Goal: Task Accomplishment & Management: Manage account settings

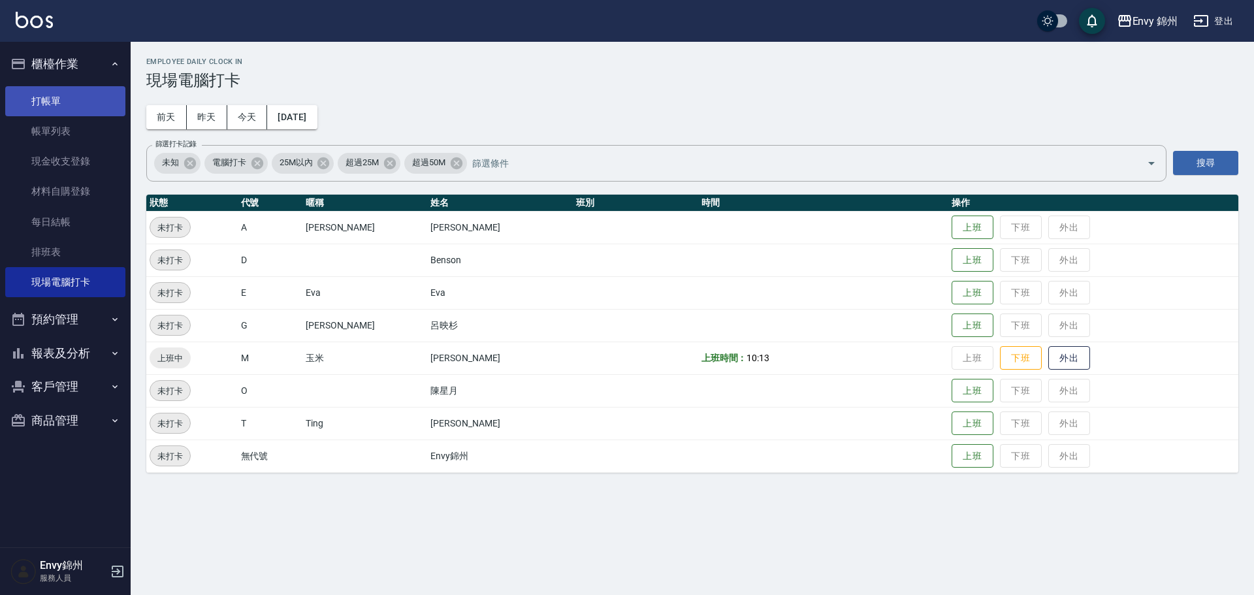
click at [55, 87] on link "打帳單" at bounding box center [65, 101] width 120 height 30
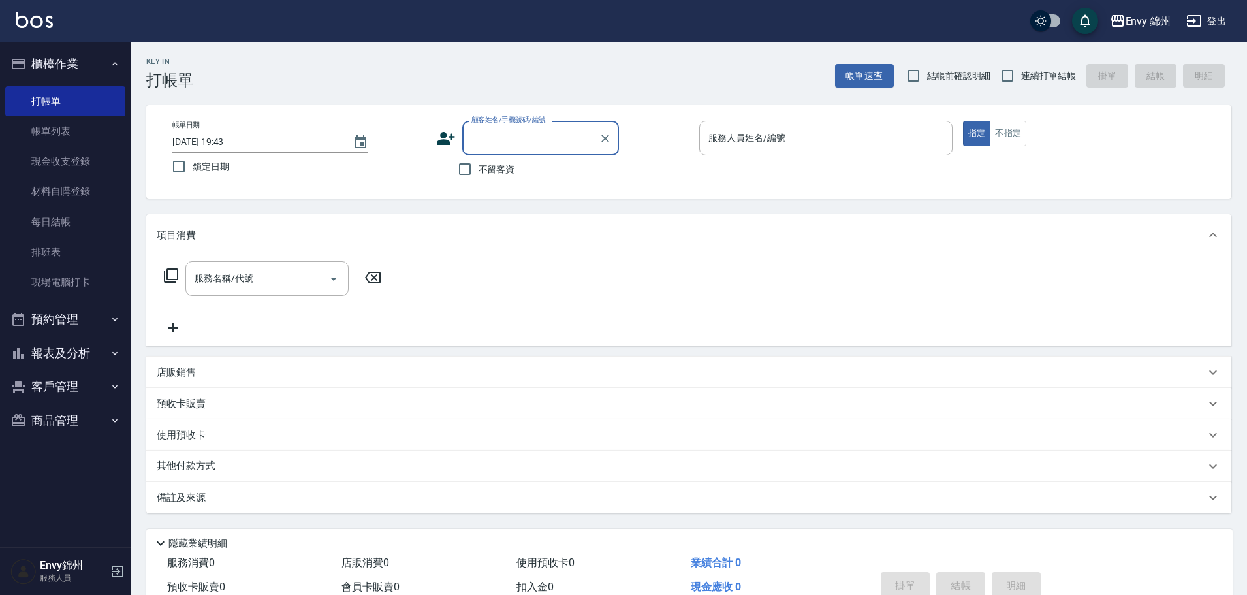
click at [441, 140] on icon at bounding box center [446, 138] width 18 height 13
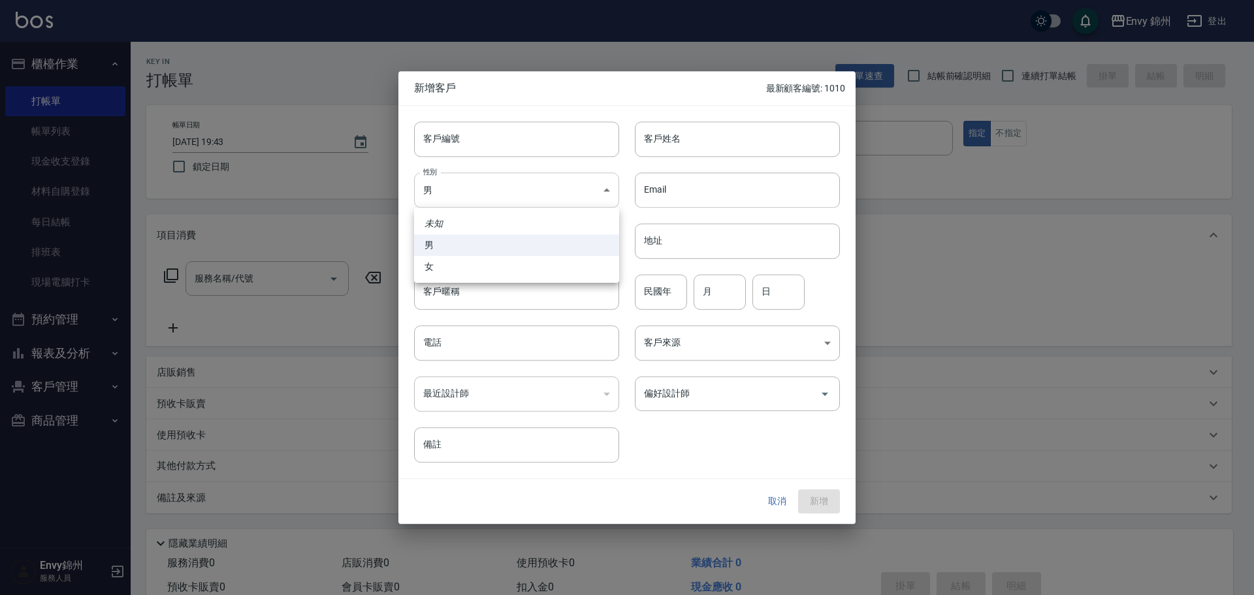
click at [459, 200] on body "Envy 錦州 登出 櫃檯作業 打帳單 帳單列表 現金收支登錄 材料自購登錄 每日結帳 排班表 現場電腦打卡 預約管理 預約管理 單日預約紀錄 單週預約紀錄 …" at bounding box center [627, 327] width 1254 height 655
click at [463, 267] on li "女" at bounding box center [516, 267] width 205 height 22
type input "FEMALE"
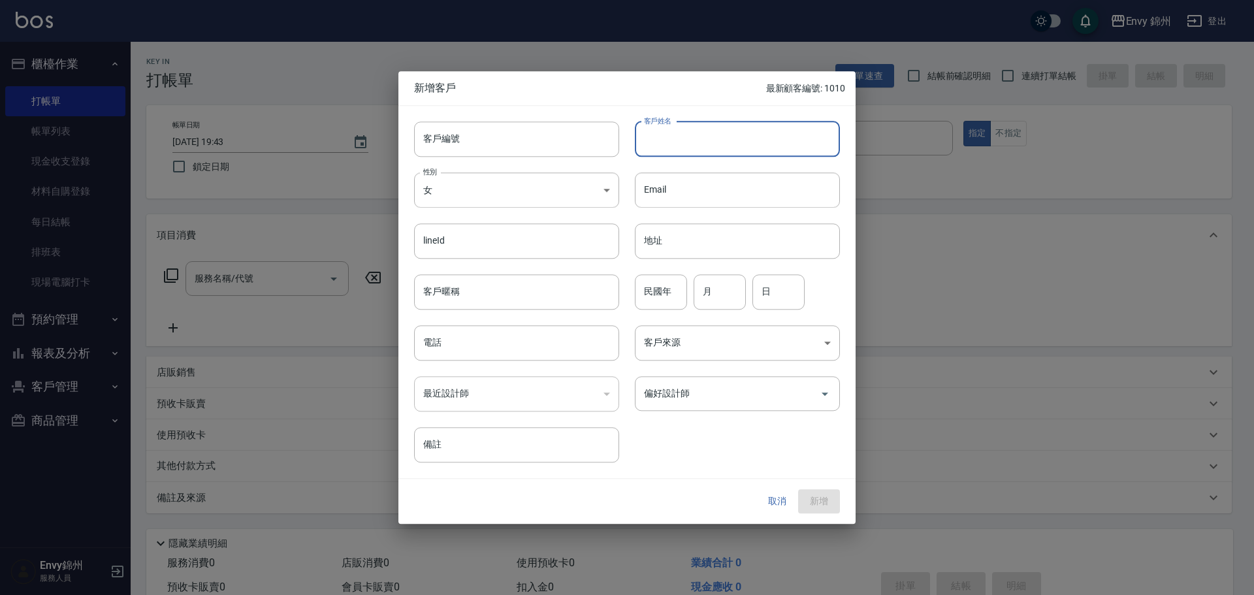
click at [661, 130] on input "客戶姓名" at bounding box center [737, 138] width 205 height 35
type input "楊蘭芬"
click at [484, 361] on div "最近設計師 ​ 最近設計師" at bounding box center [508, 385] width 221 height 51
click at [482, 354] on input "電話" at bounding box center [516, 342] width 205 height 35
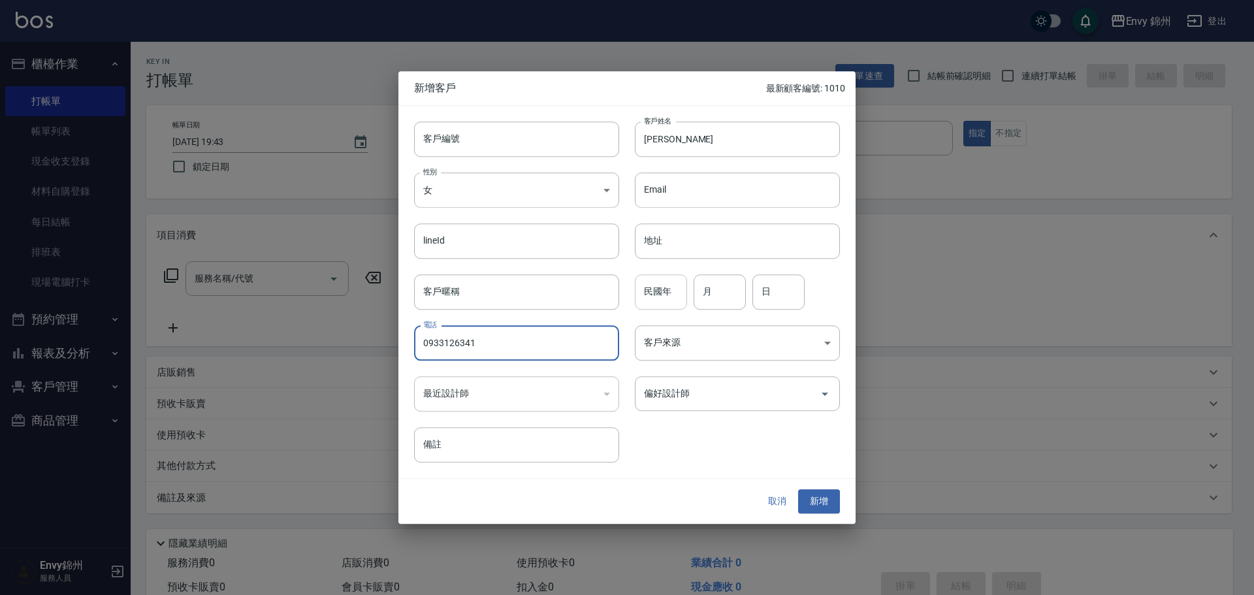
type input "0933126341"
click at [650, 291] on input "民國年" at bounding box center [661, 291] width 52 height 35
type input "70"
drag, startPoint x: 733, startPoint y: 299, endPoint x: 759, endPoint y: 291, distance: 27.3
click at [733, 298] on input "月" at bounding box center [719, 291] width 52 height 35
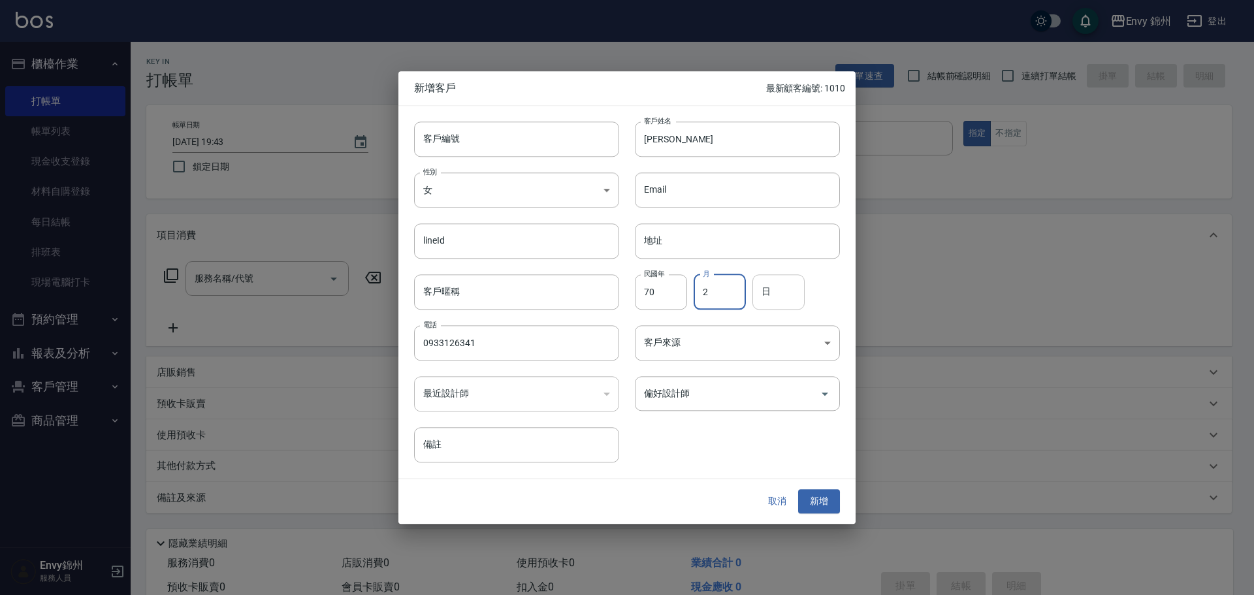
type input "2"
click at [778, 291] on input "日" at bounding box center [778, 291] width 52 height 35
type input "3"
click at [678, 348] on body "Envy 錦州 登出 櫃檯作業 打帳單 帳單列表 現金收支登錄 材料自購登錄 每日結帳 排班表 現場電腦打卡 預約管理 預約管理 單日預約紀錄 單週預約紀錄 …" at bounding box center [627, 327] width 1254 height 655
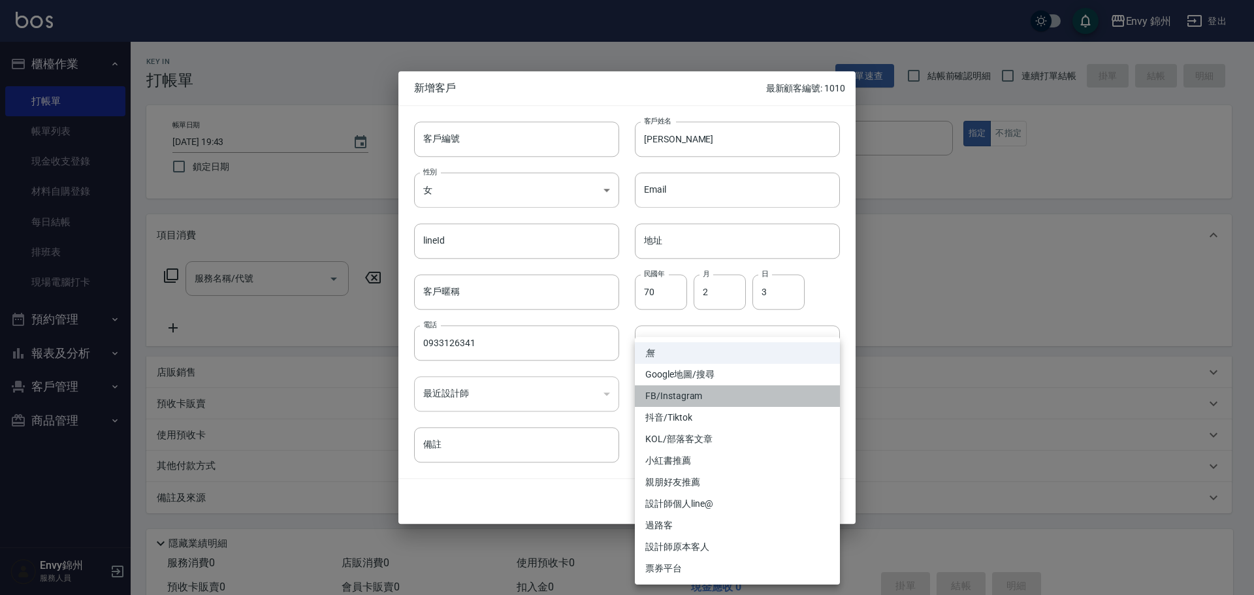
click at [669, 397] on li "FB/Instagram" at bounding box center [737, 396] width 205 height 22
type input "FB/Instagram"
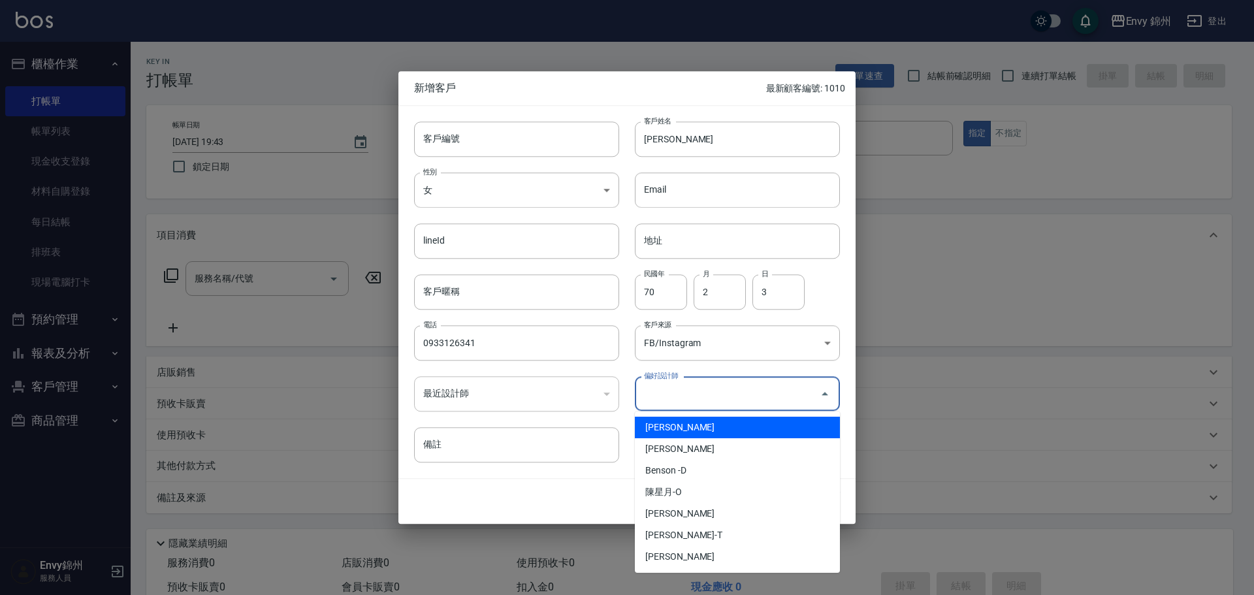
drag, startPoint x: 685, startPoint y: 396, endPoint x: 682, endPoint y: 407, distance: 11.6
click at [683, 400] on input "偏好設計師" at bounding box center [727, 393] width 174 height 23
click at [685, 424] on li "鄭怡秀-A" at bounding box center [737, 428] width 205 height 22
type input "鄭怡秀"
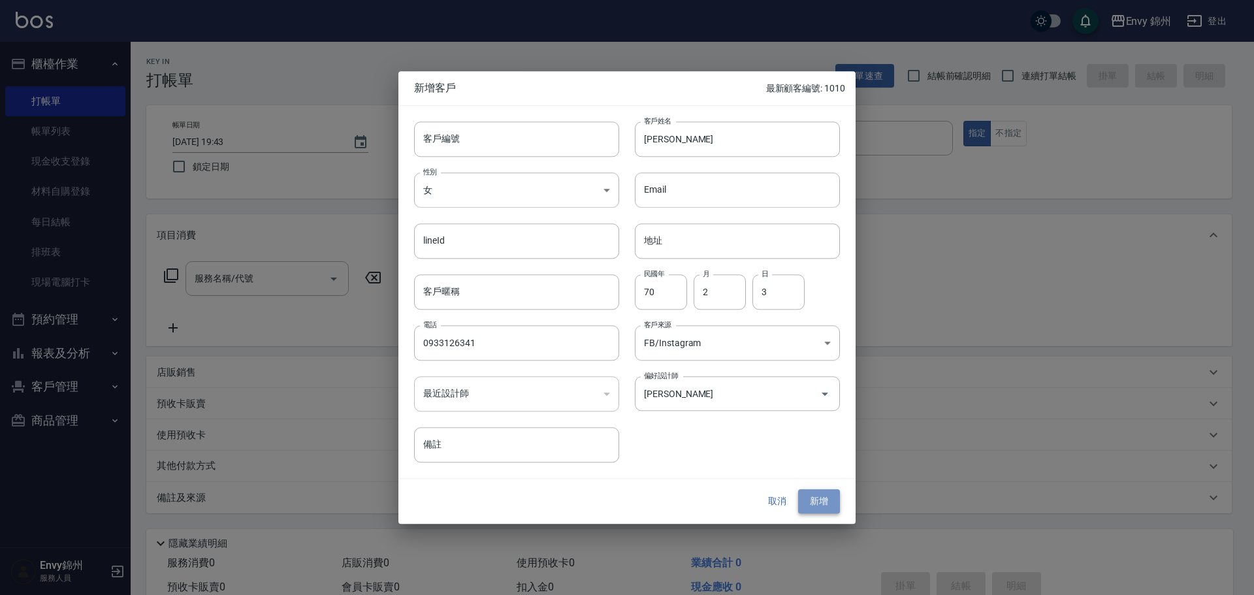
click at [814, 502] on button "新增" at bounding box center [819, 502] width 42 height 24
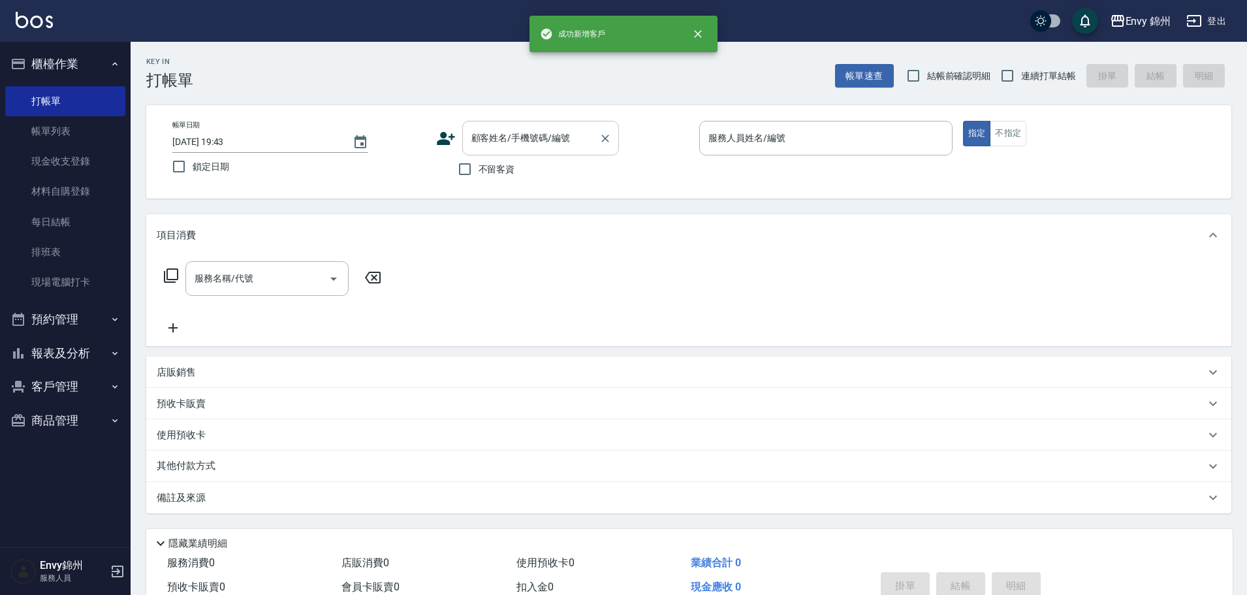
click at [571, 141] on input "顧客姓名/手機號碼/編號" at bounding box center [530, 138] width 125 height 23
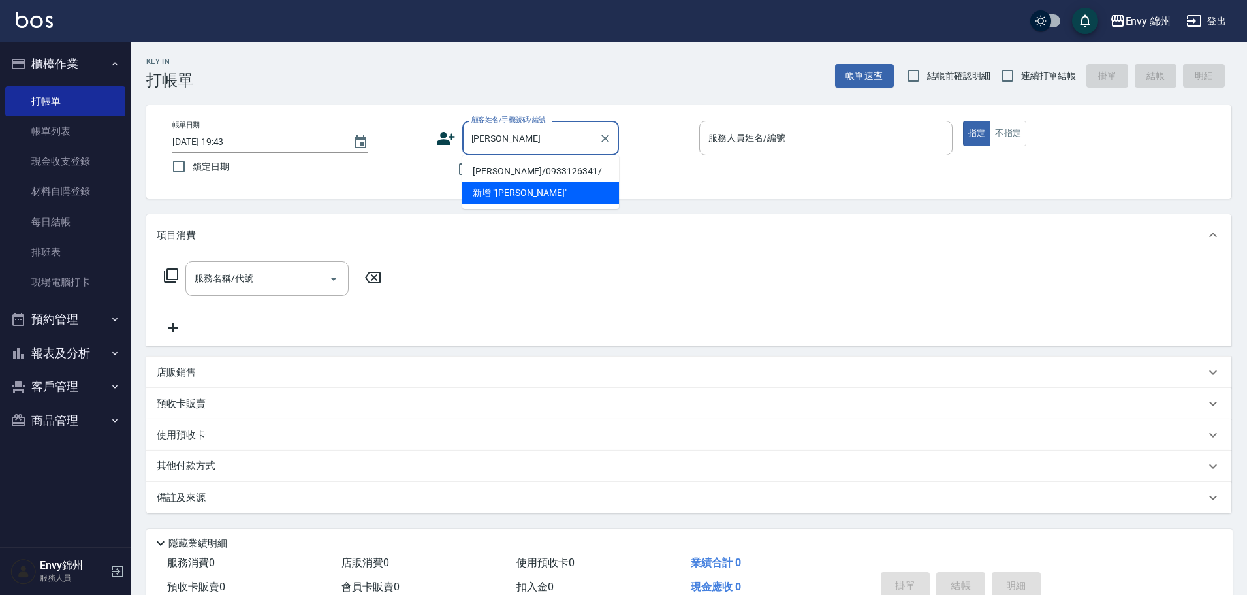
click at [535, 175] on li "楊蘭芬/0933126341/" at bounding box center [540, 172] width 157 height 22
type input "楊蘭芬/0933126341/"
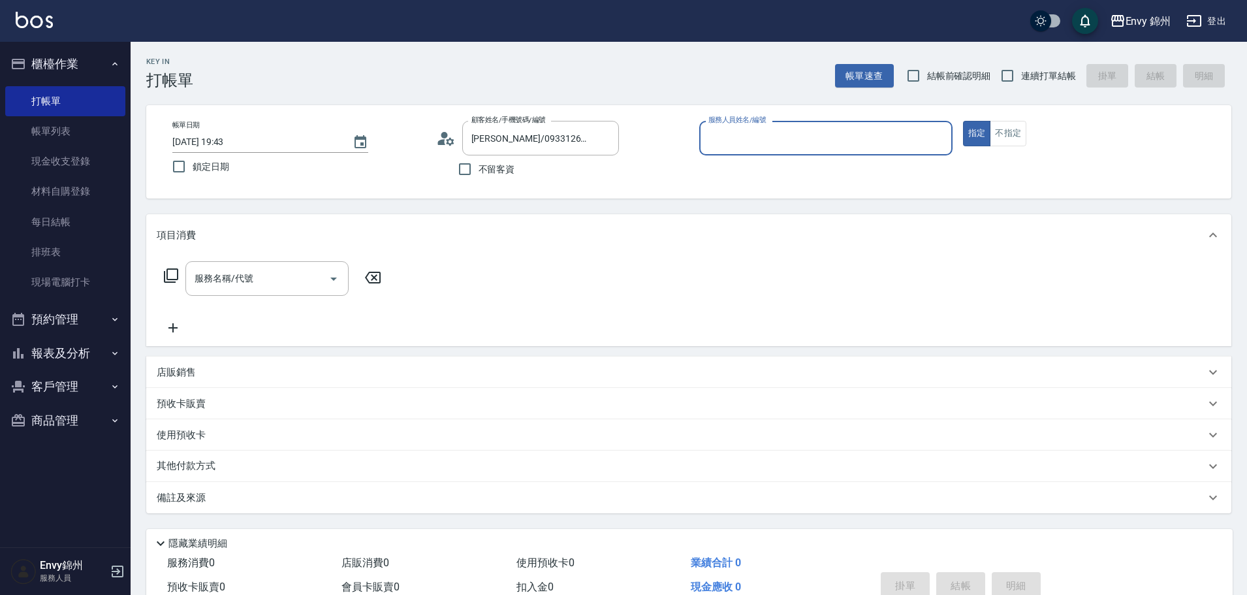
type input "Annie-A"
click at [262, 289] on input "服務名稱/代號" at bounding box center [257, 278] width 132 height 23
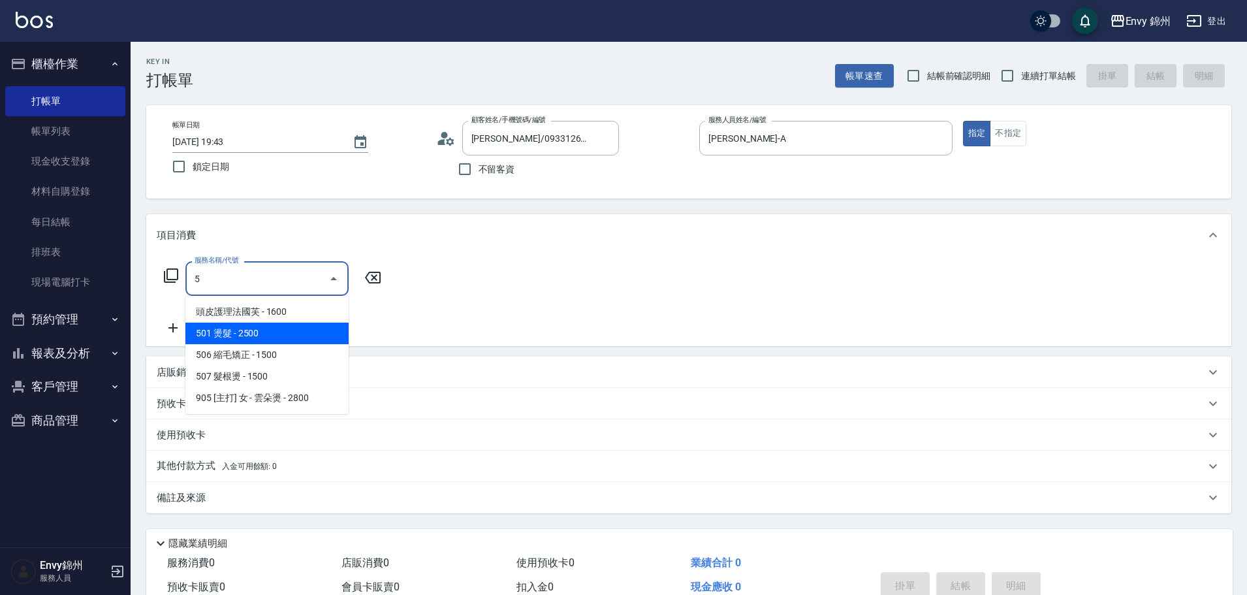
click at [234, 341] on span "501 燙髮 - 2500" at bounding box center [266, 334] width 163 height 22
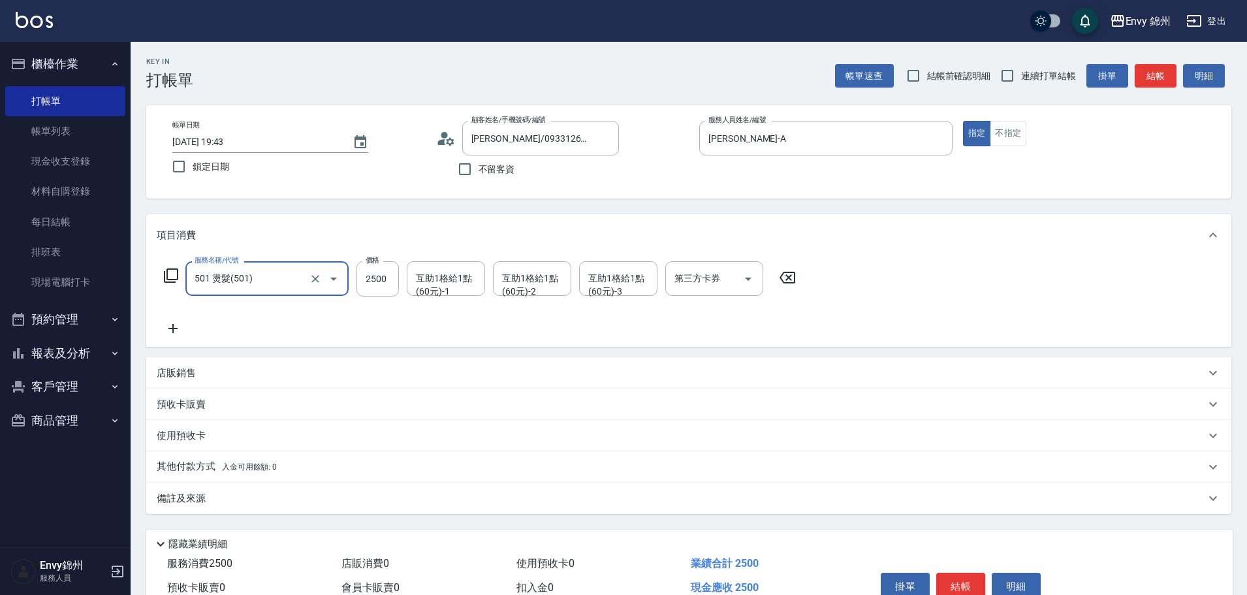
type input "501 燙髮(501)"
click at [366, 309] on div "服務名稱/代號 501 燙髮(501) 服務名稱/代號 價格 2500 價格 互助1格給1點(60元)-1 互助1格給1點(60元)-1 互助1格給1點(60…" at bounding box center [480, 298] width 647 height 75
click at [372, 302] on div "服務名稱/代號 501 燙髮(501) 服務名稱/代號 價格 2500 價格 互助1格給1點(60元)-1 互助1格給1點(60元)-1 互助1格給1點(60…" at bounding box center [480, 298] width 647 height 75
click at [385, 283] on input "2500" at bounding box center [377, 278] width 42 height 35
type input "2999"
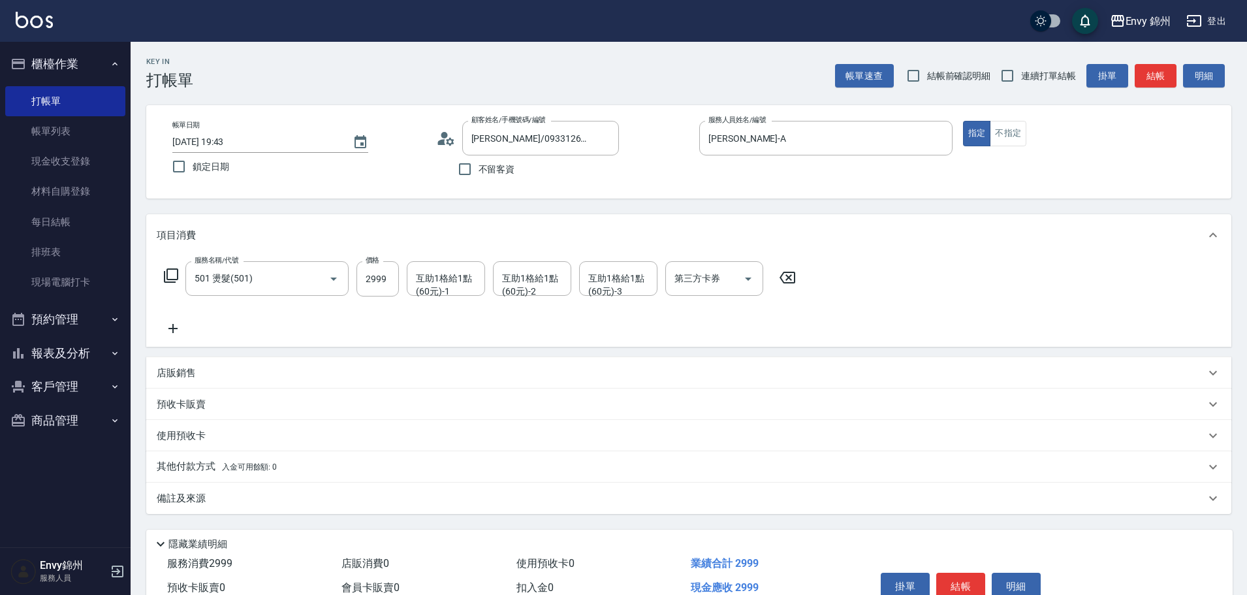
click at [174, 326] on icon at bounding box center [172, 328] width 9 height 9
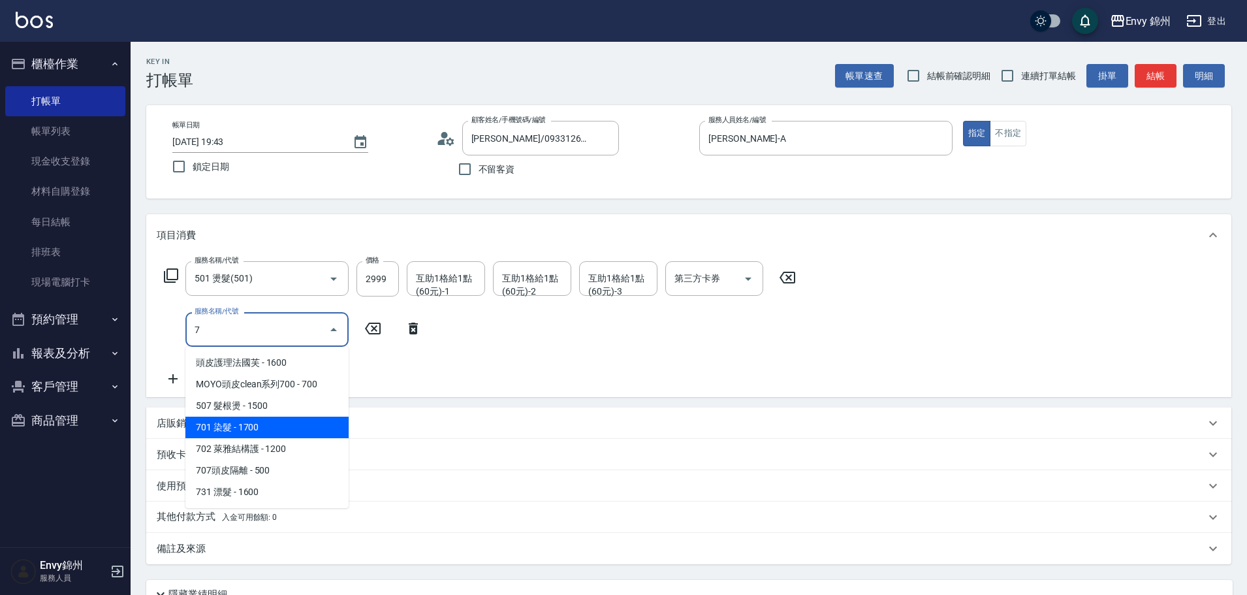
click at [255, 426] on span "701 染髮 - 1700" at bounding box center [266, 428] width 163 height 22
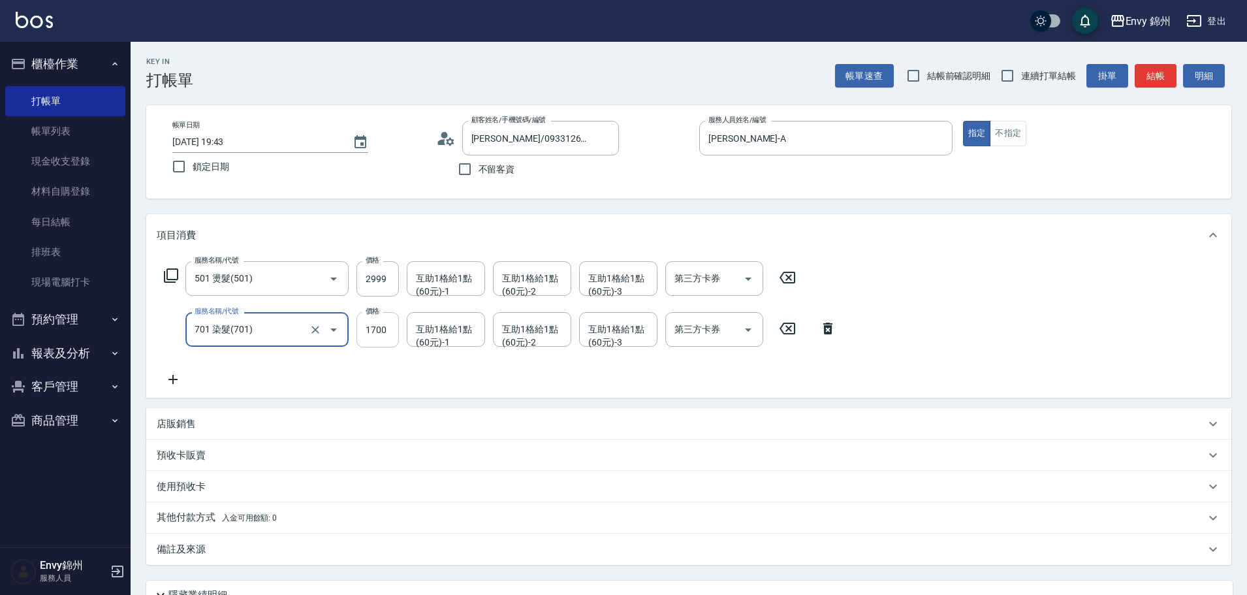
type input "701 染髮(701)"
click at [389, 332] on input "1700" at bounding box center [377, 329] width 42 height 35
type input "3700"
click at [170, 375] on icon at bounding box center [173, 380] width 33 height 16
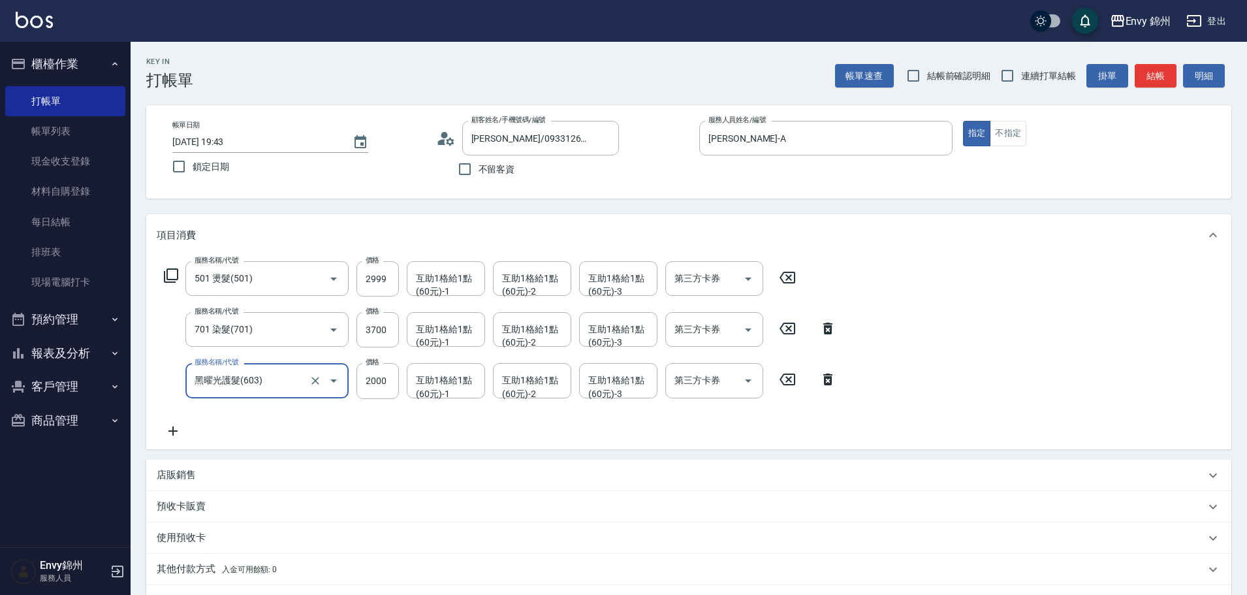
type input "黑曜光護髮(603)"
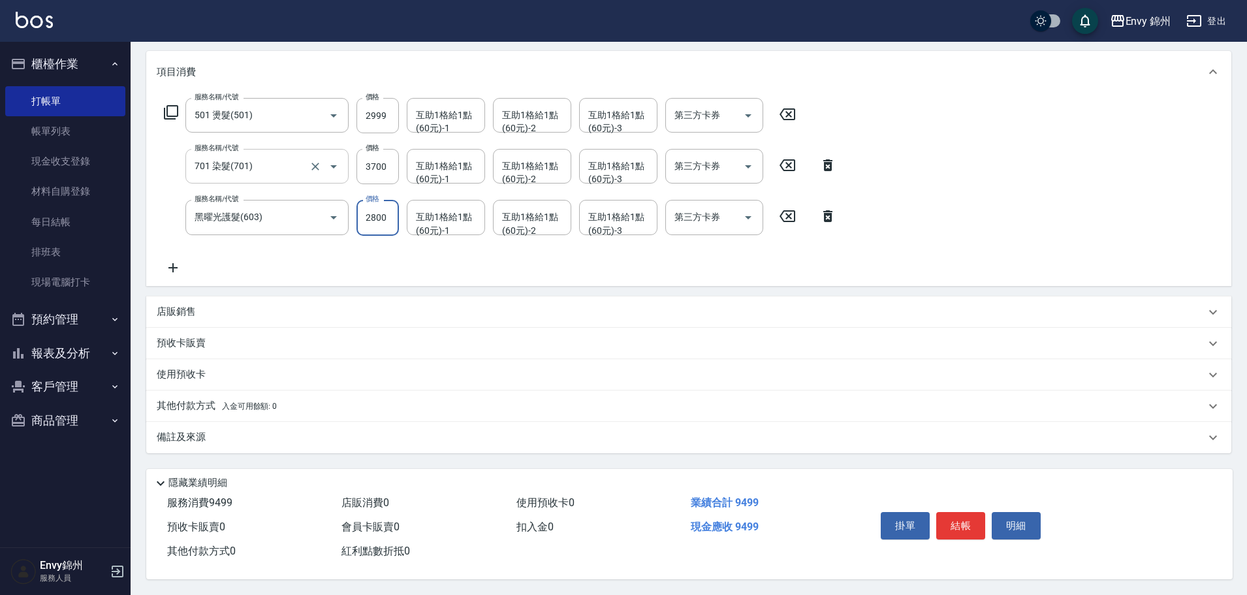
scroll to position [39, 0]
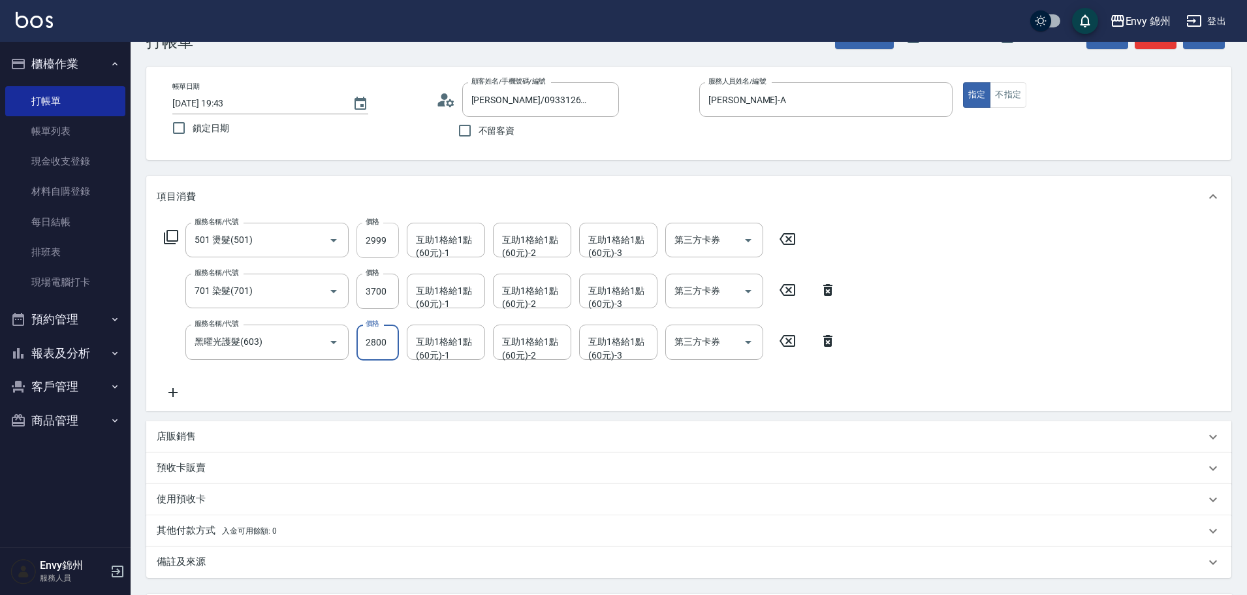
type input "2800"
click at [386, 242] on input "2999" at bounding box center [377, 240] width 42 height 35
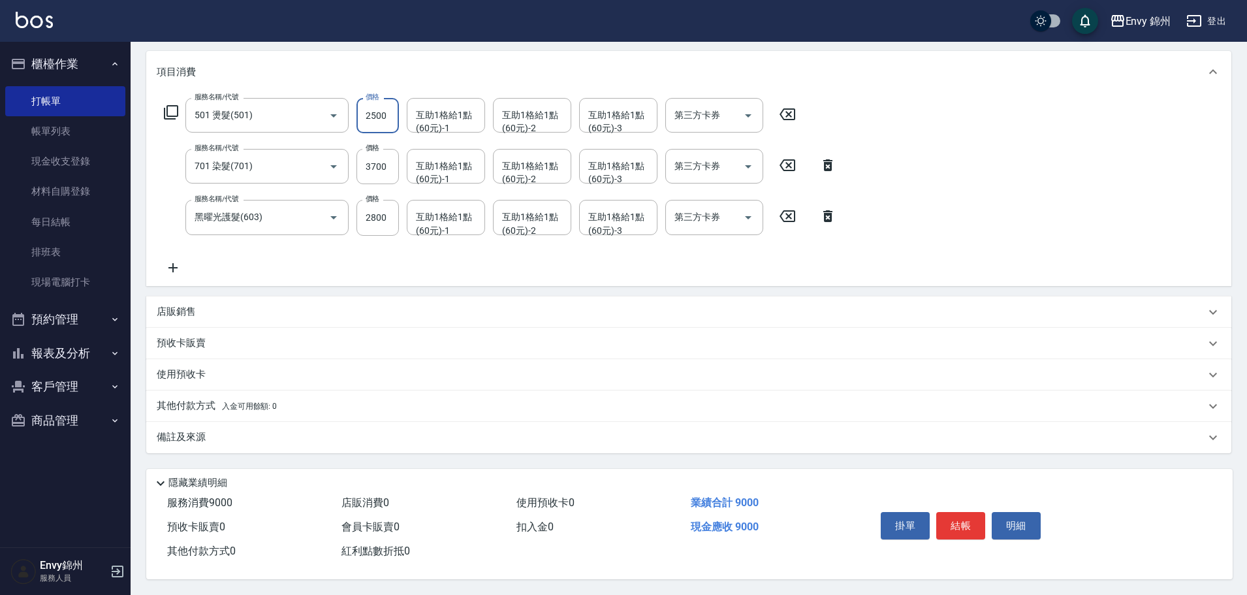
type input "2500"
click at [424, 108] on div "互助1格給1點(60元)-1 互助1格給1點(60元)-1" at bounding box center [446, 115] width 78 height 35
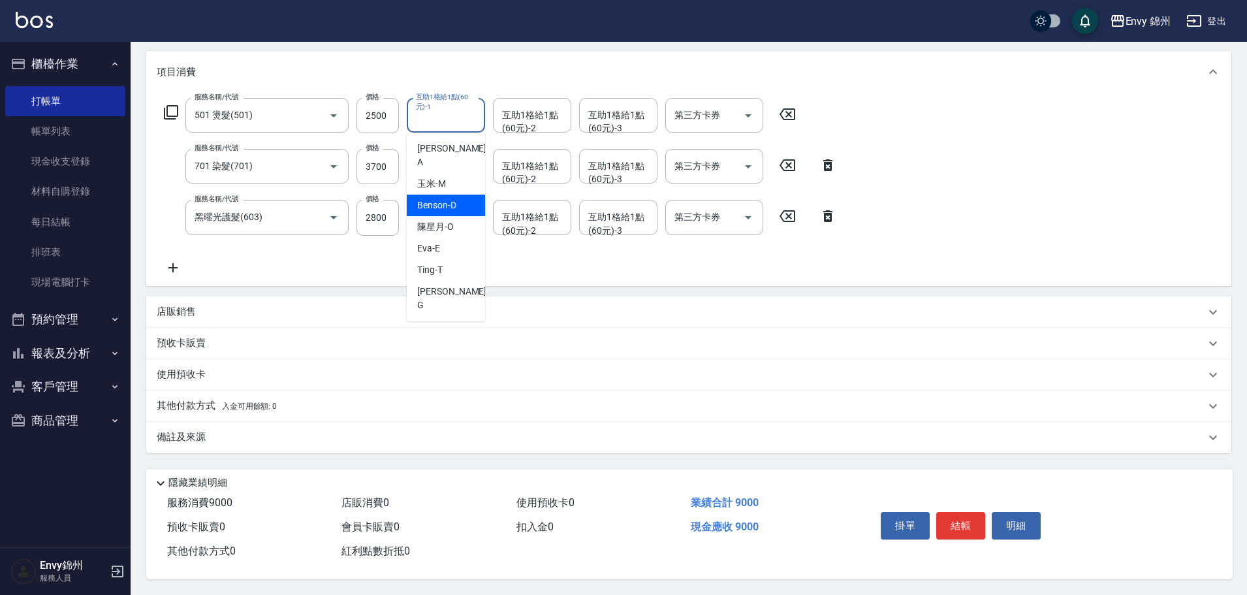
click at [462, 173] on div "玉米 -M" at bounding box center [446, 184] width 78 height 22
type input "玉米-M"
click at [522, 116] on div "互助1格給1點(60元)-2 互助1格給1點(60元)-2" at bounding box center [532, 115] width 78 height 35
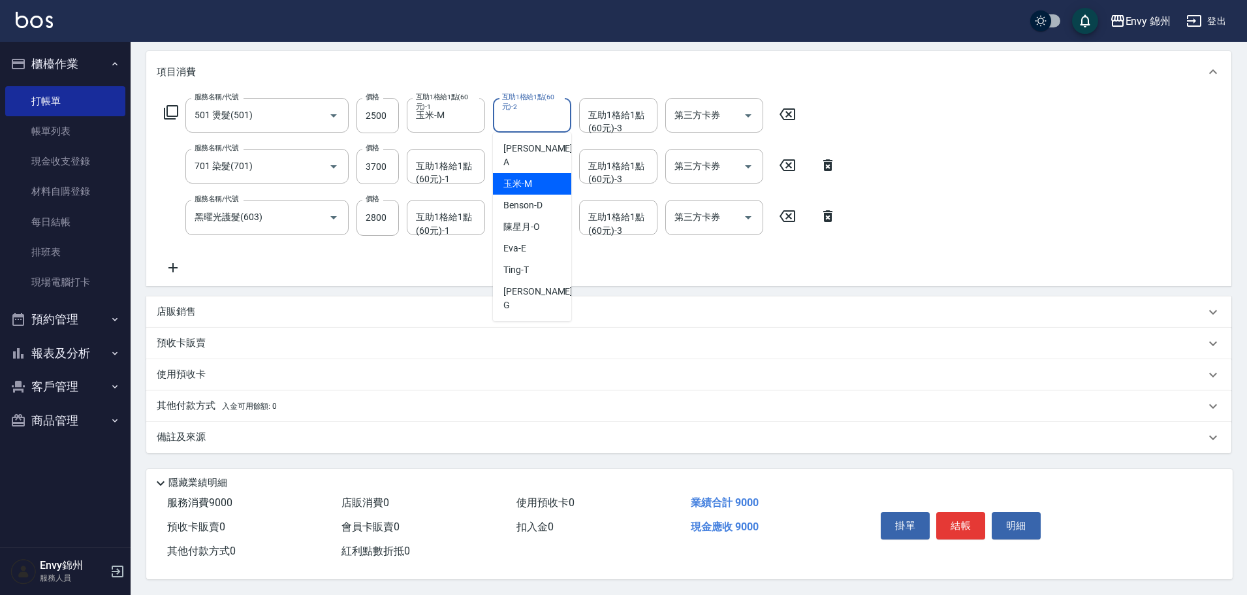
click at [512, 177] on span "玉米 -M" at bounding box center [517, 184] width 29 height 14
type input "玉米-M"
click at [428, 164] on div "互助1格給1點(60元)-1" at bounding box center [446, 166] width 78 height 35
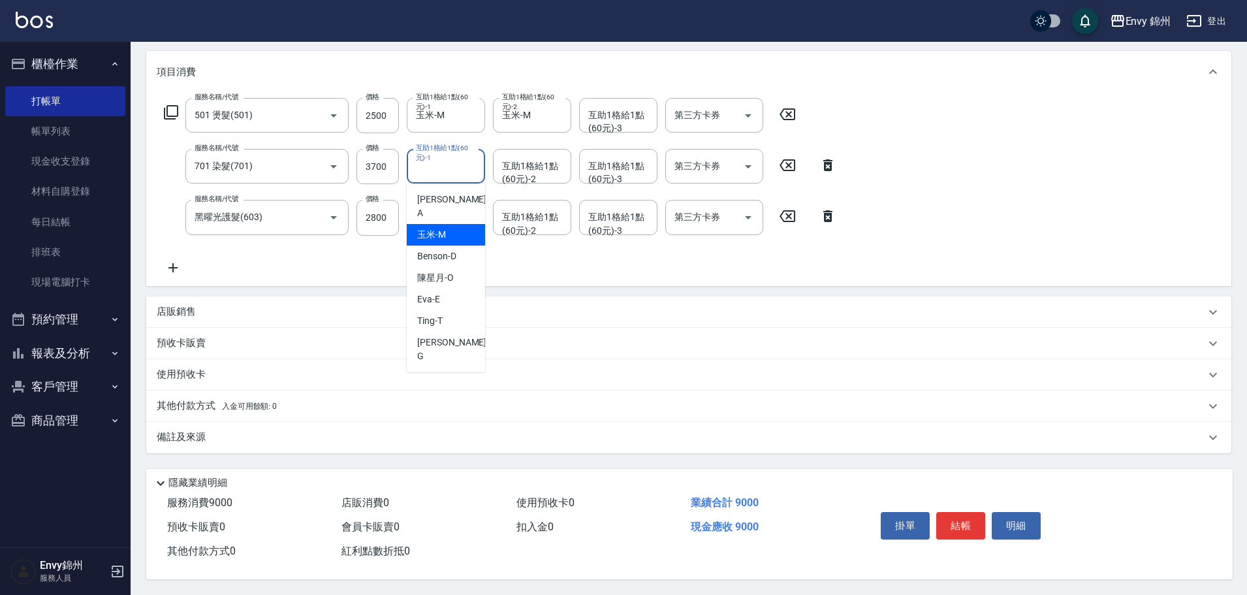
click at [454, 224] on div "玉米 -M" at bounding box center [446, 235] width 78 height 22
type input "玉米-M"
click at [449, 223] on div "互助1格給1點(60元)-1 互助1格給1點(60元)-1" at bounding box center [446, 217] width 78 height 35
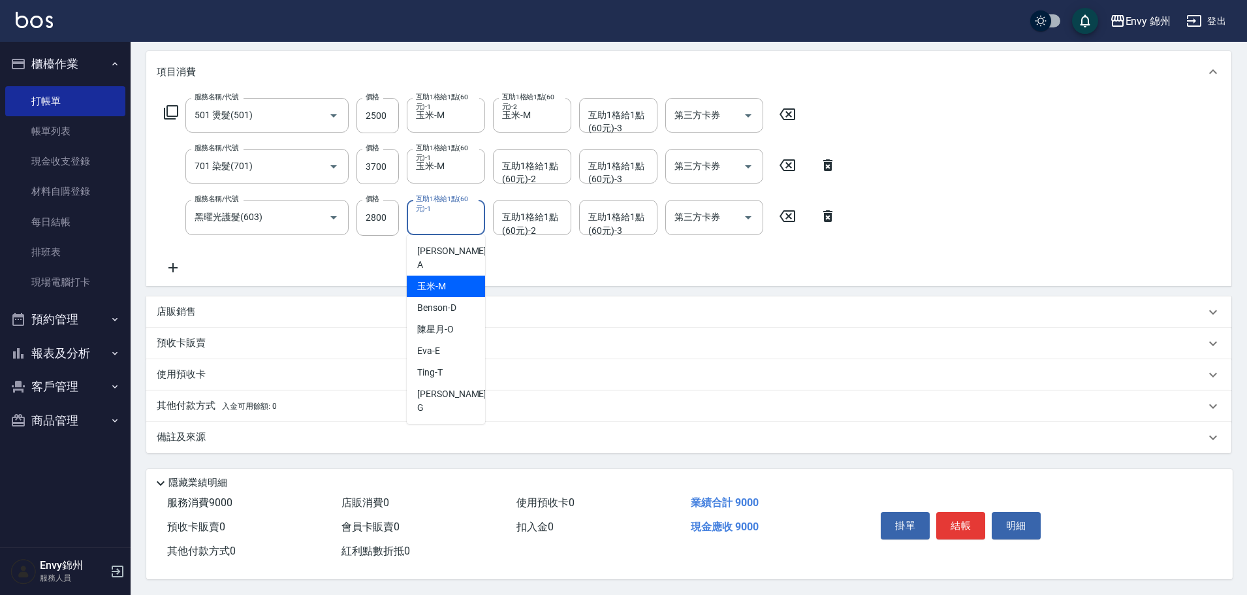
click at [467, 276] on div "玉米 -M" at bounding box center [446, 287] width 78 height 22
type input "玉米-M"
click at [533, 209] on div "互助1格給1點(60元)-2 互助1格給1點(60元)-2" at bounding box center [532, 217] width 78 height 35
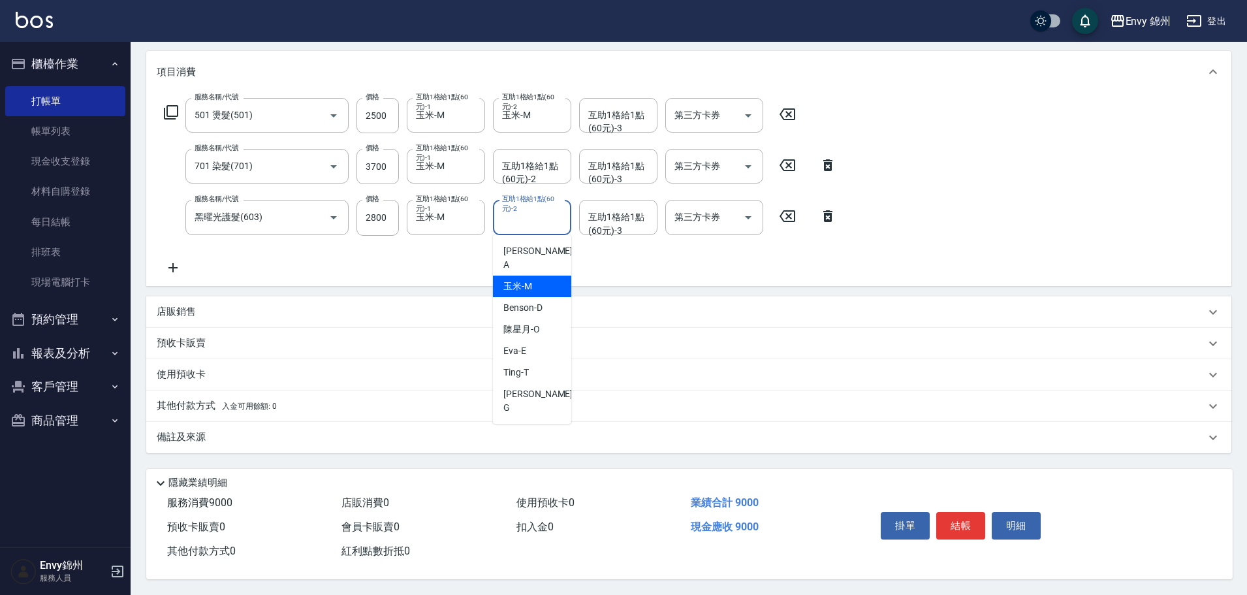
click at [531, 279] on span "玉米 -M" at bounding box center [517, 286] width 29 height 14
type input "玉米-M"
click at [233, 310] on div "店販銷售" at bounding box center [681, 312] width 1049 height 14
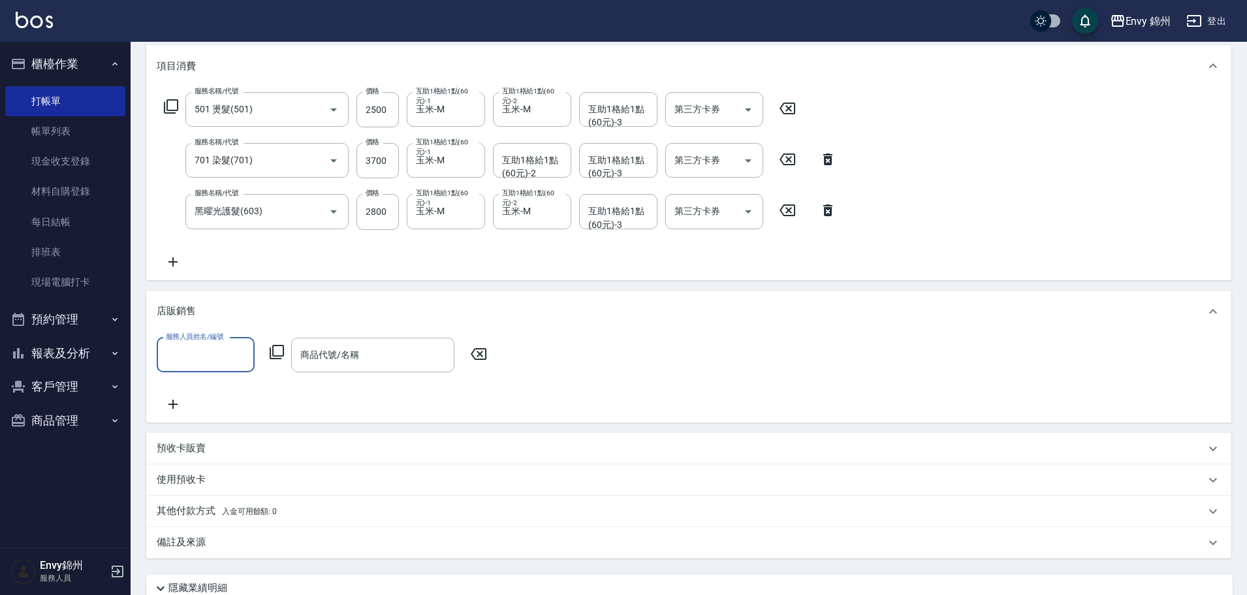
scroll to position [0, 0]
click at [199, 353] on input "服務人員姓名/編號" at bounding box center [206, 354] width 86 height 23
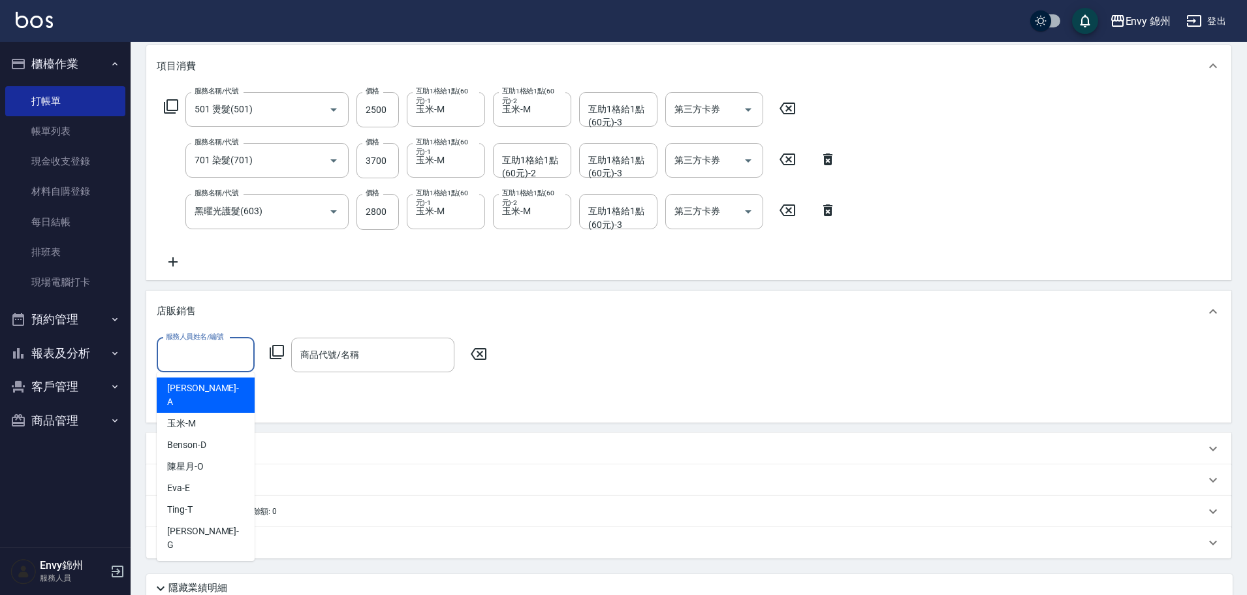
click at [201, 386] on div "Annie -A" at bounding box center [206, 394] width 98 height 35
type input "Annie-A"
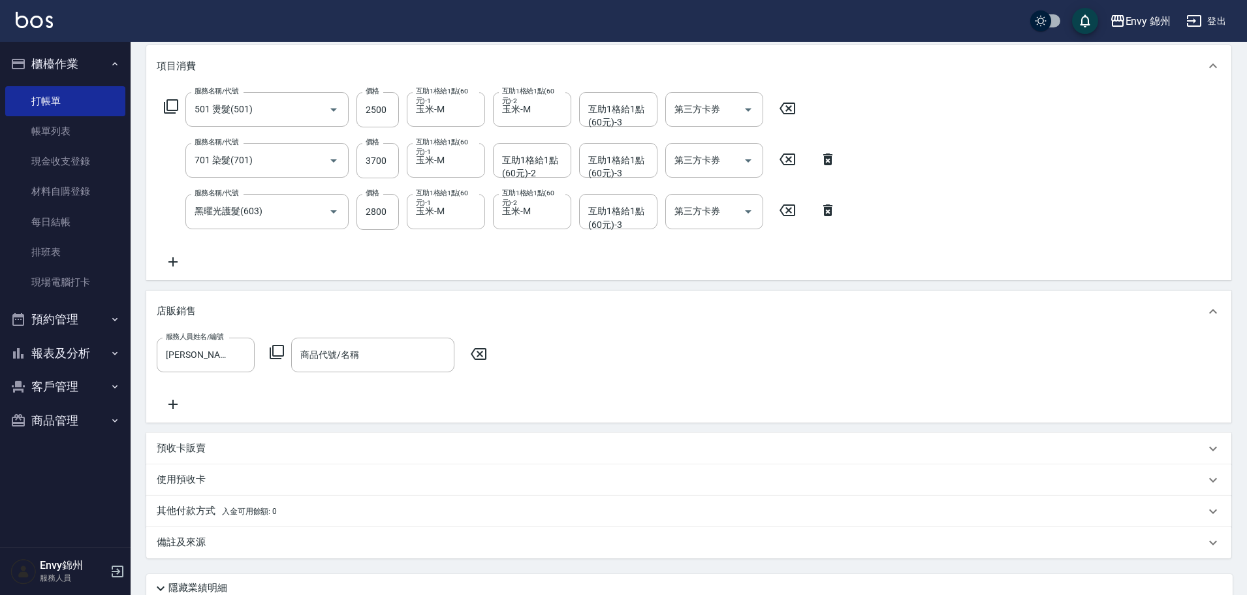
click at [283, 352] on icon at bounding box center [277, 352] width 14 height 14
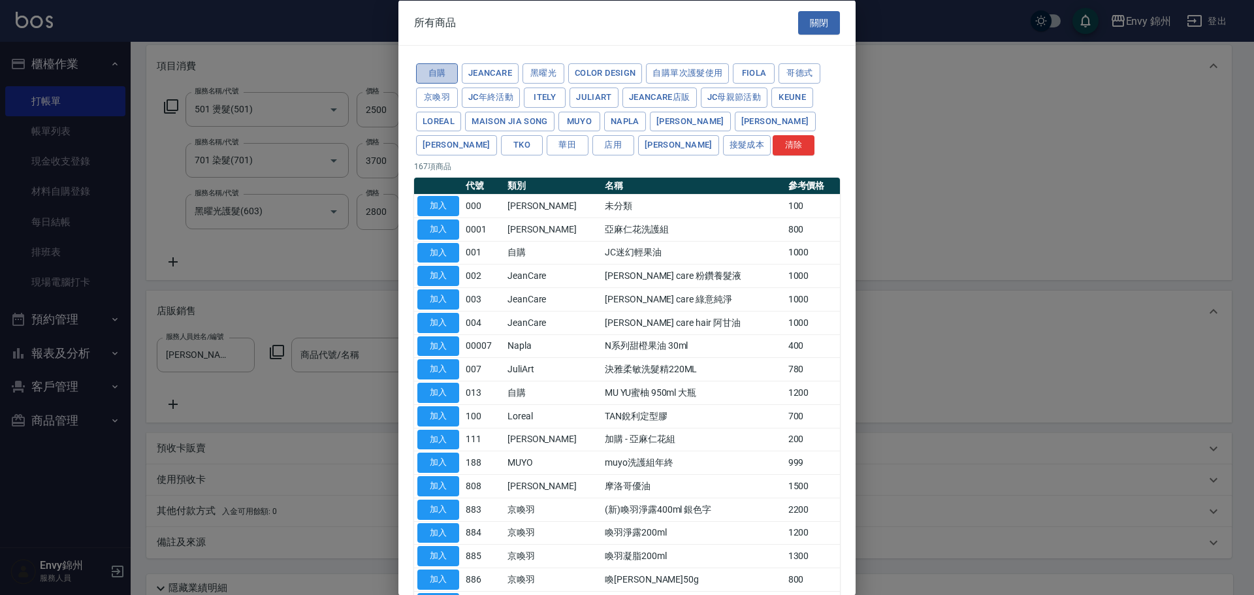
click at [443, 69] on button "自購" at bounding box center [437, 73] width 42 height 20
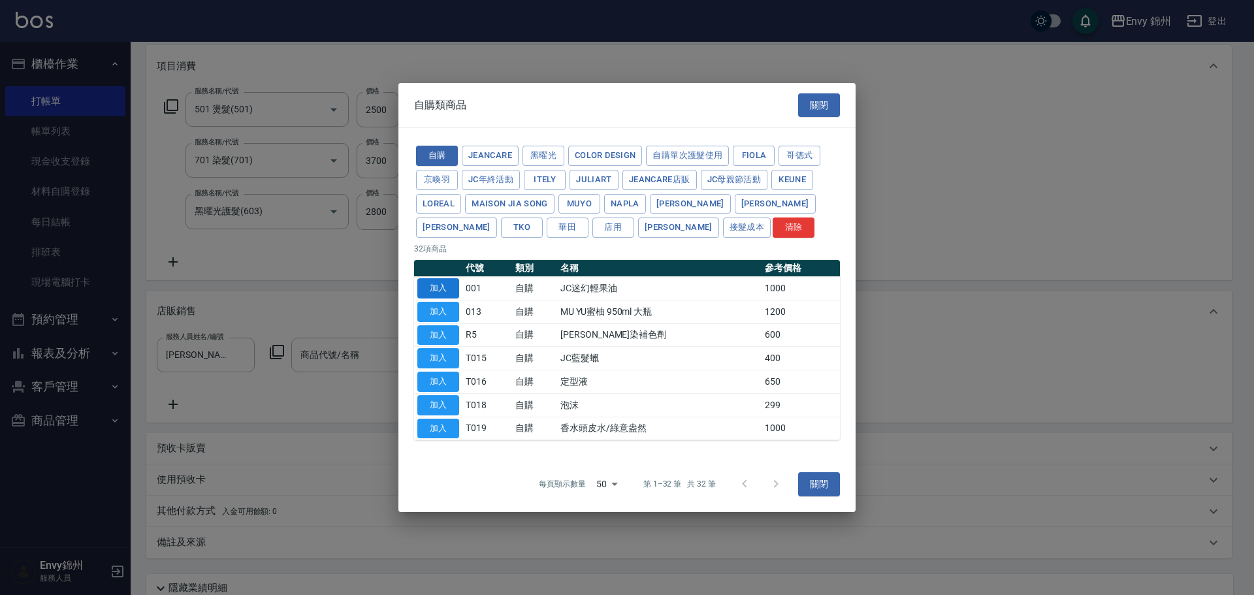
click at [428, 290] on button "加入" at bounding box center [438, 288] width 42 height 20
type input "JC迷幻輕果油"
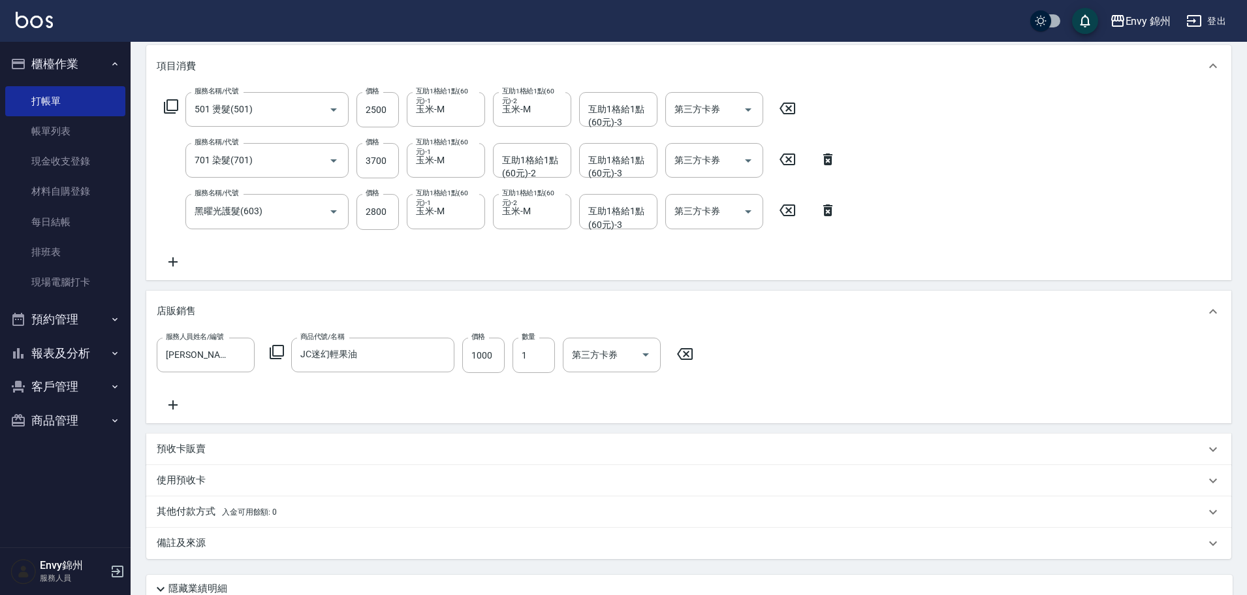
click at [171, 403] on icon at bounding box center [173, 405] width 33 height 16
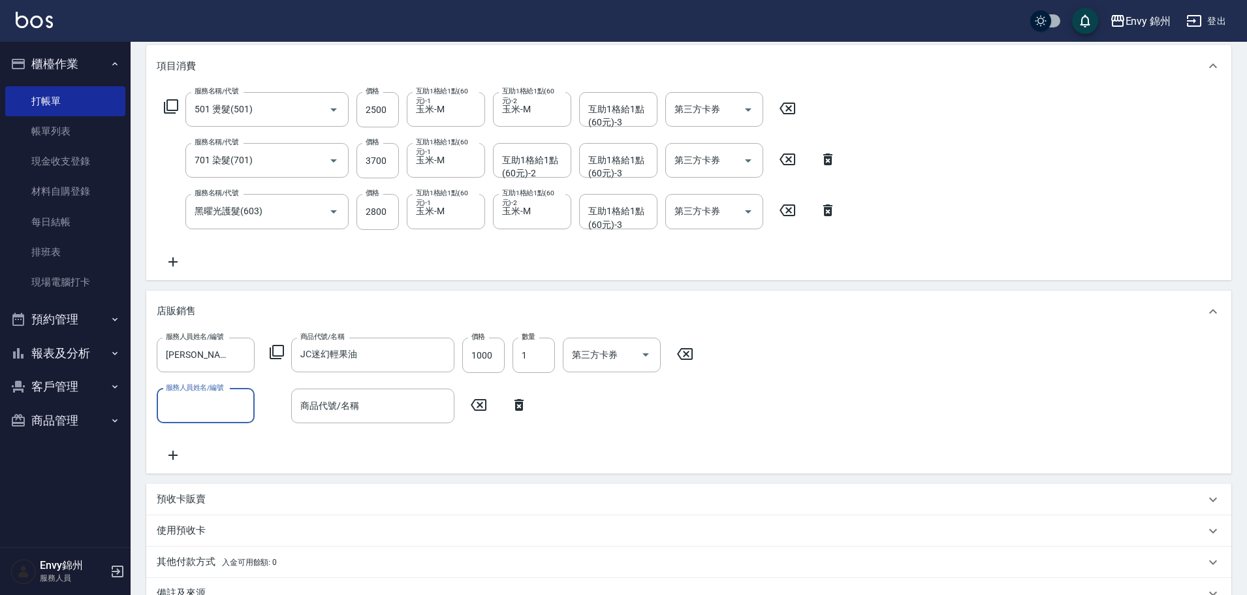
click at [276, 348] on icon at bounding box center [277, 352] width 16 height 16
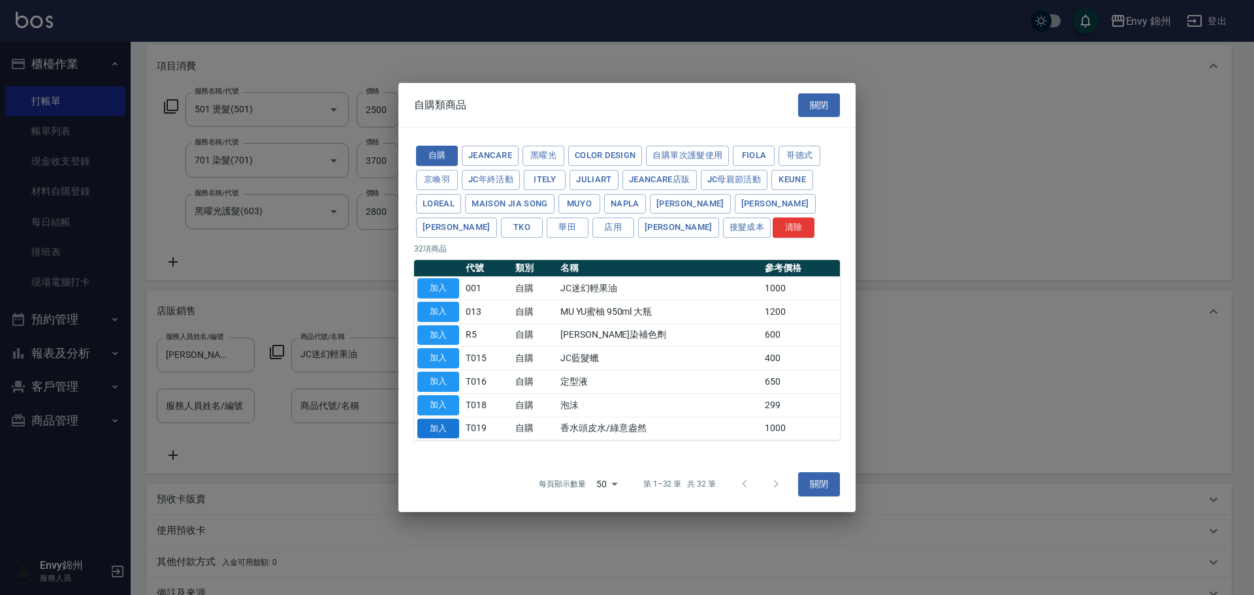
click at [449, 432] on button "加入" at bounding box center [438, 429] width 42 height 20
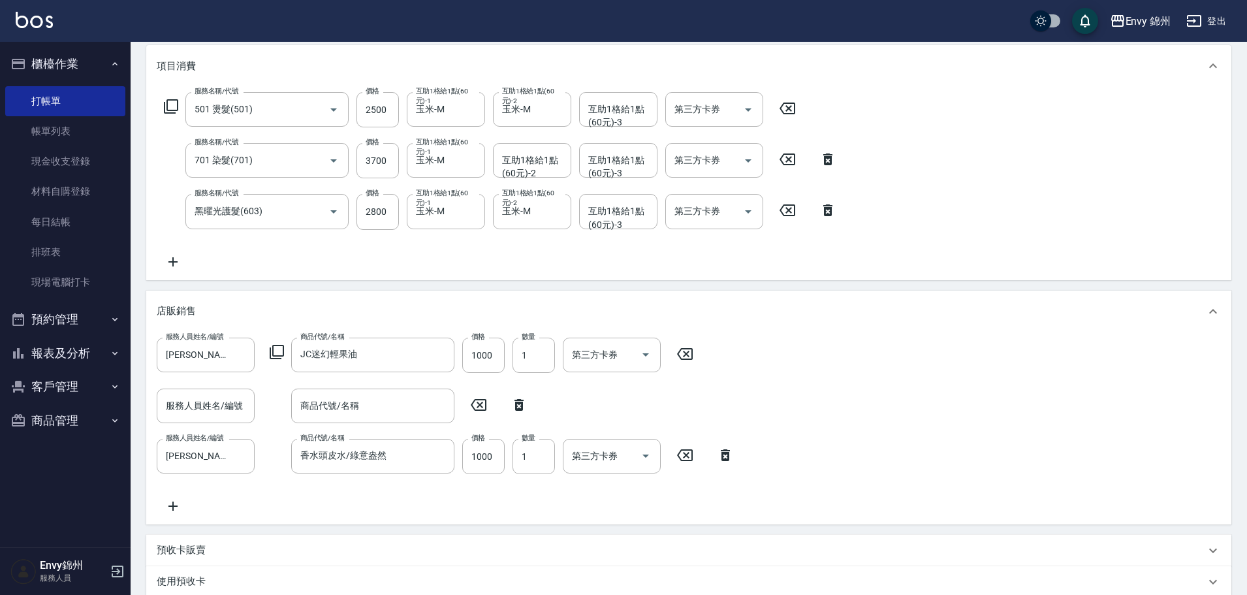
click at [522, 403] on icon at bounding box center [518, 405] width 9 height 12
type input "Annie-A"
type input "香水頭皮水/綠意盎然"
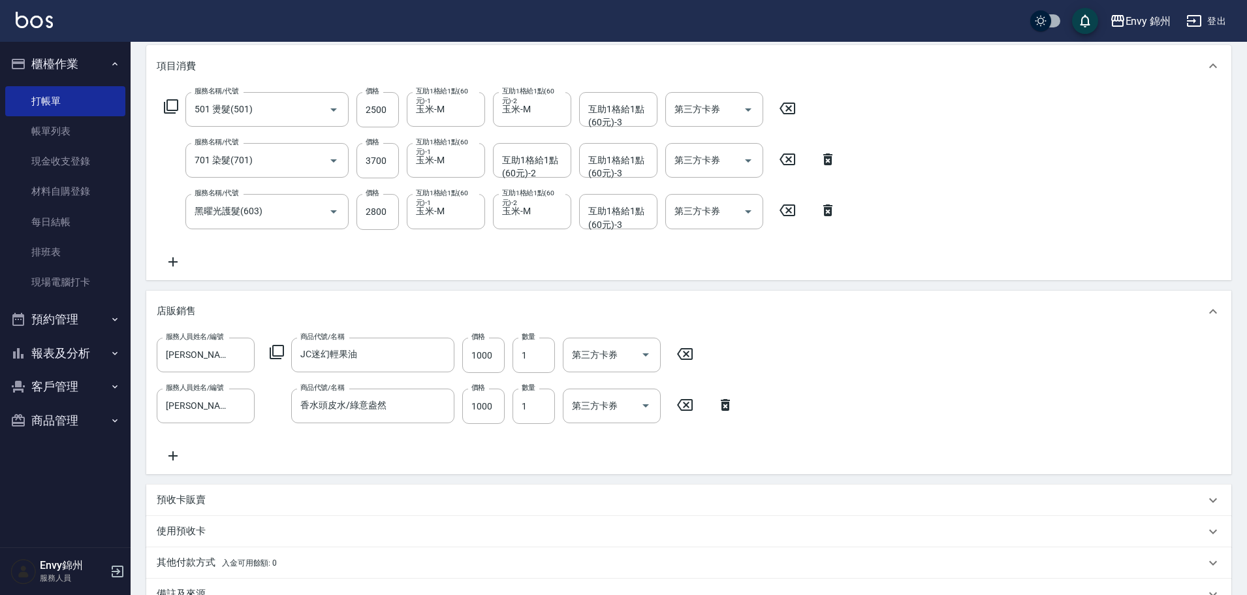
scroll to position [332, 0]
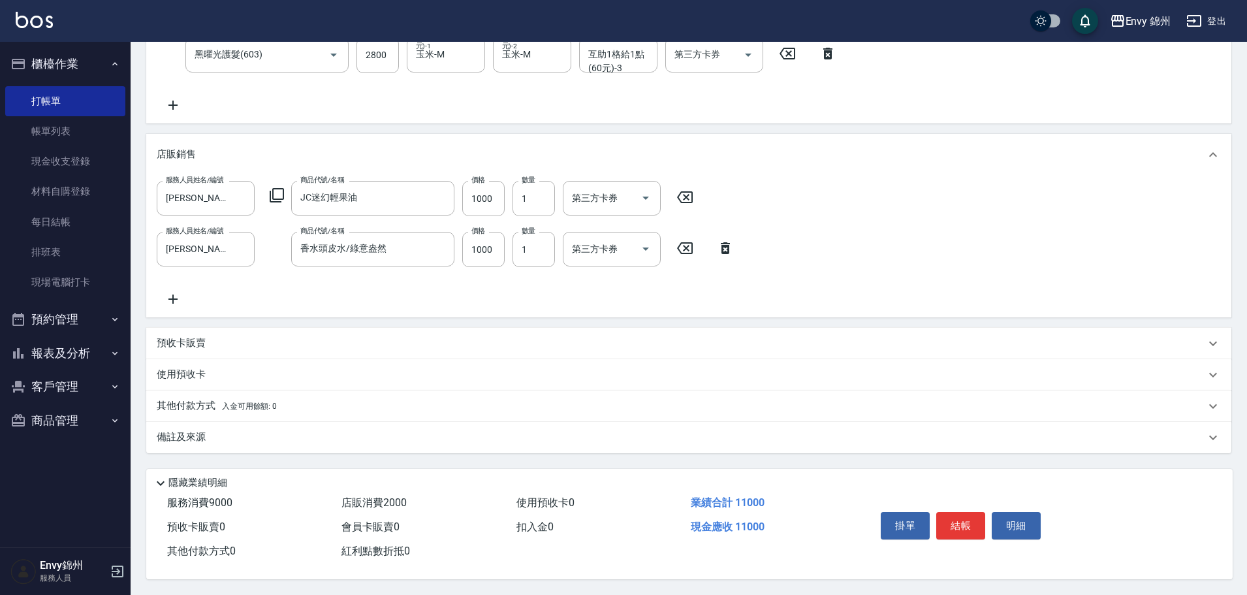
click at [199, 437] on p "備註及來源" at bounding box center [181, 437] width 49 height 14
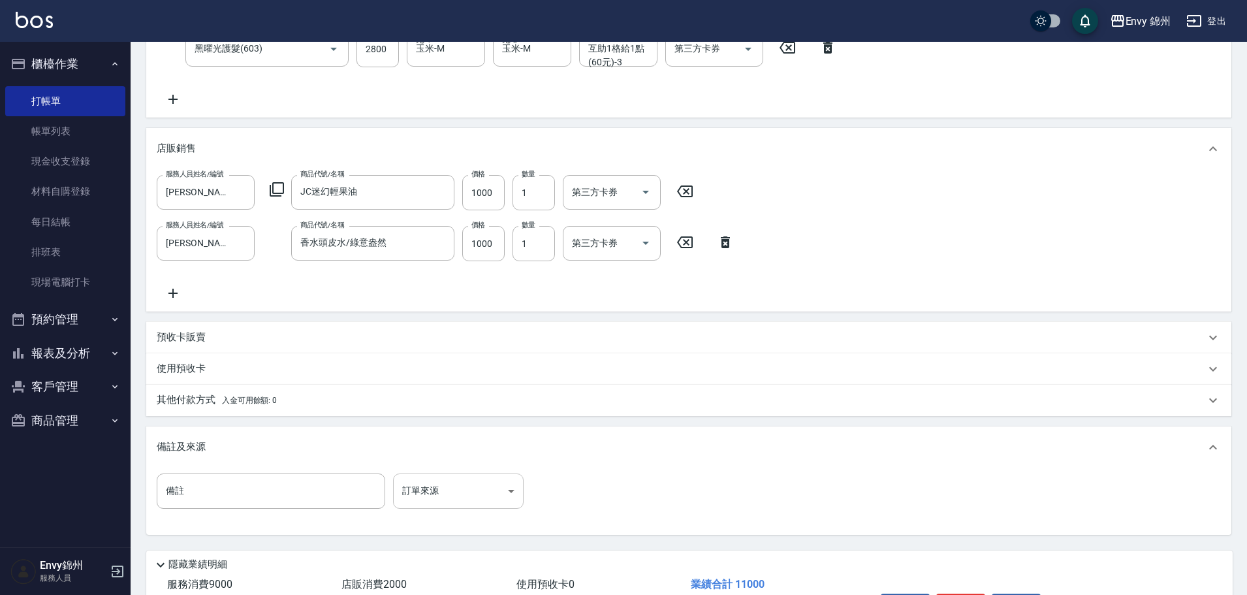
click at [460, 479] on body "Envy 錦州 登出 櫃檯作業 打帳單 帳單列表 現金收支登錄 材料自購登錄 每日結帳 排班表 現場電腦打卡 預約管理 預約管理 單日預約紀錄 單週預約紀錄 …" at bounding box center [623, 172] width 1247 height 1008
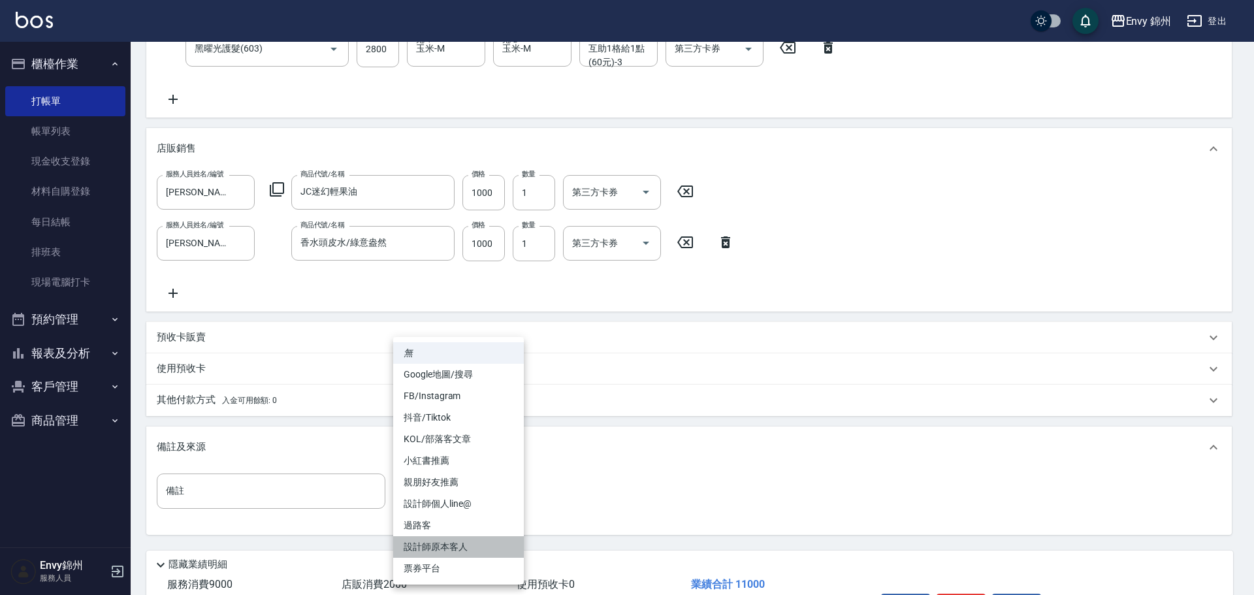
click at [467, 539] on li "設計師原本客人" at bounding box center [458, 547] width 131 height 22
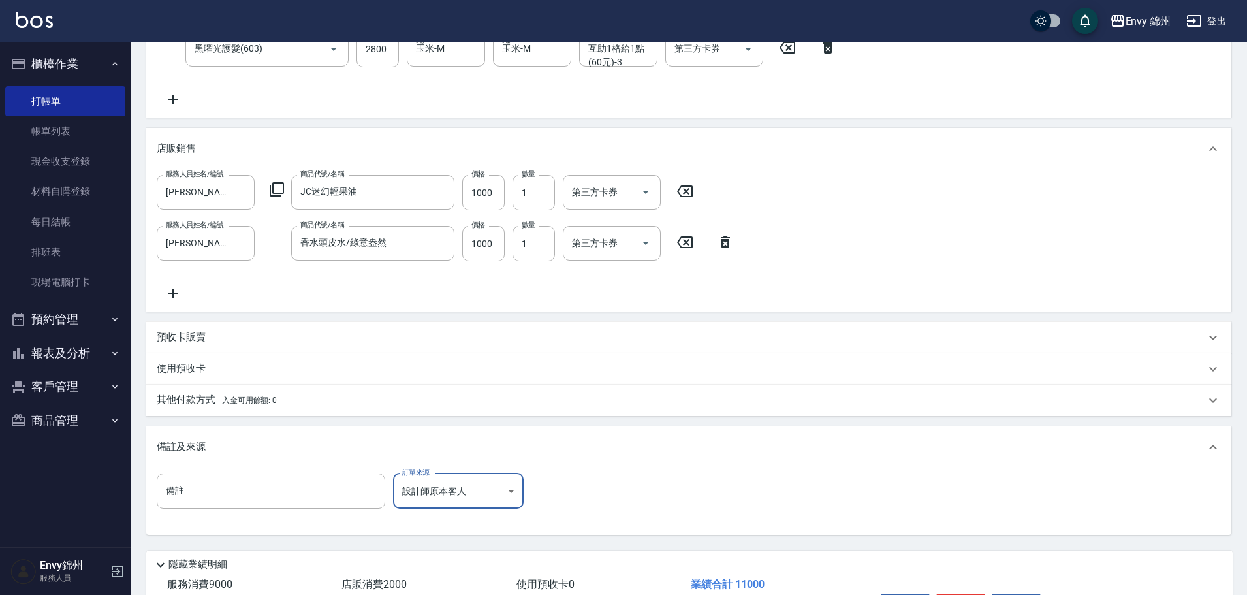
scroll to position [419, 0]
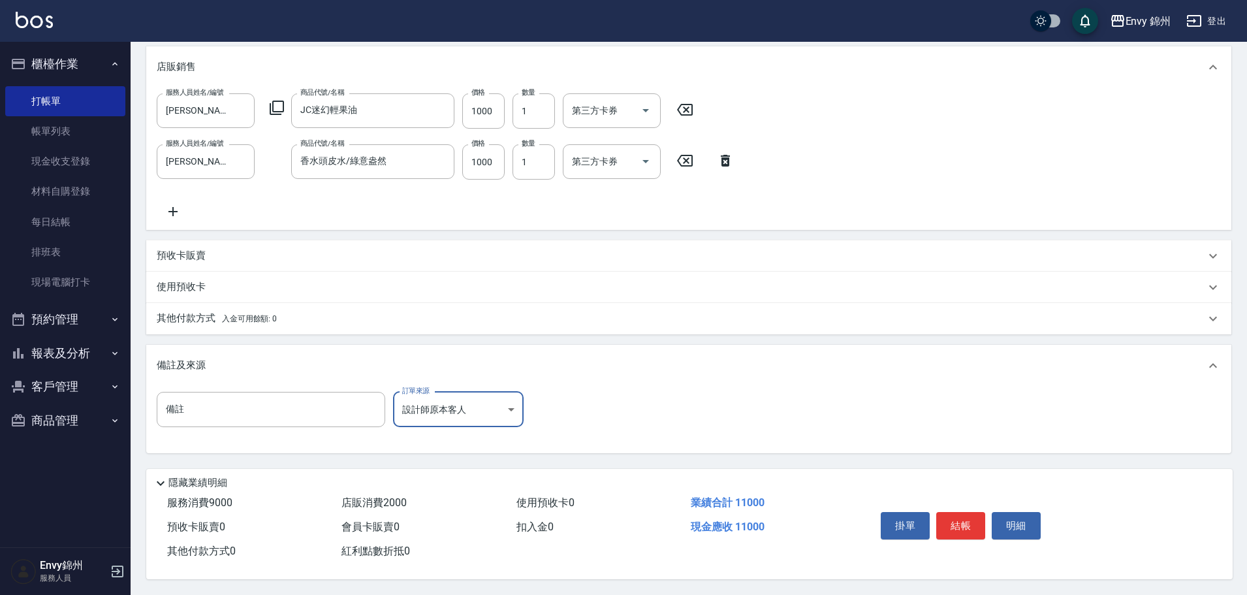
click at [444, 391] on body "Envy 錦州 登出 櫃檯作業 打帳單 帳單列表 現金收支登錄 材料自購登錄 每日結帳 排班表 現場電腦打卡 預約管理 預約管理 單日預約紀錄 單週預約紀錄 …" at bounding box center [623, 91] width 1247 height 1008
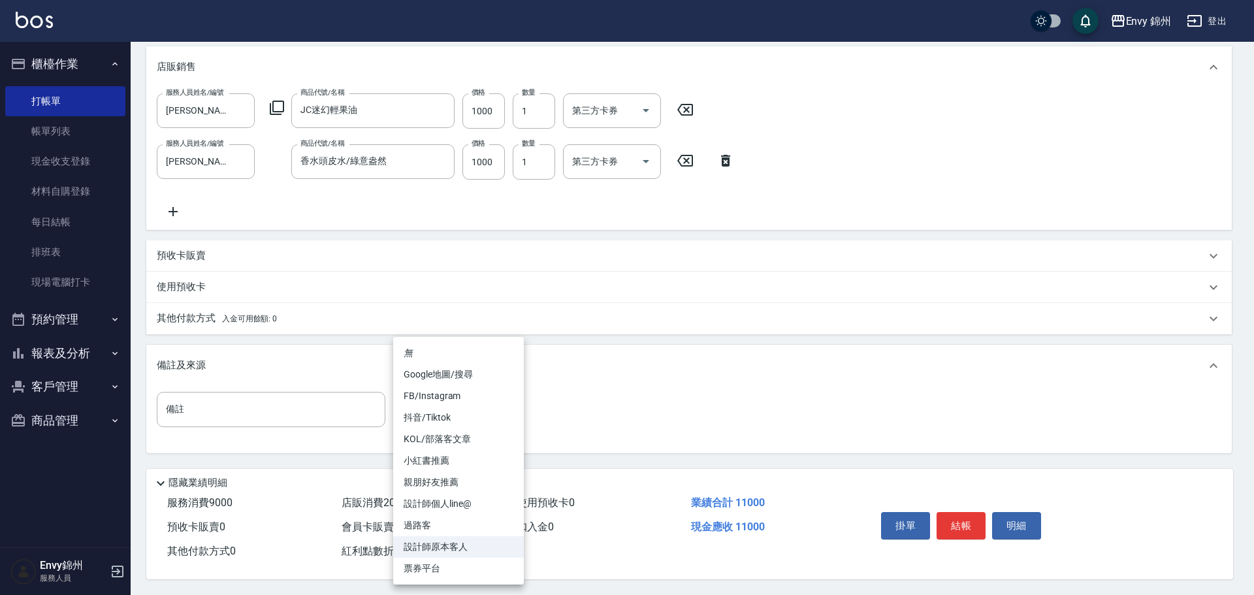
click at [449, 398] on li "FB/Instagram" at bounding box center [458, 396] width 131 height 22
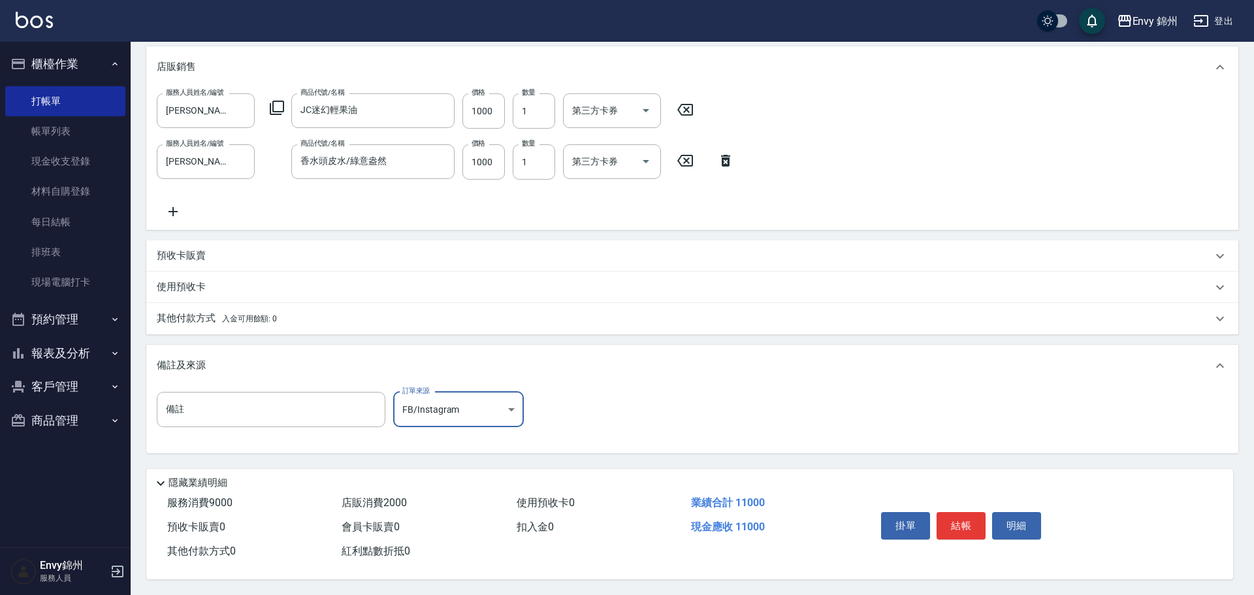
type input "FB/Instagram"
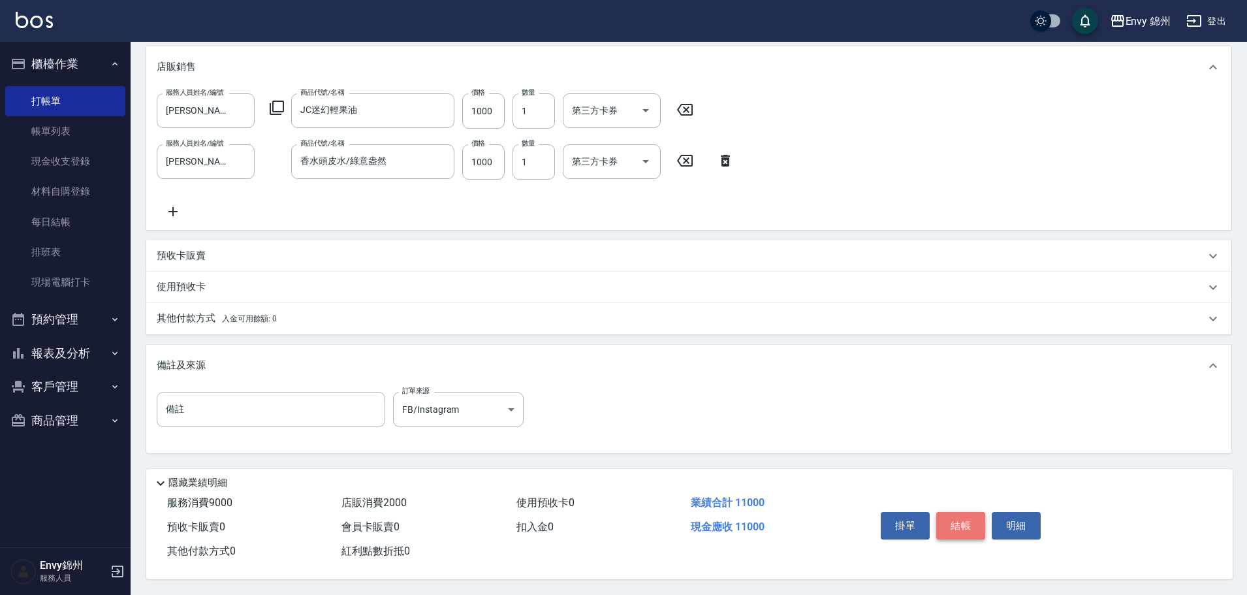
click at [963, 527] on button "結帳" at bounding box center [960, 525] width 49 height 27
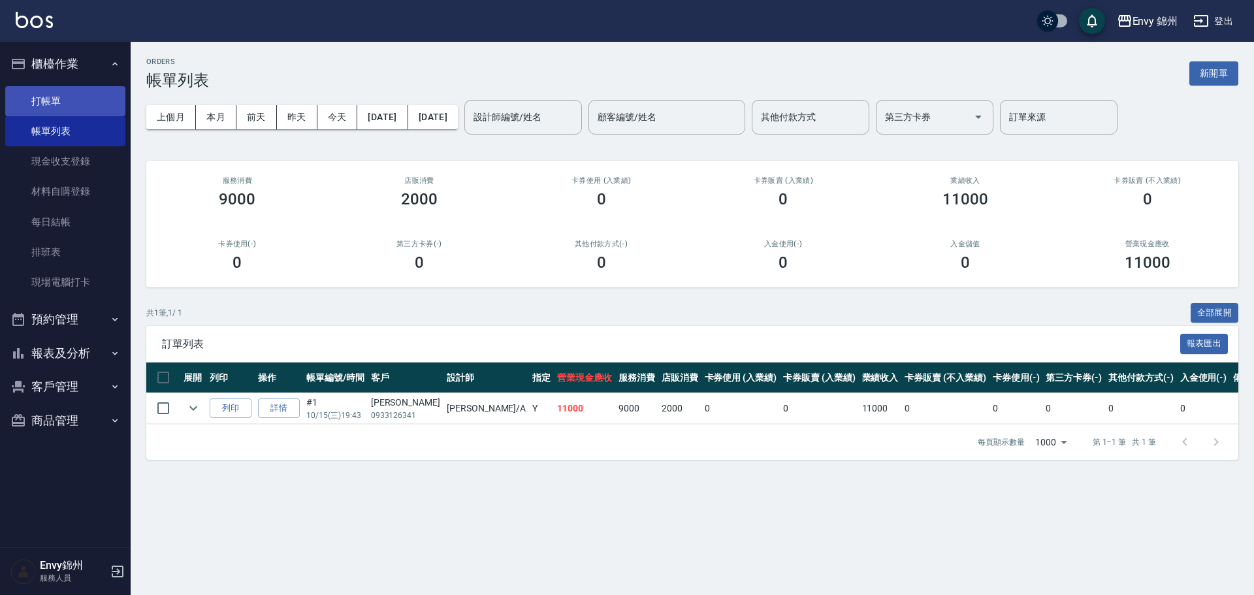
click at [63, 94] on link "打帳單" at bounding box center [65, 101] width 120 height 30
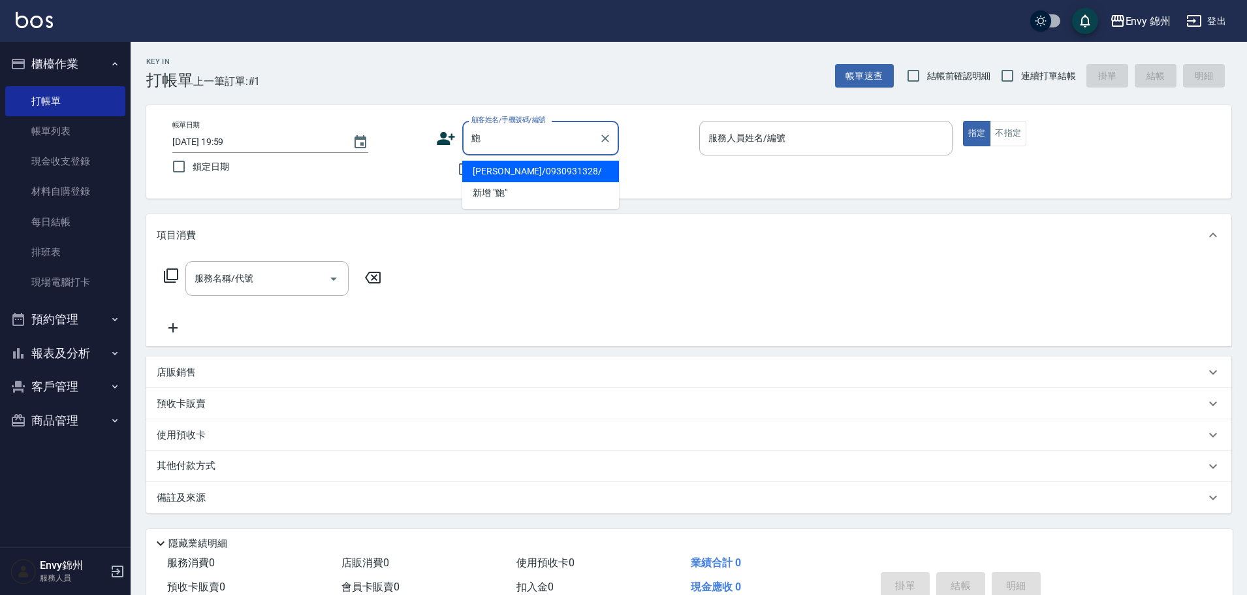
click at [515, 166] on li "鮑曉倩/0930931328/" at bounding box center [540, 172] width 157 height 22
type input "鮑曉倩/0930931328/"
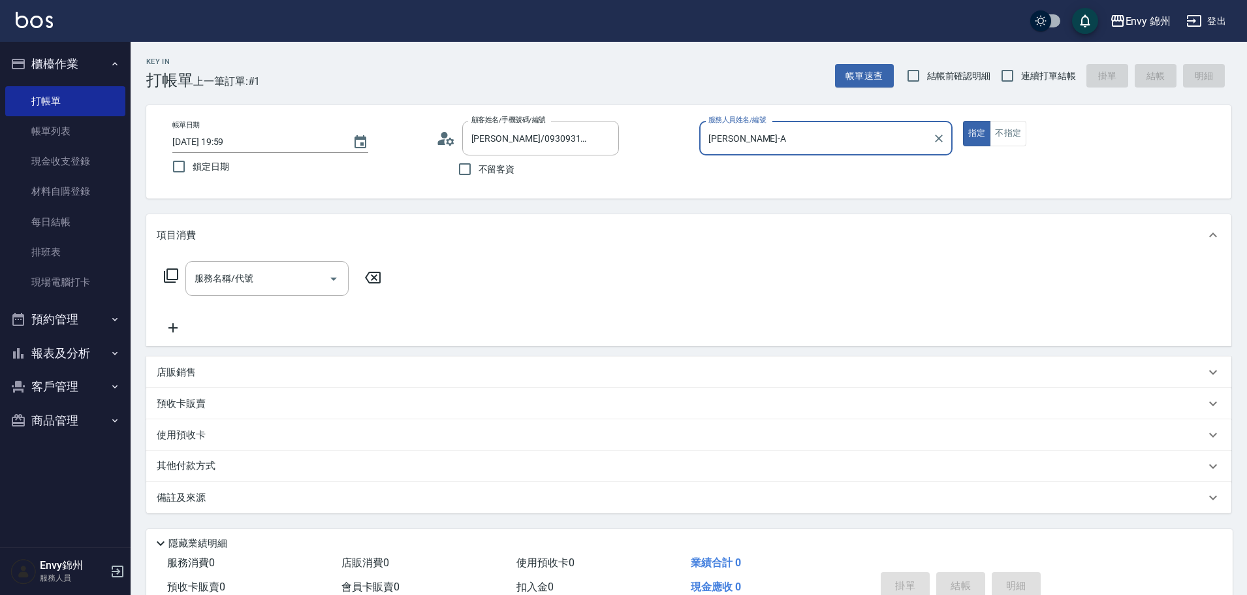
type input "Annie-A"
click at [237, 278] on input "服務名稱/代號" at bounding box center [257, 278] width 132 height 23
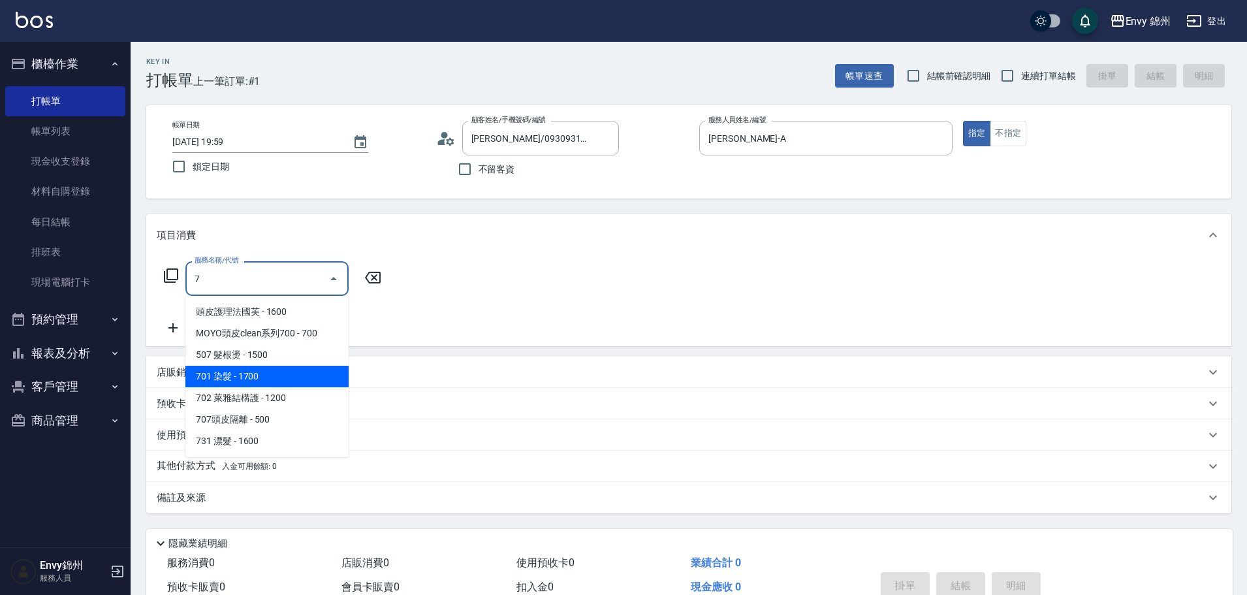
click at [257, 371] on span "701 染髮 - 1700" at bounding box center [266, 377] width 163 height 22
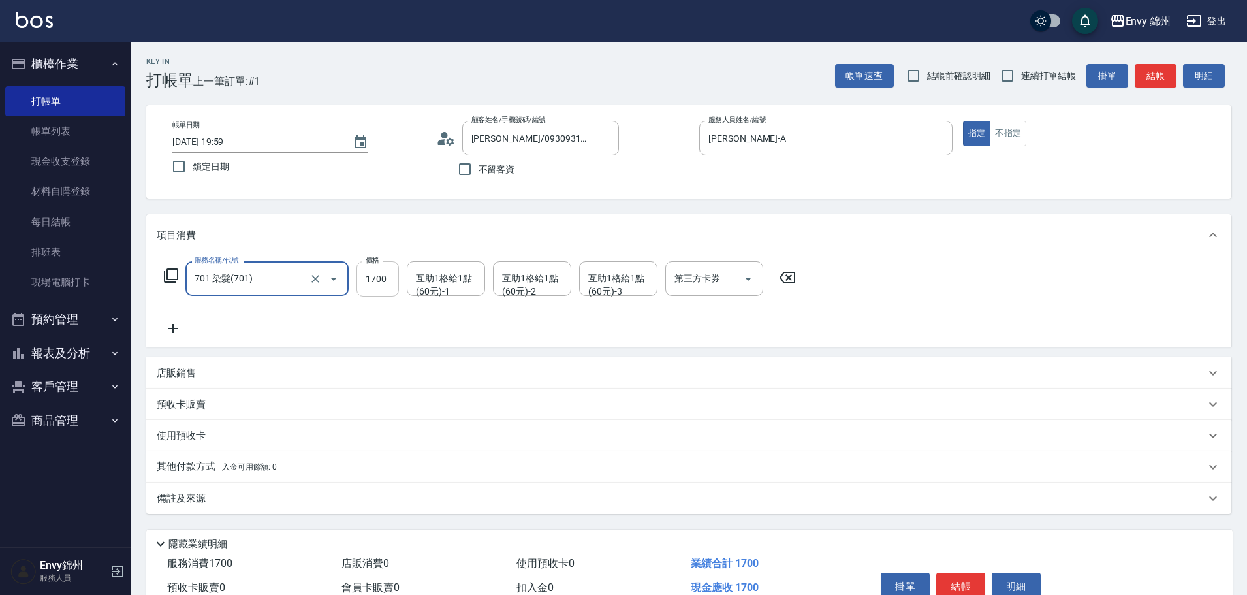
type input "701 染髮(701)"
click at [372, 284] on input "1700" at bounding box center [377, 278] width 42 height 35
type input "1500"
click at [330, 496] on div "備註及來源" at bounding box center [681, 499] width 1049 height 14
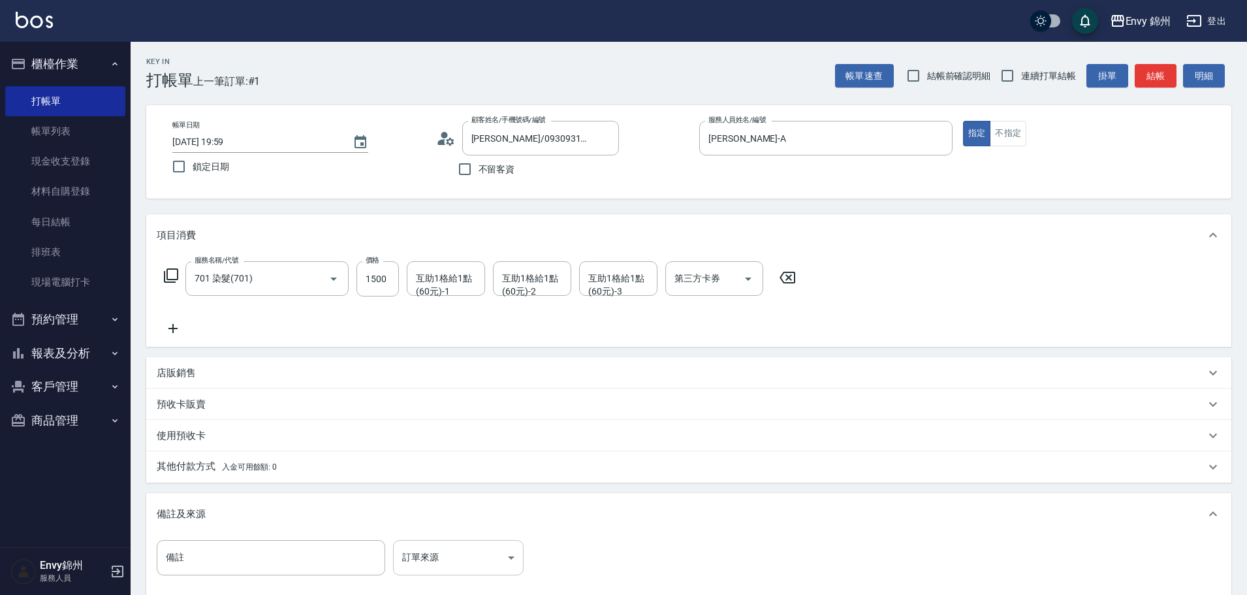
click at [448, 560] on body "Envy 錦州 登出 櫃檯作業 打帳單 帳單列表 現金收支登錄 材料自購登錄 每日結帳 排班表 現場電腦打卡 預約管理 預約管理 單日預約紀錄 單週預約紀錄 …" at bounding box center [623, 371] width 1247 height 743
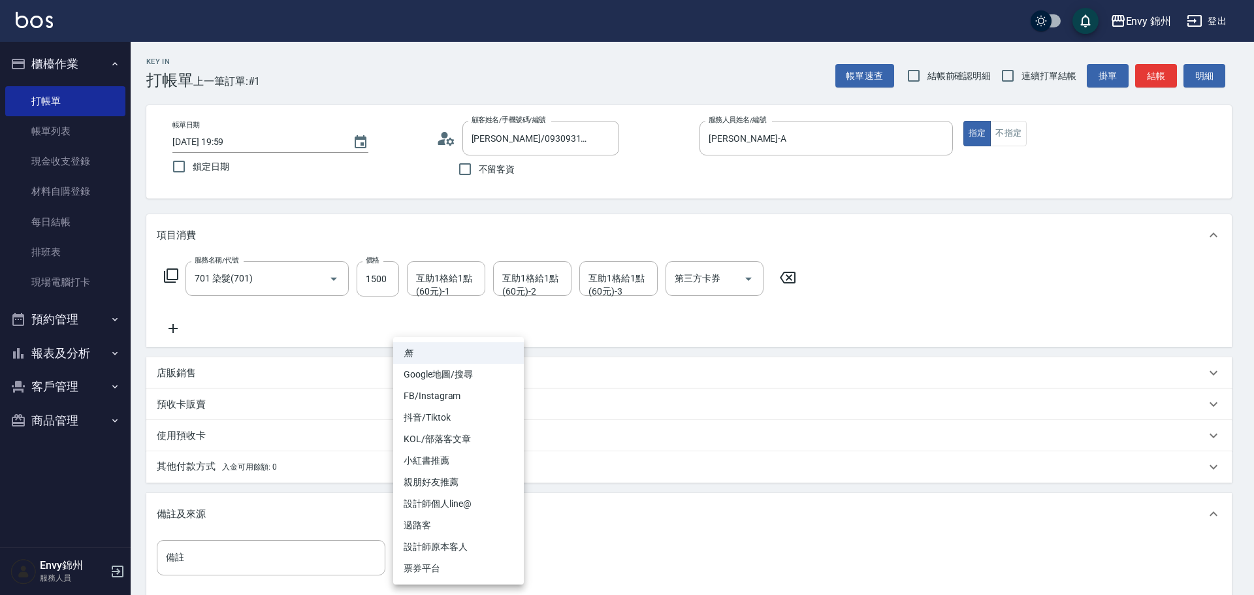
click at [456, 548] on li "設計師原本客人" at bounding box center [458, 547] width 131 height 22
type input "設計師原本客人"
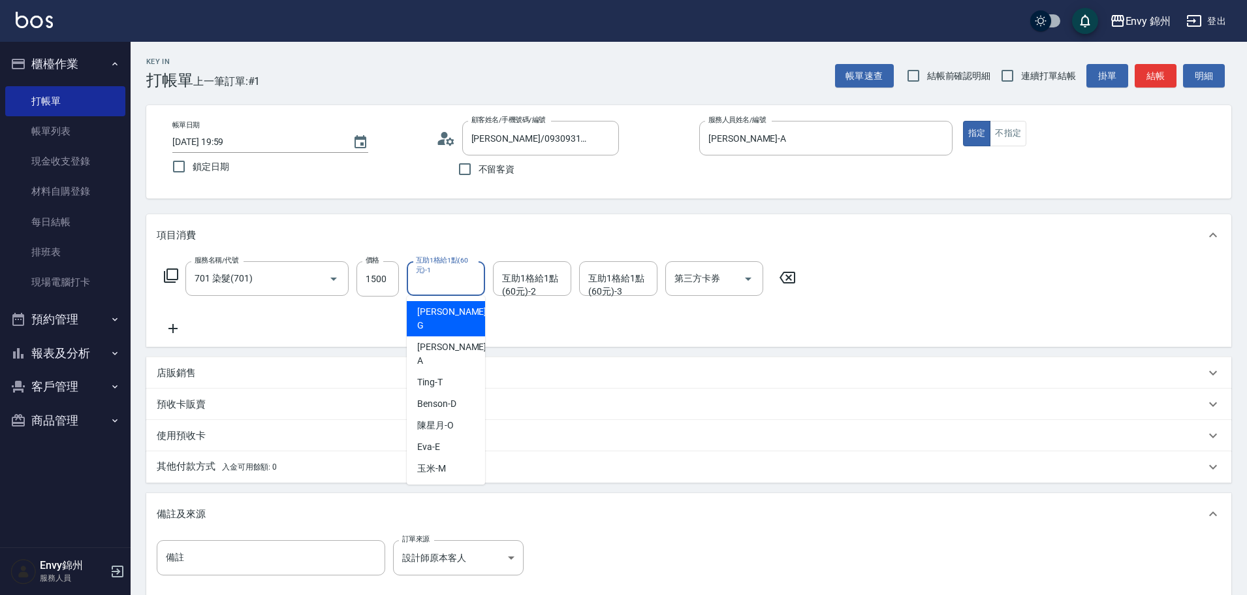
click at [447, 282] on div "互助1格給1點(60元)-1 互助1格給1點(60元)-1" at bounding box center [446, 278] width 78 height 35
click at [448, 458] on div "玉米 -M" at bounding box center [446, 469] width 78 height 22
type input "玉米-M"
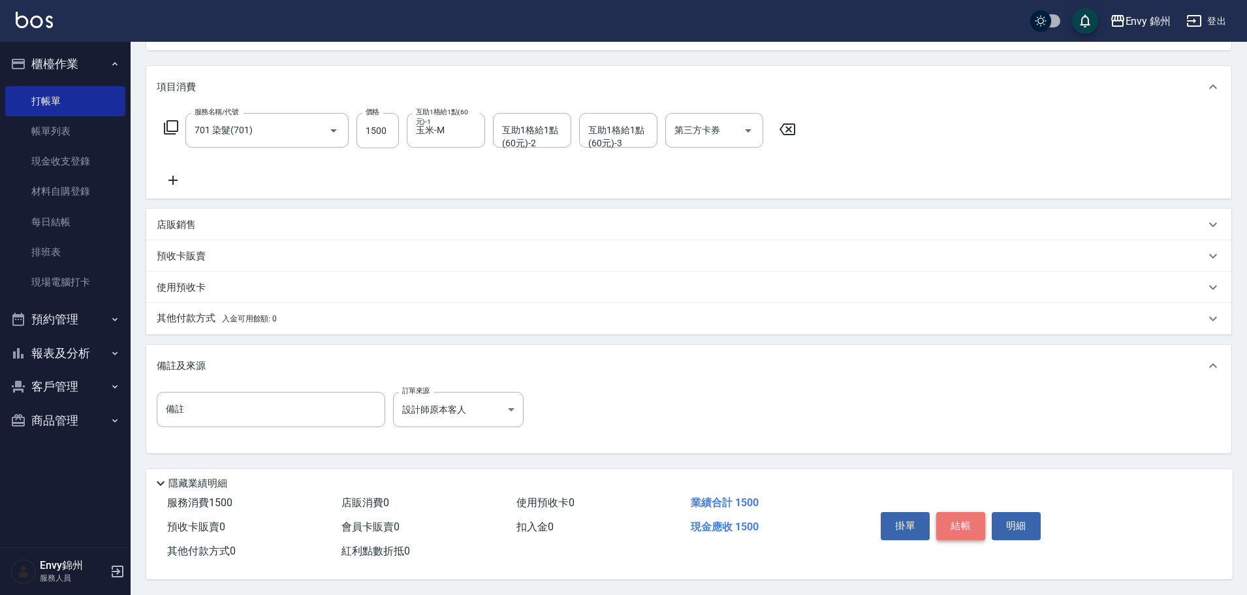
click at [959, 520] on button "結帳" at bounding box center [960, 525] width 49 height 27
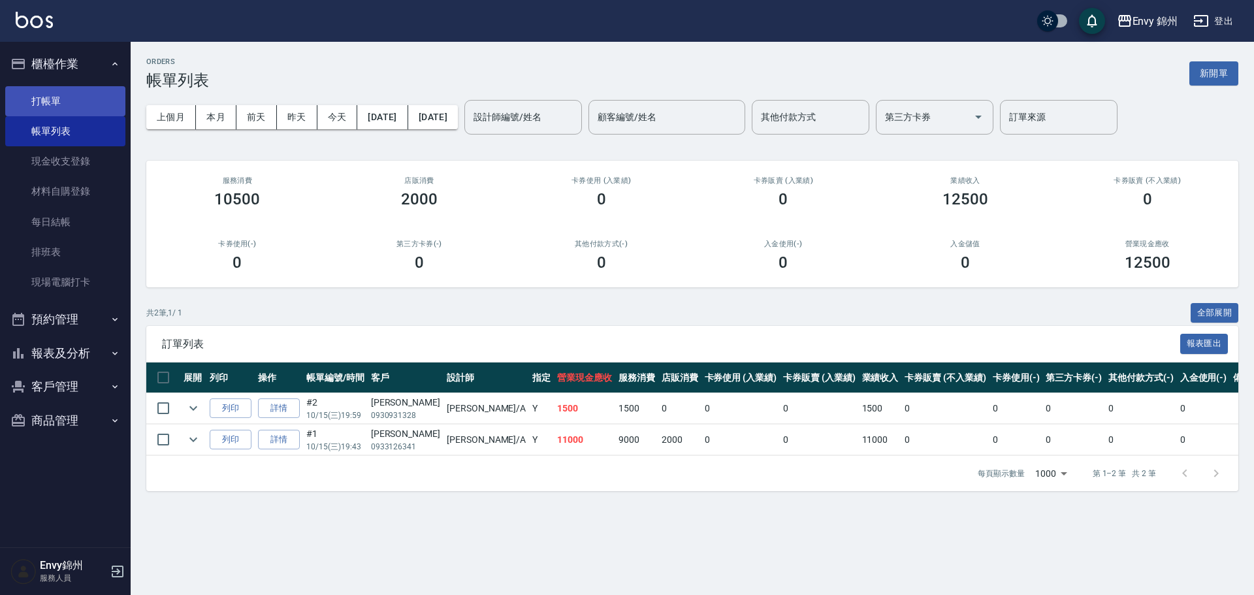
click at [95, 89] on link "打帳單" at bounding box center [65, 101] width 120 height 30
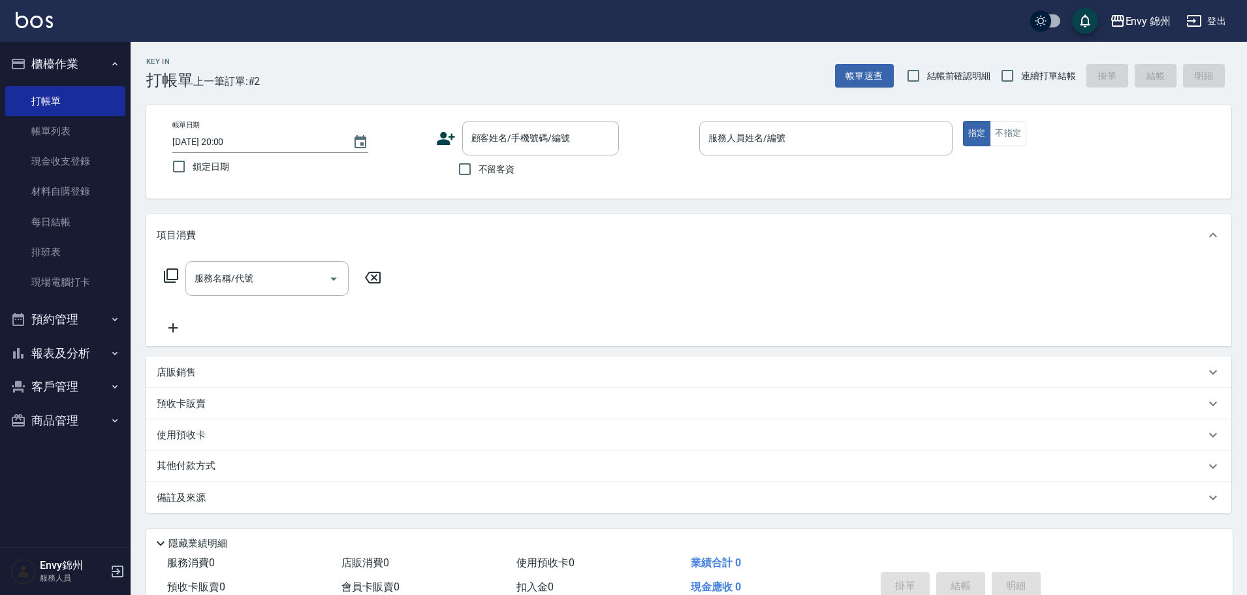
click at [441, 137] on icon at bounding box center [446, 139] width 20 height 20
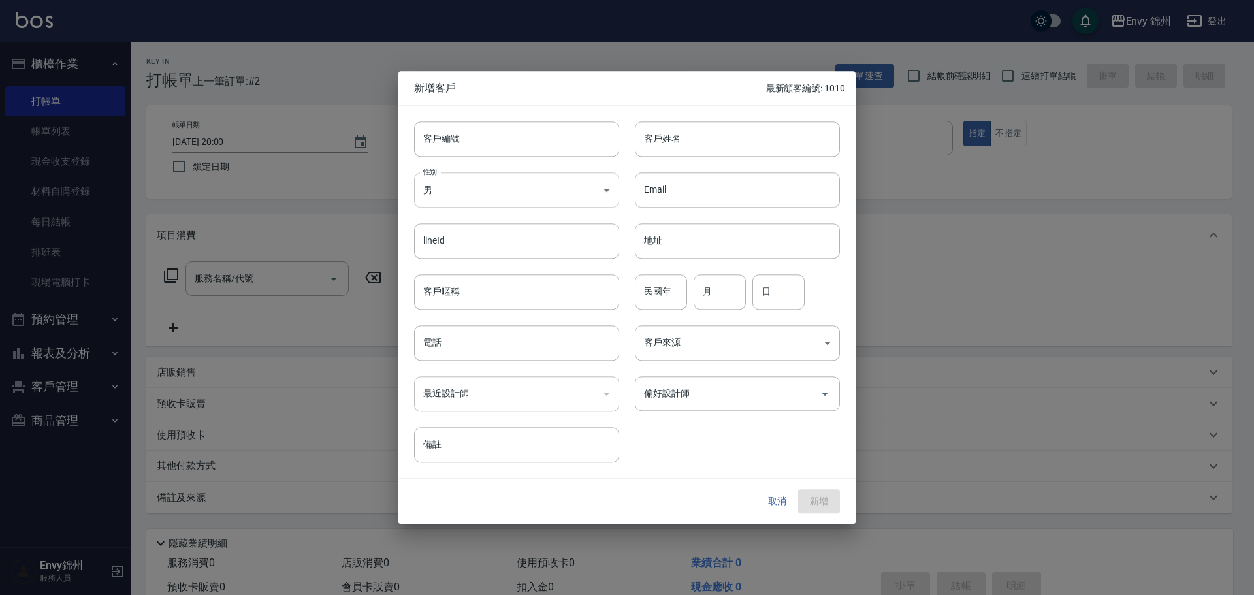
click at [455, 195] on body "Envy 錦州 登出 櫃檯作業 打帳單 帳單列表 現金收支登錄 材料自購登錄 每日結帳 排班表 現場電腦打卡 預約管理 預約管理 單日預約紀錄 單週預約紀錄 …" at bounding box center [627, 327] width 1254 height 655
click at [481, 264] on li "女" at bounding box center [516, 267] width 205 height 22
type input "FEMALE"
click at [688, 145] on input "客戶姓名" at bounding box center [737, 138] width 205 height 35
type input "黃貽萱"
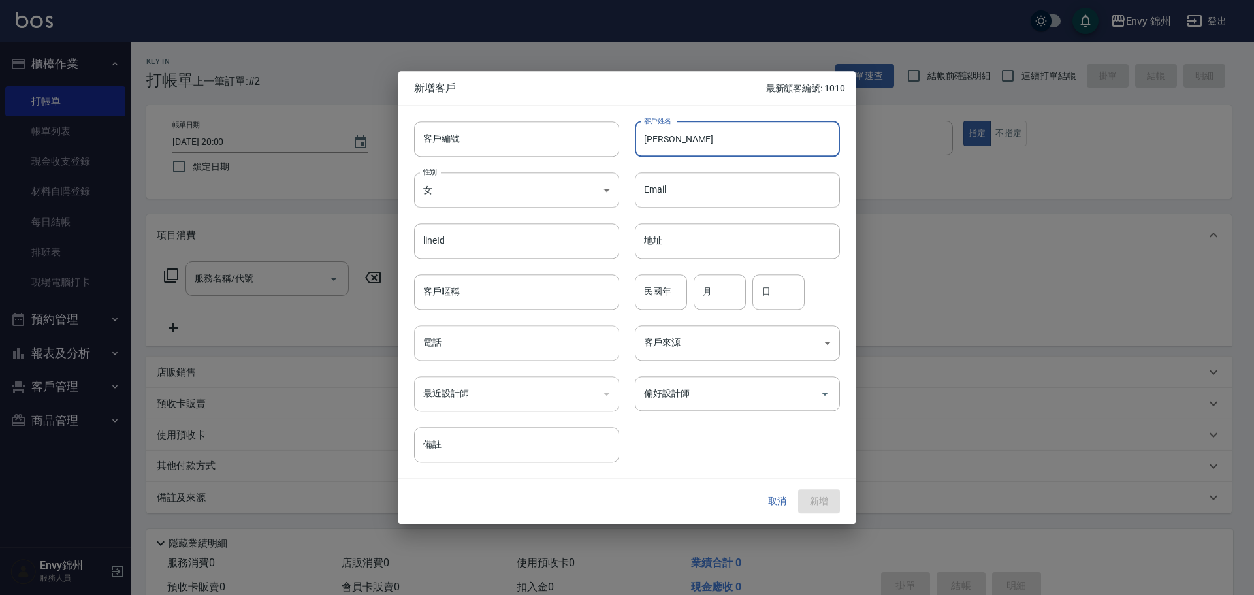
click at [489, 347] on input "電話" at bounding box center [516, 342] width 205 height 35
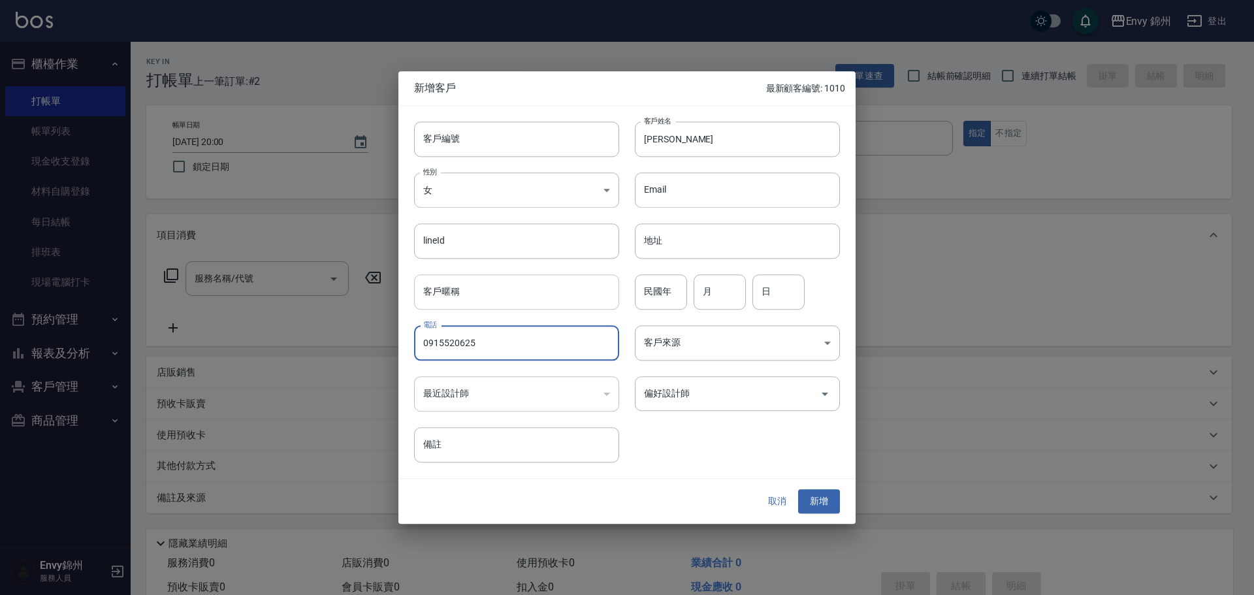
type input "0915520625"
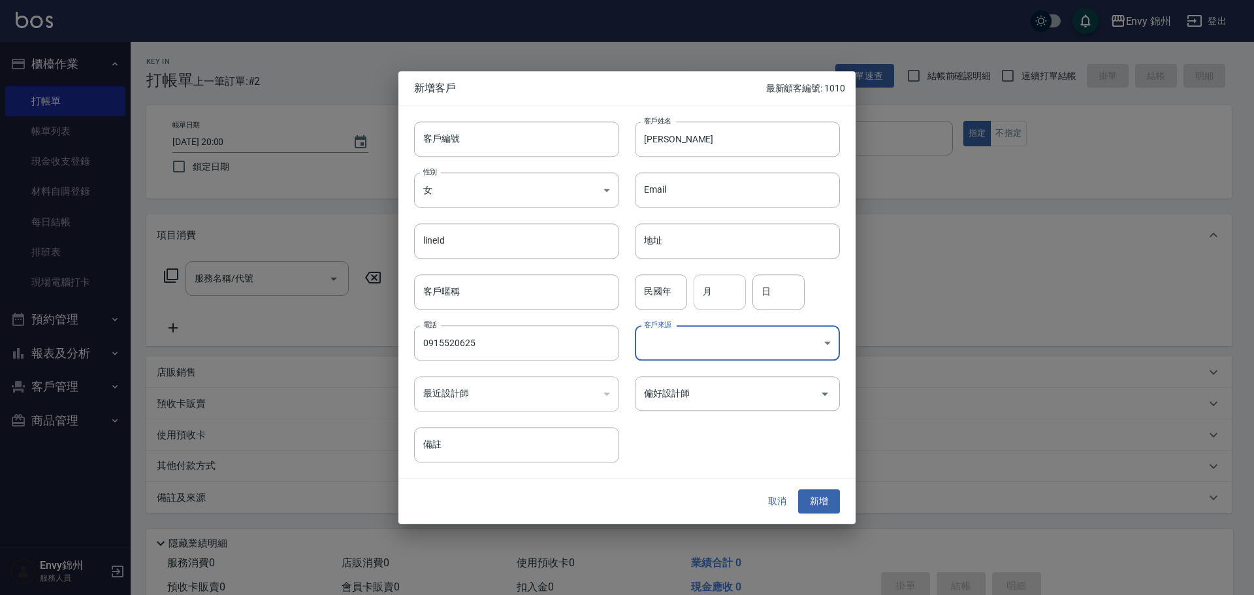
click at [693, 296] on input "月" at bounding box center [719, 291] width 52 height 35
click at [650, 295] on input "民國年" at bounding box center [661, 291] width 52 height 35
type input "72"
click at [722, 300] on input "月" at bounding box center [719, 291] width 52 height 35
type input "9"
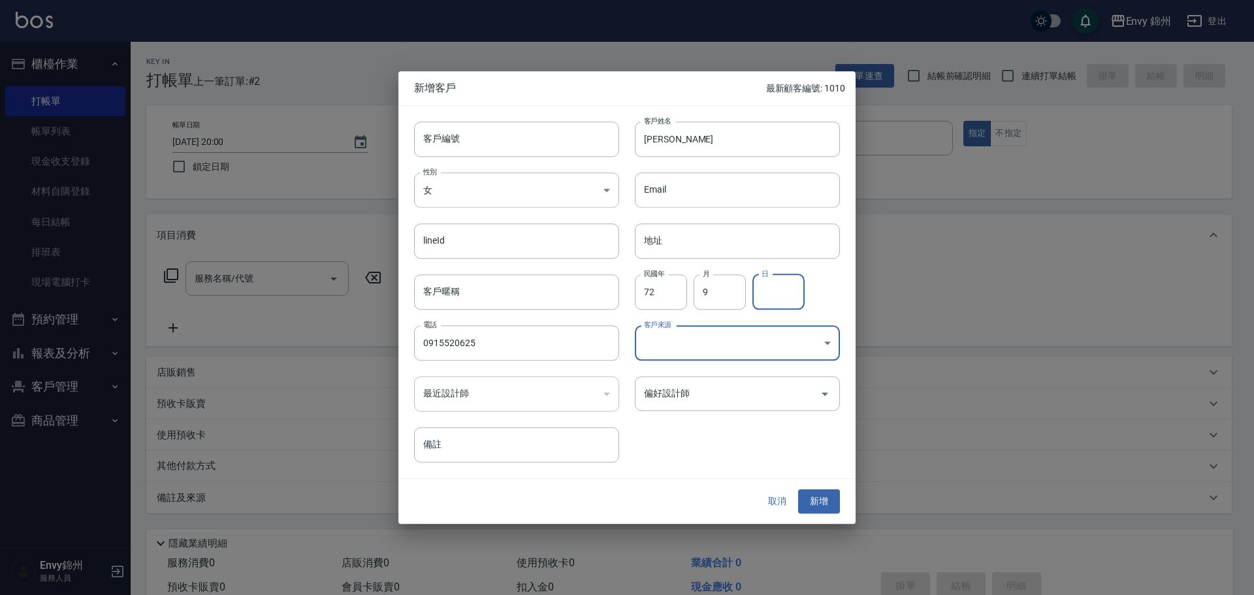
click at [783, 301] on input "日" at bounding box center [778, 291] width 52 height 35
type input "15"
click at [701, 344] on body "Envy 錦州 登出 櫃檯作業 打帳單 帳單列表 現金收支登錄 材料自購登錄 每日結帳 排班表 現場電腦打卡 預約管理 預約管理 單日預約紀錄 單週預約紀錄 …" at bounding box center [627, 327] width 1254 height 655
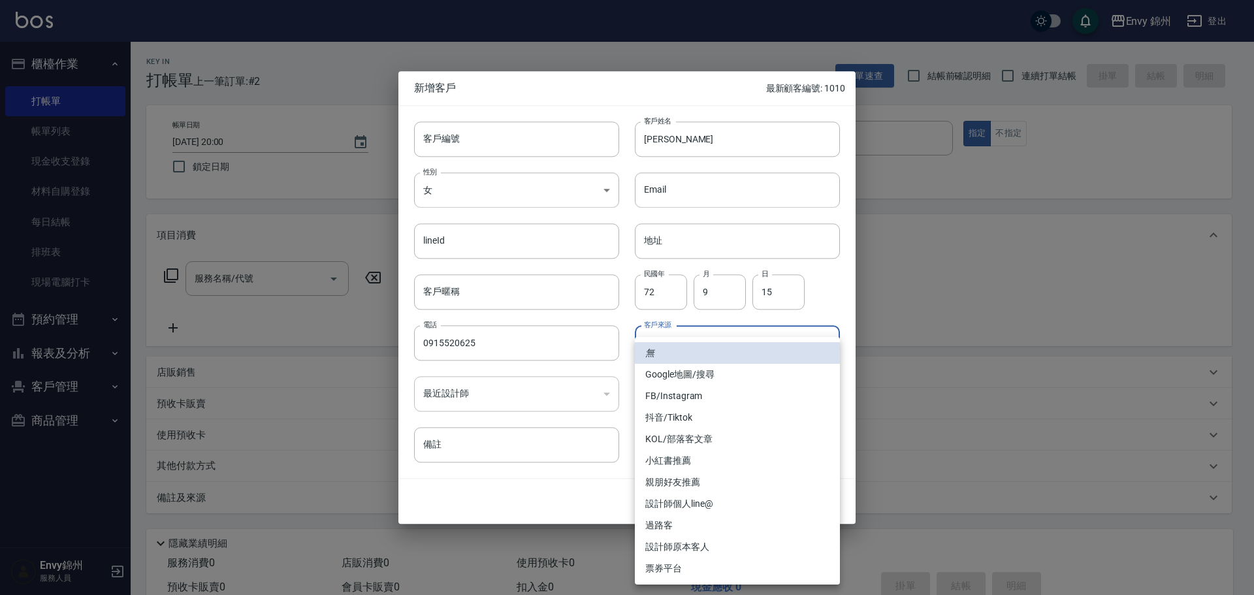
click at [704, 395] on li "FB/Instagram" at bounding box center [737, 396] width 205 height 22
type input "FB/Instagram"
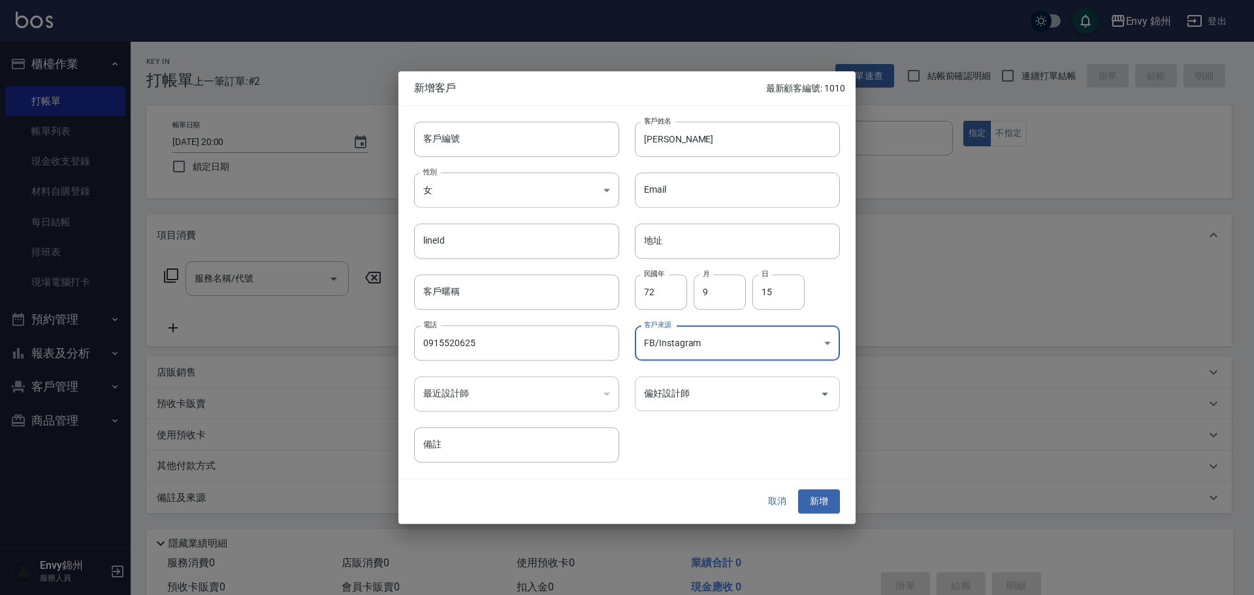
click at [689, 406] on div "偏好設計師" at bounding box center [737, 393] width 205 height 35
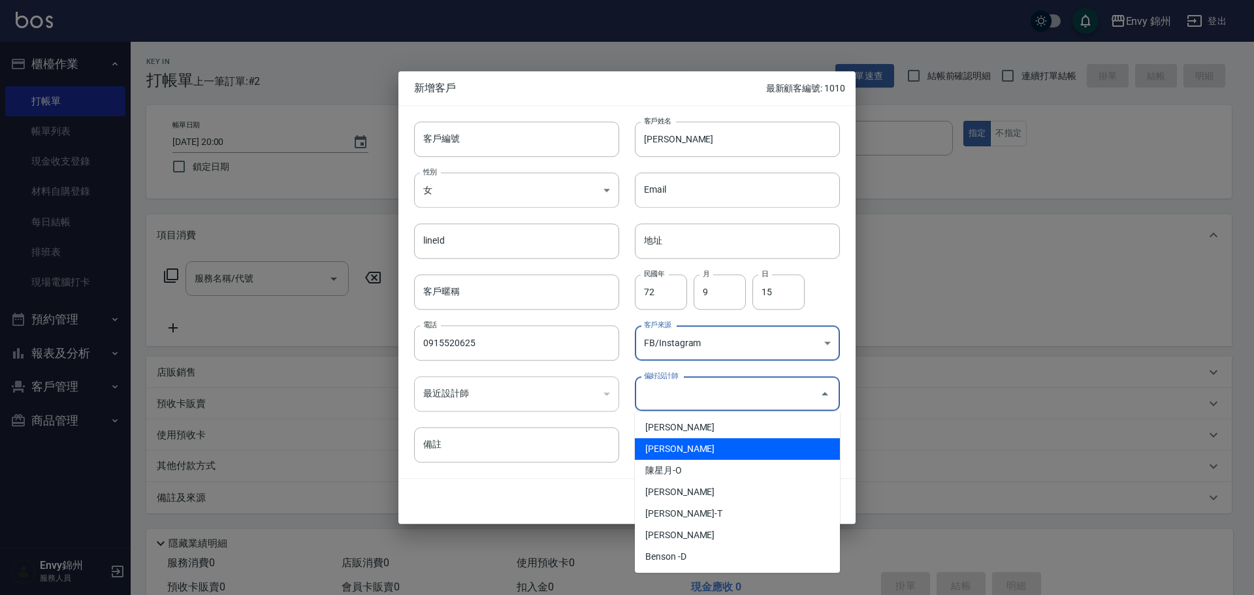
click at [698, 424] on li "鄭怡秀-A" at bounding box center [737, 428] width 205 height 22
type input "鄭怡秀"
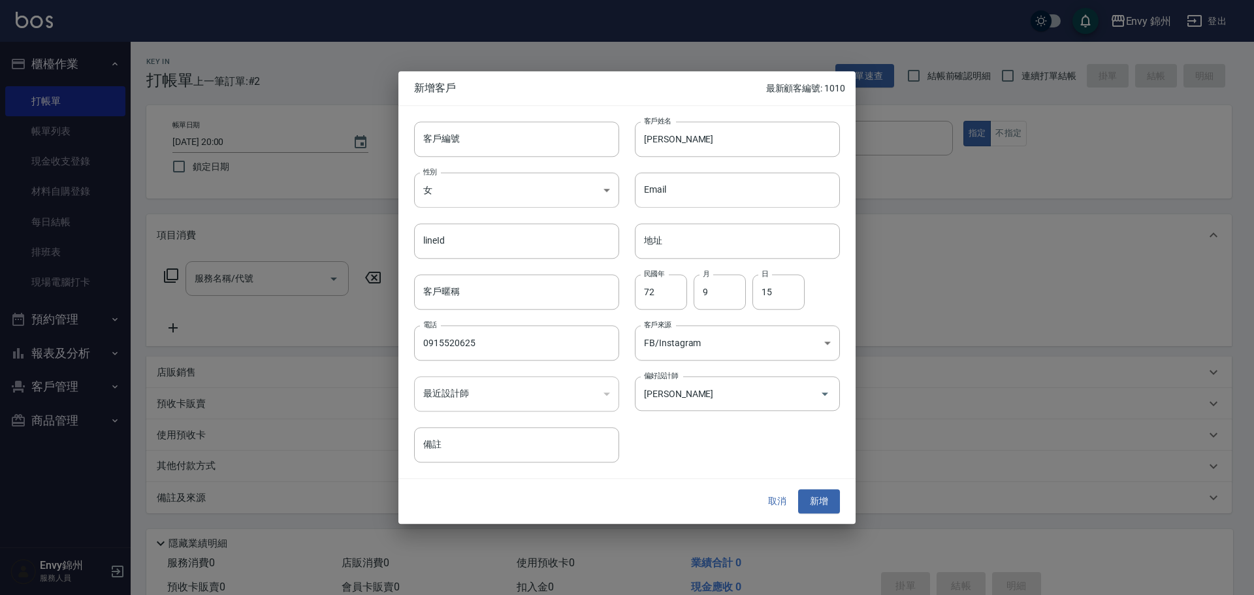
click at [840, 492] on div "取消 新增" at bounding box center [626, 501] width 457 height 45
click at [825, 503] on button "新增" at bounding box center [819, 502] width 42 height 24
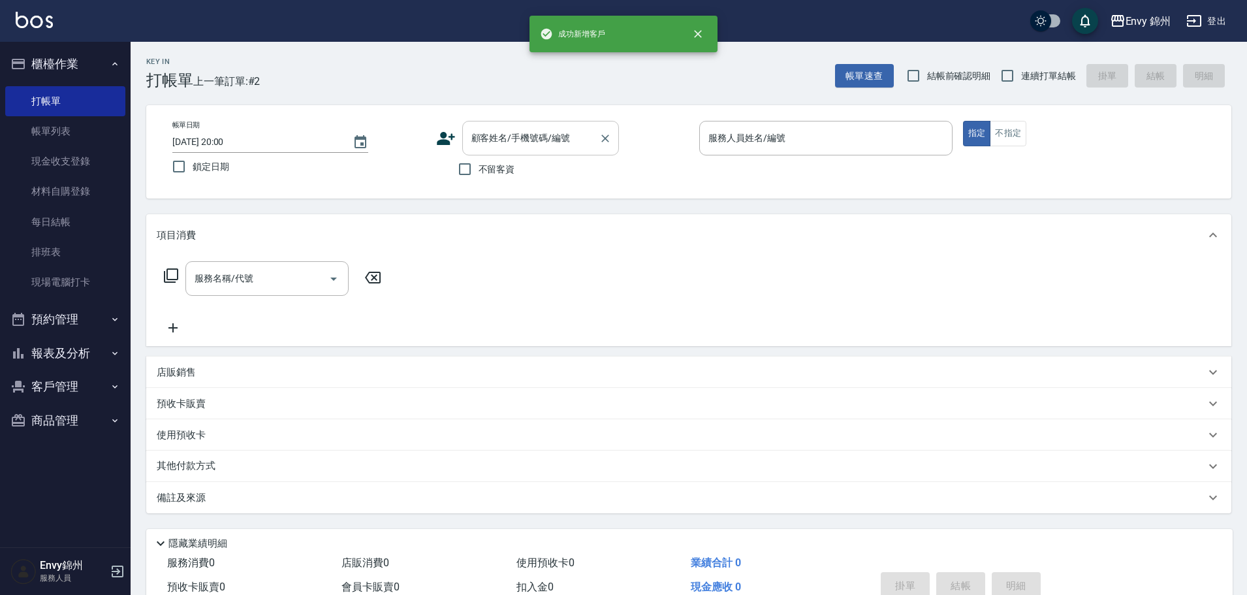
click at [526, 148] on input "顧客姓名/手機號碼/編號" at bounding box center [530, 138] width 125 height 23
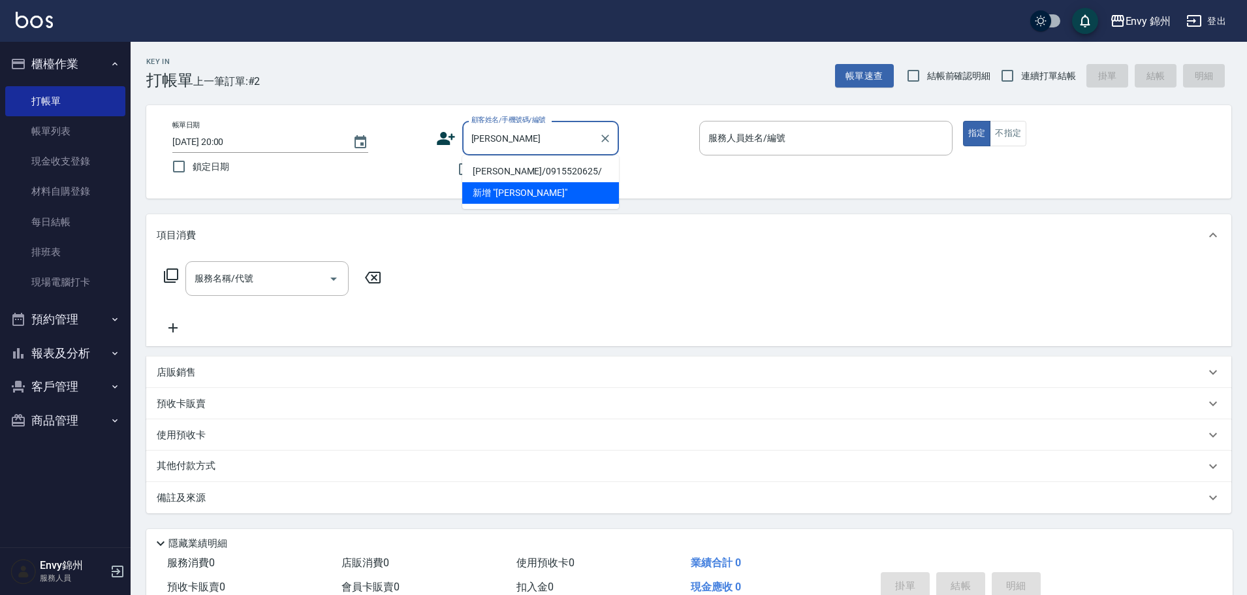
click at [553, 170] on li "黃貽萱/0915520625/" at bounding box center [540, 172] width 157 height 22
type input "黃貽萱/0915520625/"
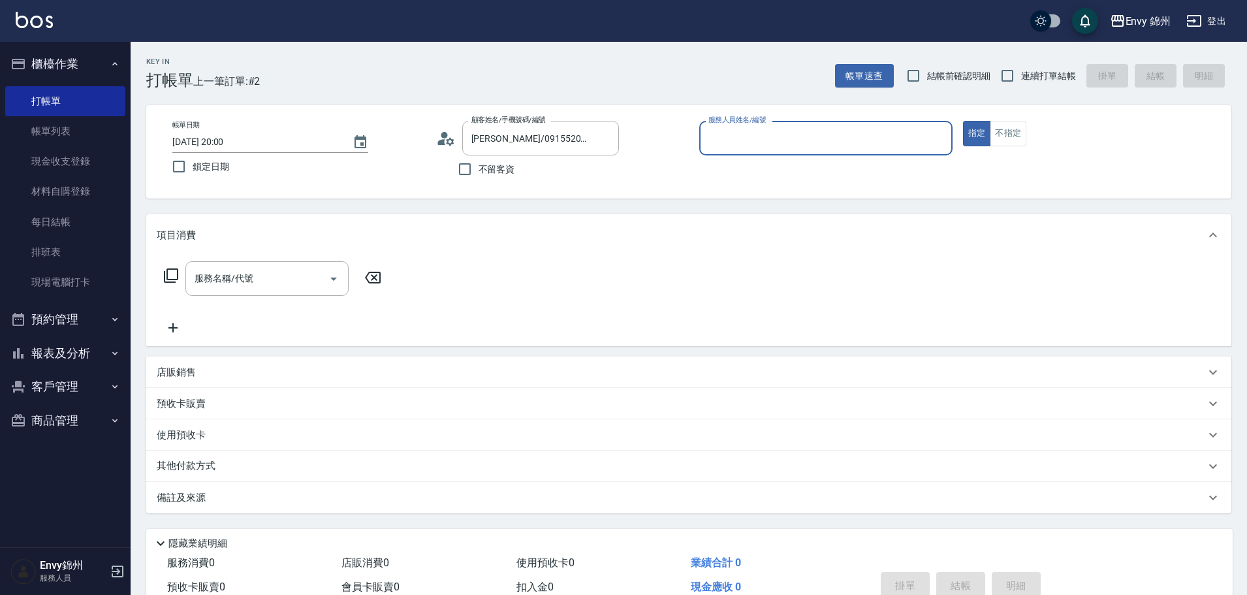
type input "Annie-A"
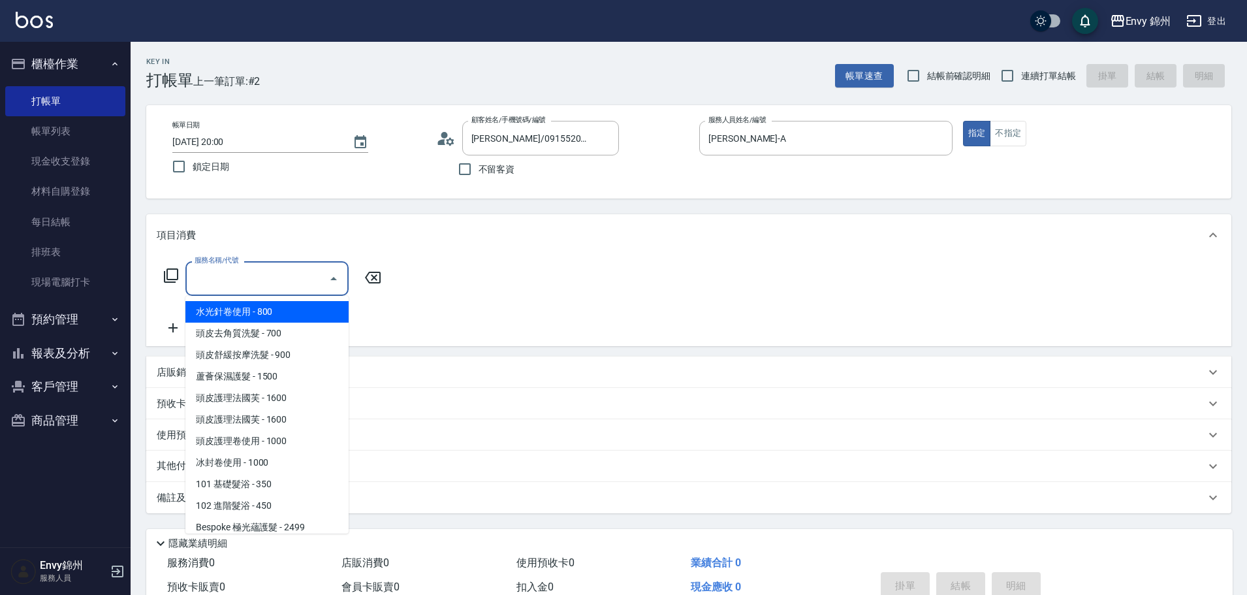
click at [276, 268] on input "服務名稱/代號" at bounding box center [257, 278] width 132 height 23
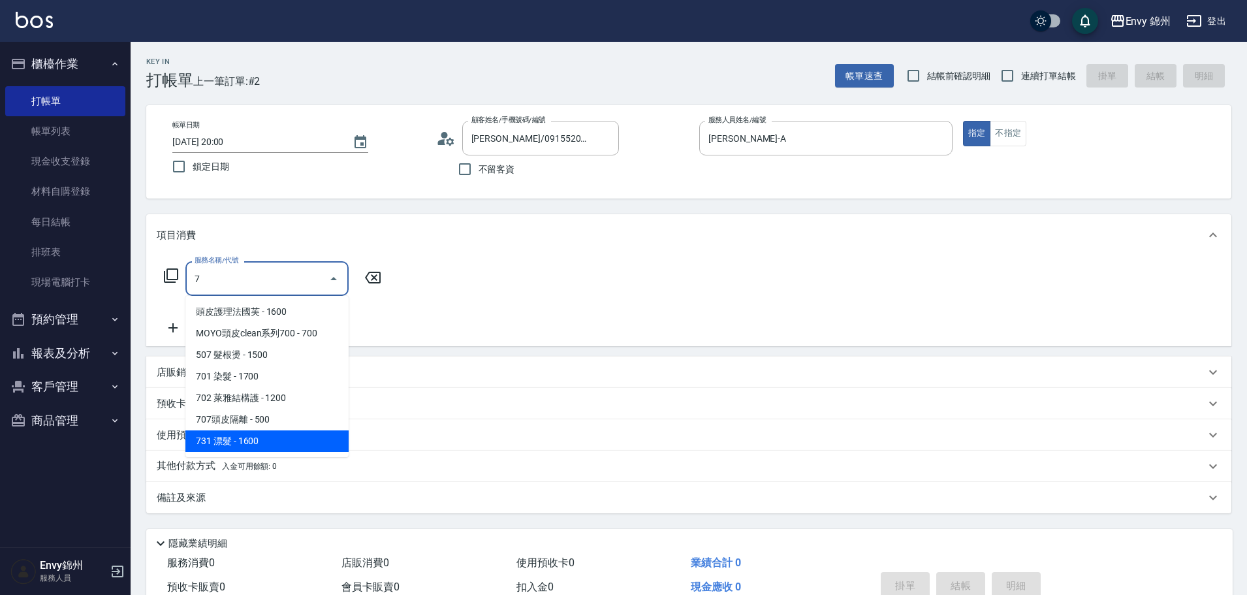
click at [286, 439] on span "731 漂髮 - 1600" at bounding box center [266, 441] width 163 height 22
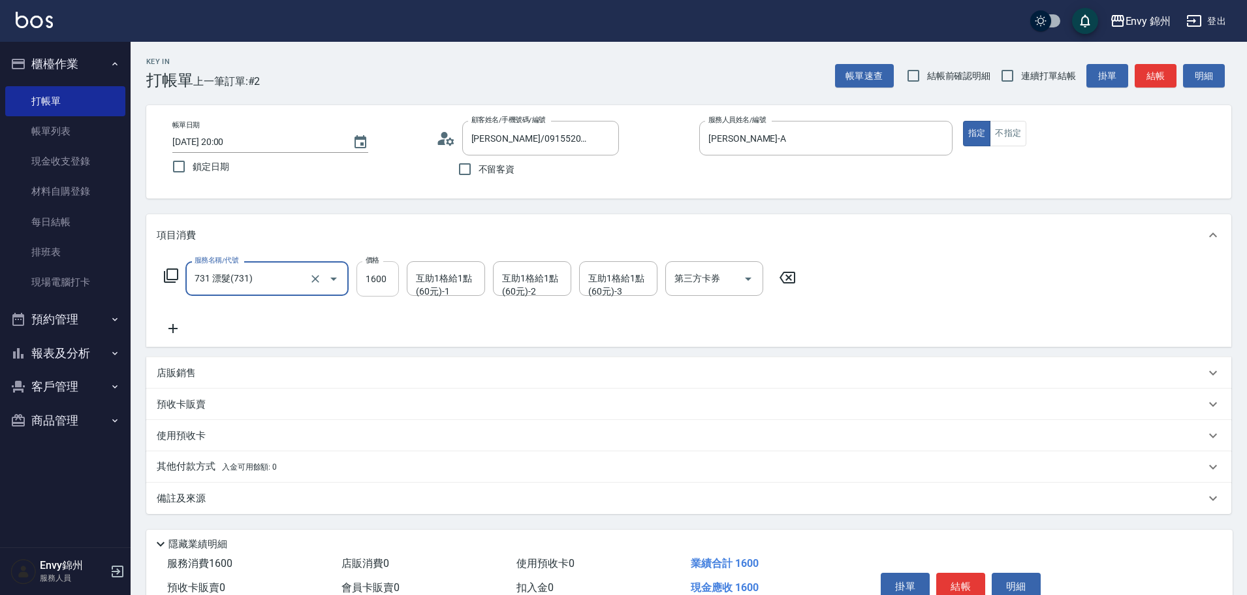
type input "731 漂髮(731)"
click at [391, 279] on input "1600" at bounding box center [377, 278] width 42 height 35
type input "6280"
click at [467, 276] on div "互助1格給1點(60元)-1 互助1格給1點(60元)-1" at bounding box center [446, 278] width 78 height 35
click at [456, 270] on label "互助1格給1點(60元)-1" at bounding box center [445, 265] width 59 height 20
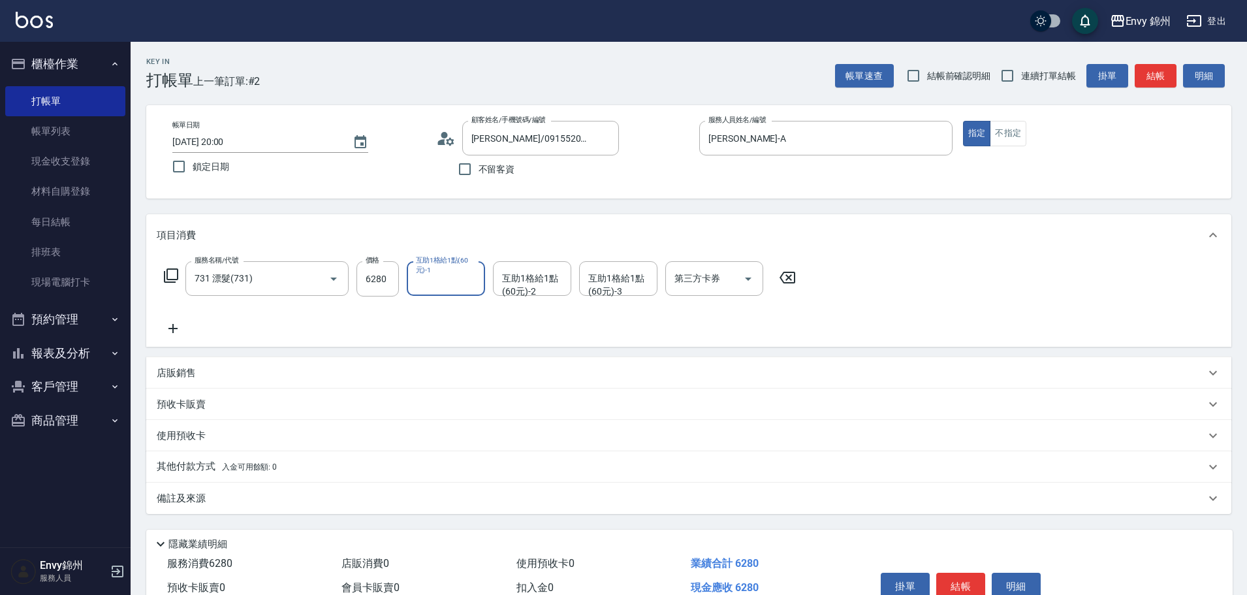
click at [456, 270] on input "互助1格給1點(60元)-1" at bounding box center [446, 278] width 67 height 23
click at [441, 277] on input "互助1格給1點(60元)-1" at bounding box center [446, 278] width 67 height 23
click at [451, 393] on div "玉米 -M" at bounding box center [446, 404] width 78 height 22
type input "玉米-M"
click at [545, 264] on div "互助1格給1點(60元)-2" at bounding box center [532, 278] width 78 height 35
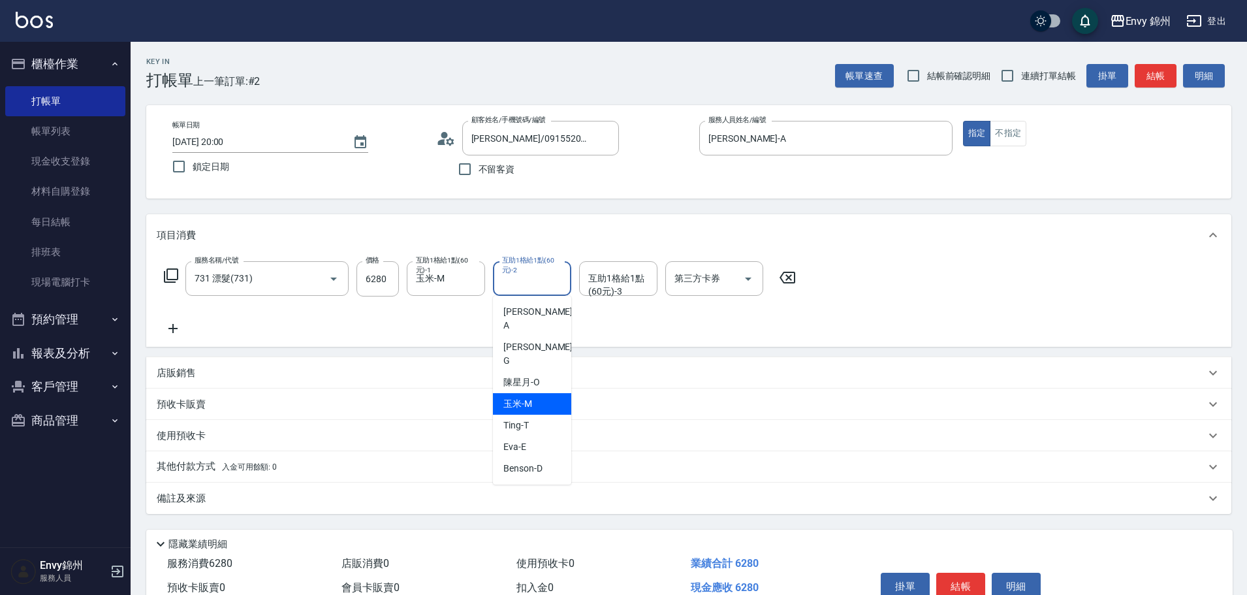
click at [520, 397] on span "玉米 -M" at bounding box center [517, 404] width 29 height 14
type input "玉米-M"
click at [292, 497] on div "備註及來源" at bounding box center [681, 499] width 1049 height 14
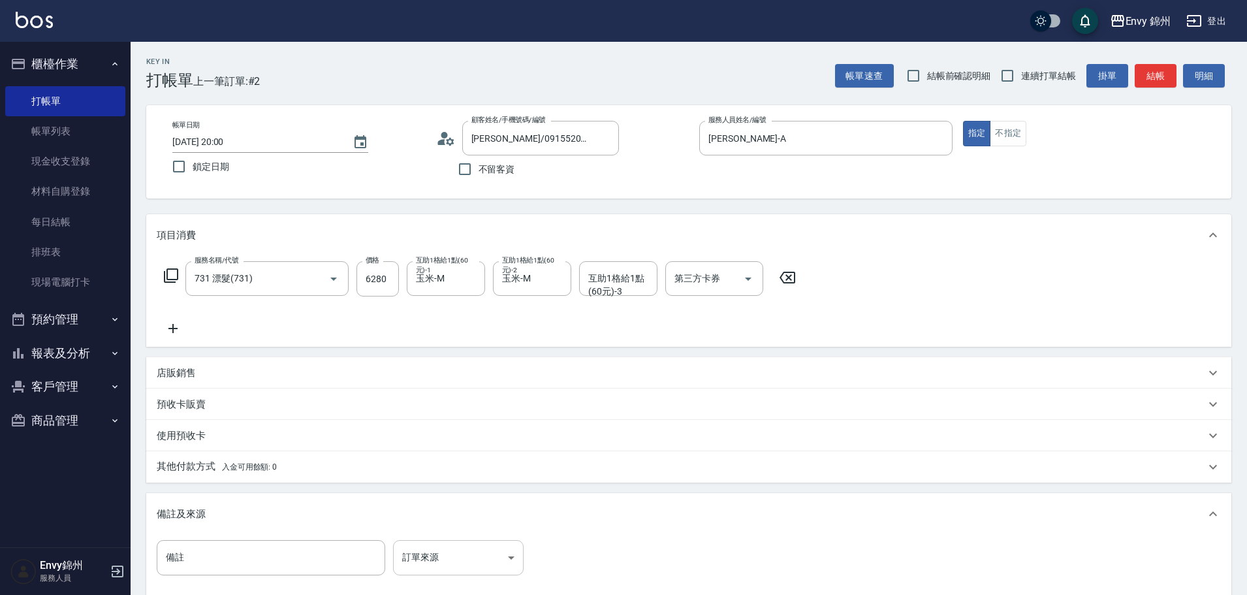
click at [431, 553] on body "Envy 錦州 登出 櫃檯作業 打帳單 帳單列表 現金收支登錄 材料自購登錄 每日結帳 排班表 現場電腦打卡 預約管理 預約管理 單日預約紀錄 單週預約紀錄 …" at bounding box center [623, 371] width 1247 height 743
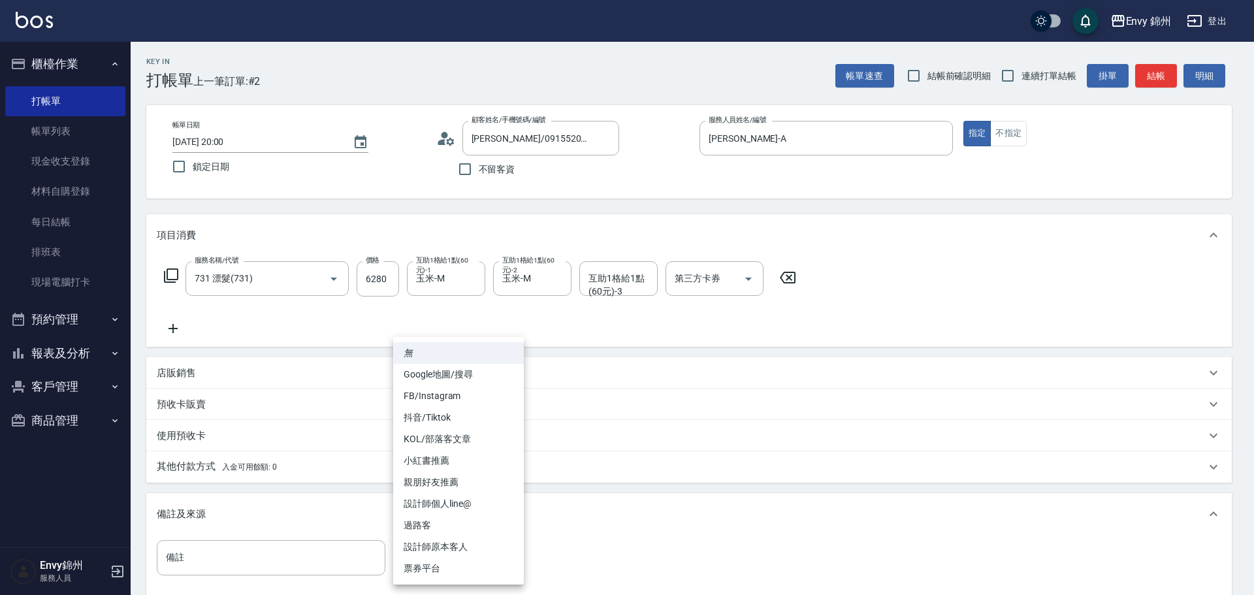
click at [466, 400] on li "FB/Instagram" at bounding box center [458, 396] width 131 height 22
type input "FB/Instagram"
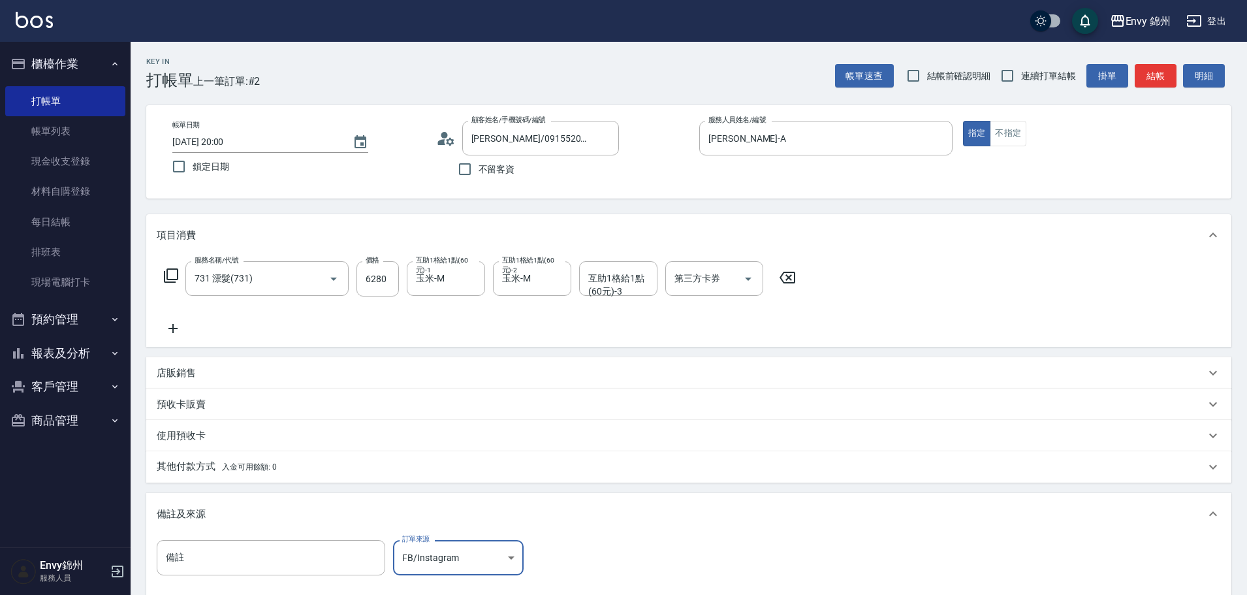
scroll to position [154, 0]
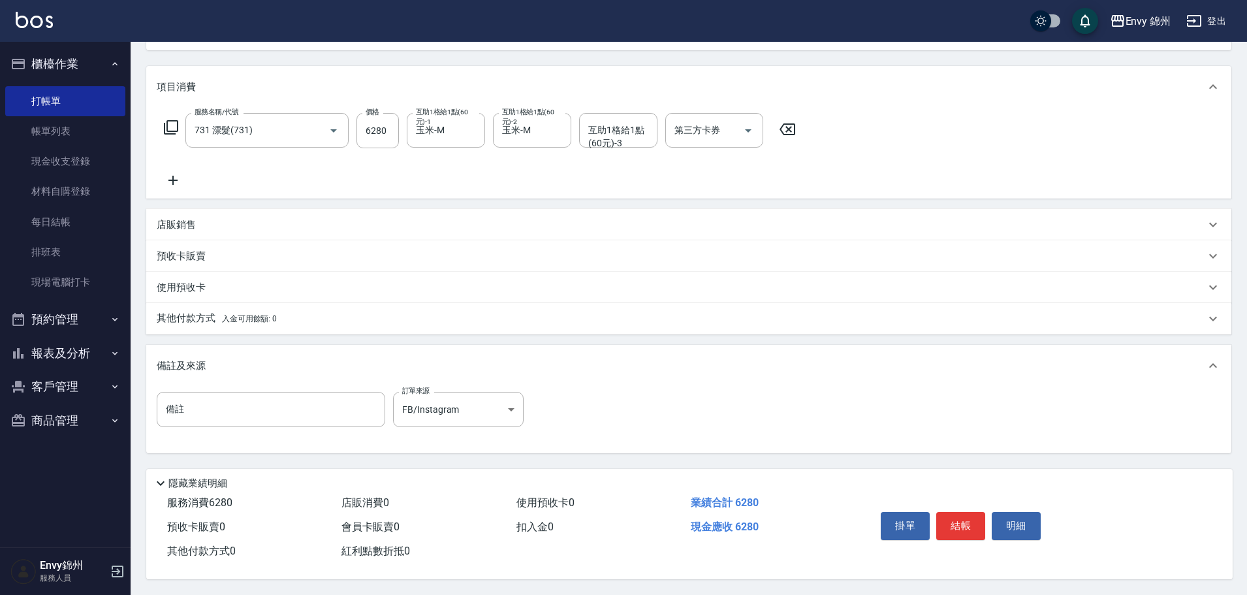
click at [227, 325] on div "其他付款方式 入金可用餘額: 0" at bounding box center [688, 318] width 1085 height 31
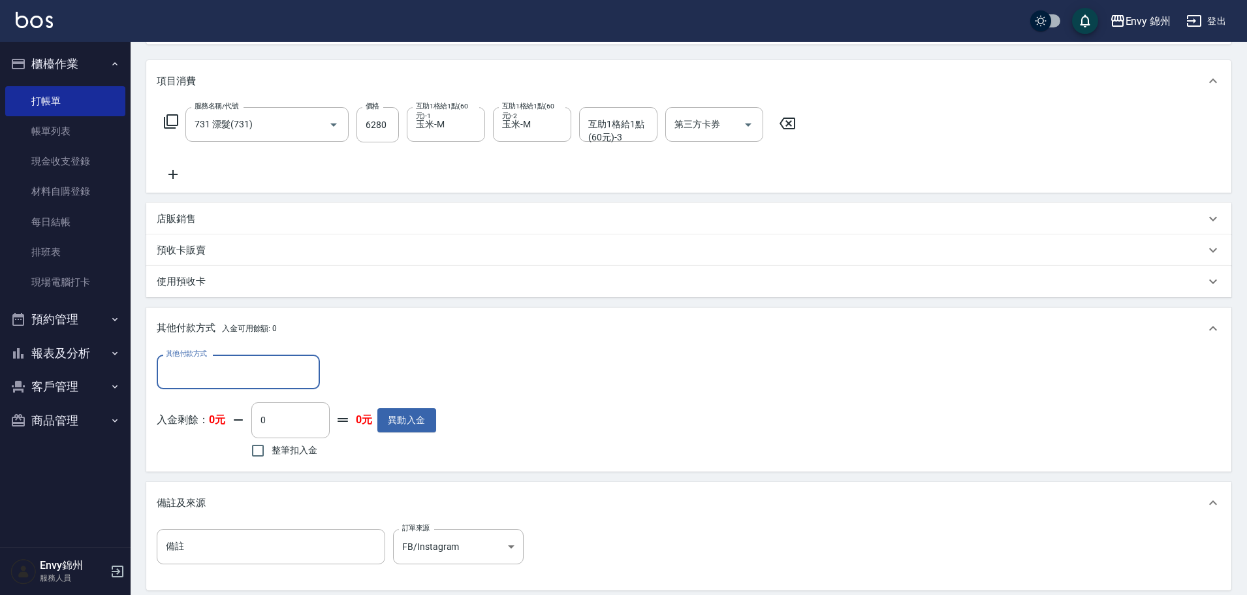
scroll to position [0, 0]
click at [230, 375] on input "其他付款方式" at bounding box center [238, 371] width 151 height 23
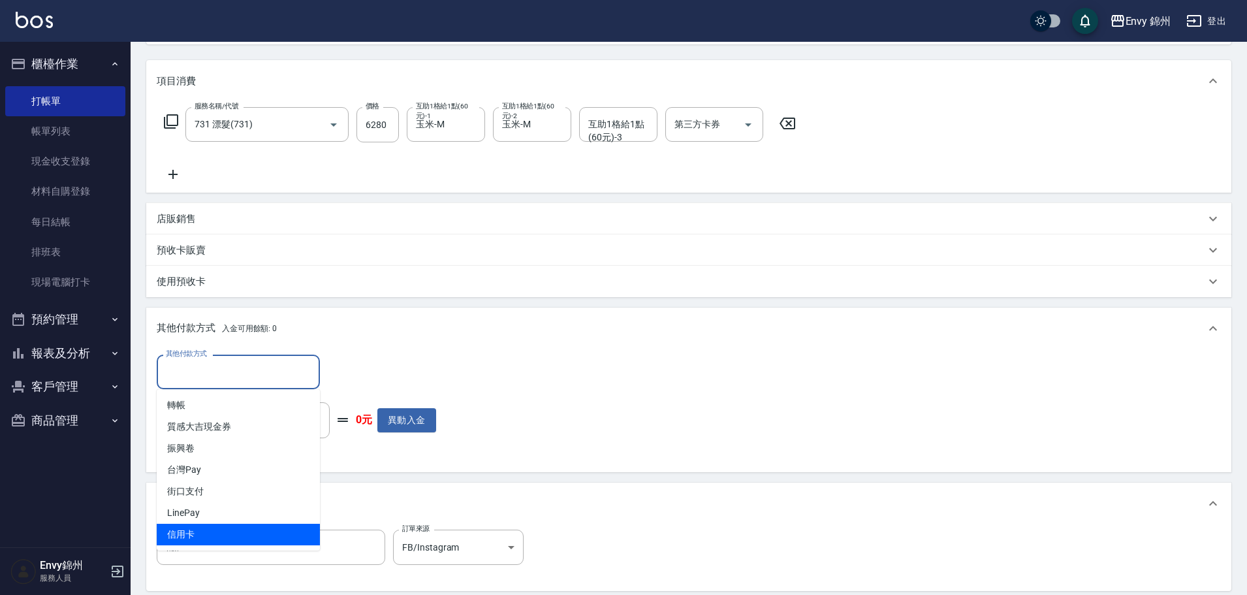
click at [216, 539] on span "信用卡" at bounding box center [238, 535] width 163 height 22
type input "信用卡"
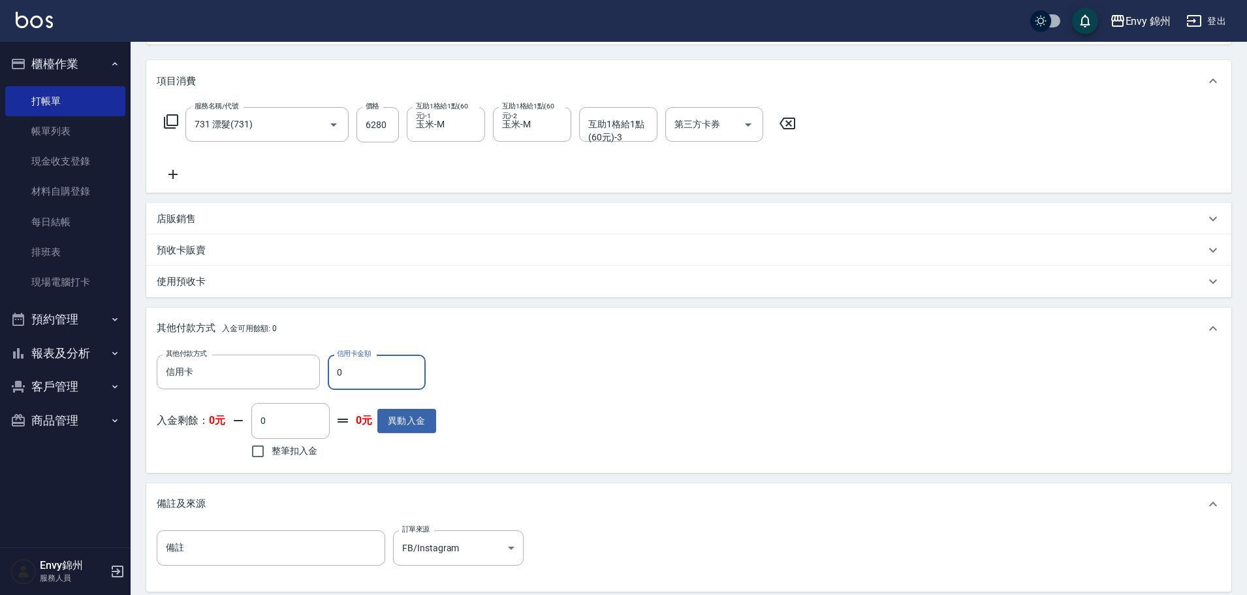
drag, startPoint x: 333, startPoint y: 376, endPoint x: 325, endPoint y: 377, distance: 7.9
click at [325, 377] on div "其他付款方式 信用卡 其他付款方式 信用卡金額 0 信用卡金額" at bounding box center [296, 372] width 279 height 35
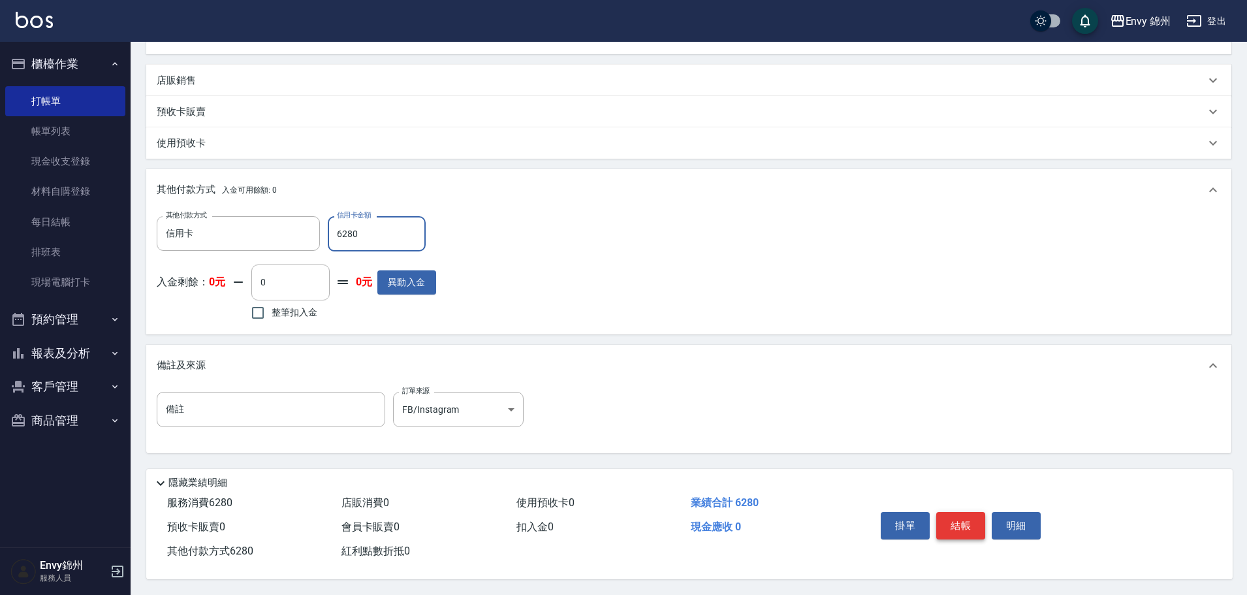
type input "6280"
click at [956, 517] on button "結帳" at bounding box center [960, 525] width 49 height 27
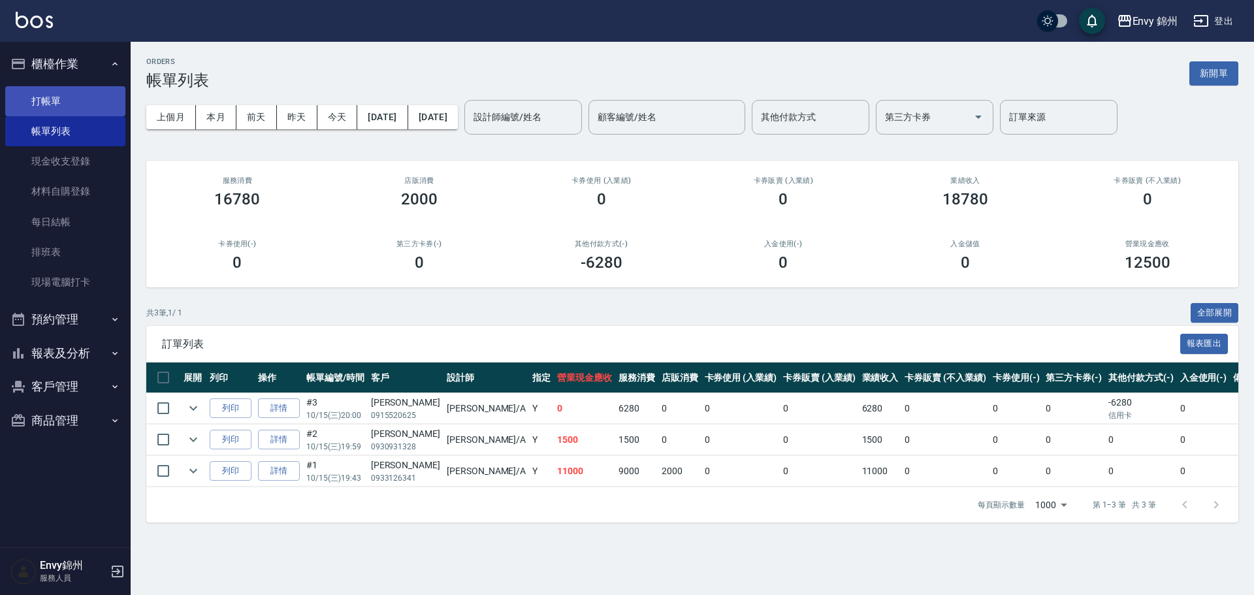
click at [67, 99] on link "打帳單" at bounding box center [65, 101] width 120 height 30
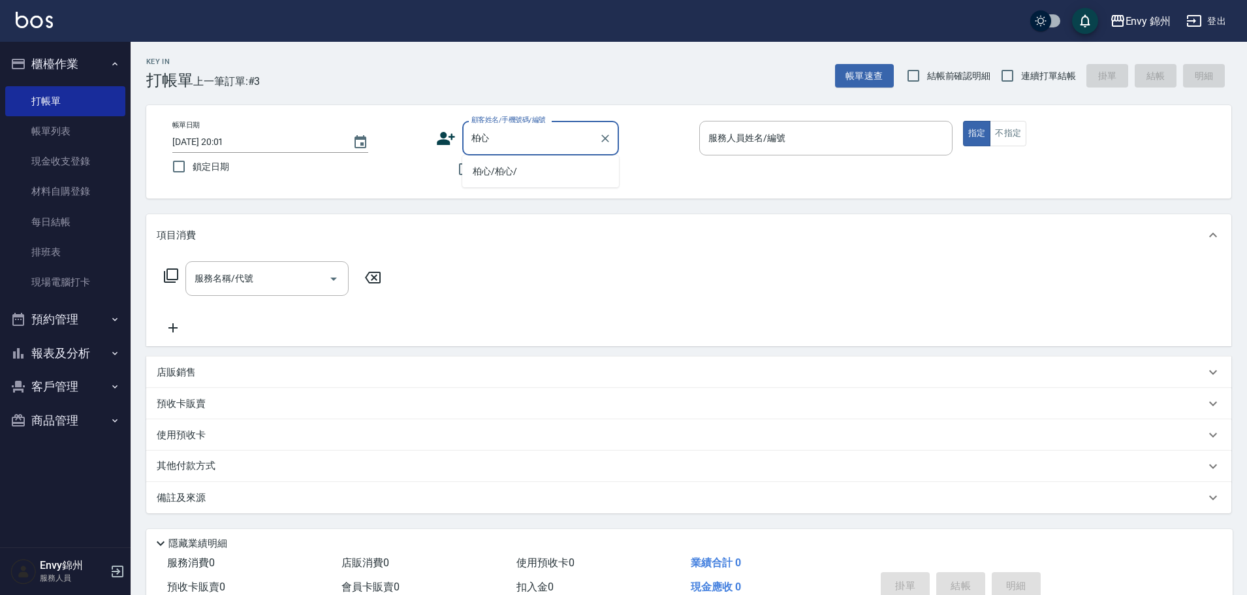
click at [541, 168] on li "柏心/柏心/" at bounding box center [540, 172] width 157 height 22
type input "柏心/柏心/"
type input "Annie-A"
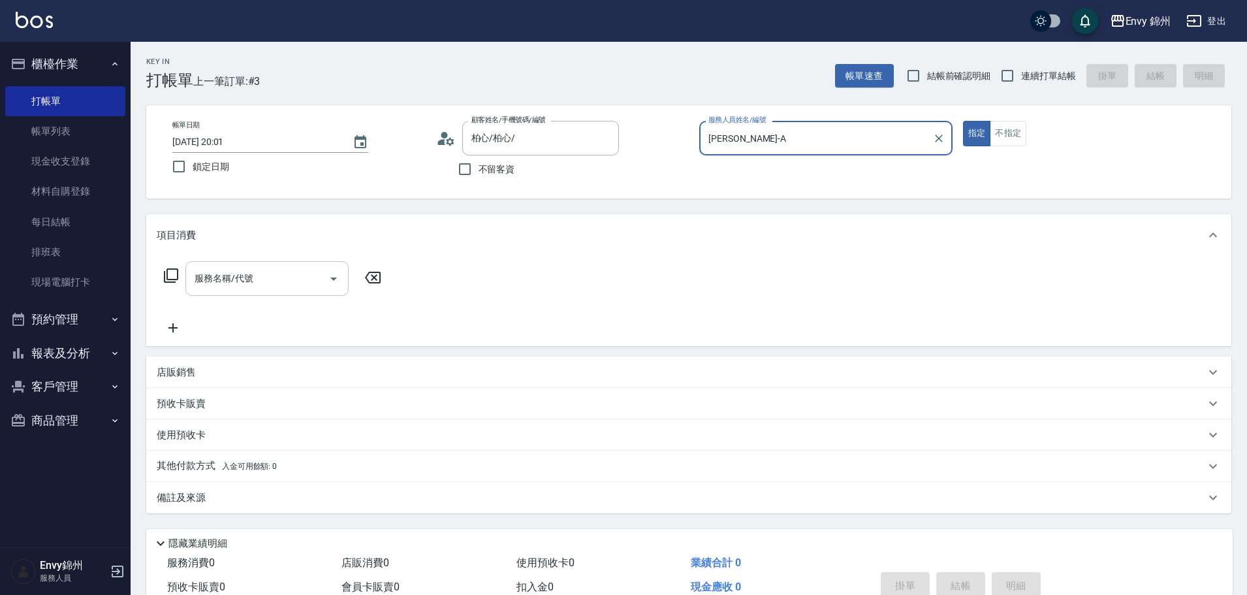
click at [259, 288] on input "服務名稱/代號" at bounding box center [257, 278] width 132 height 23
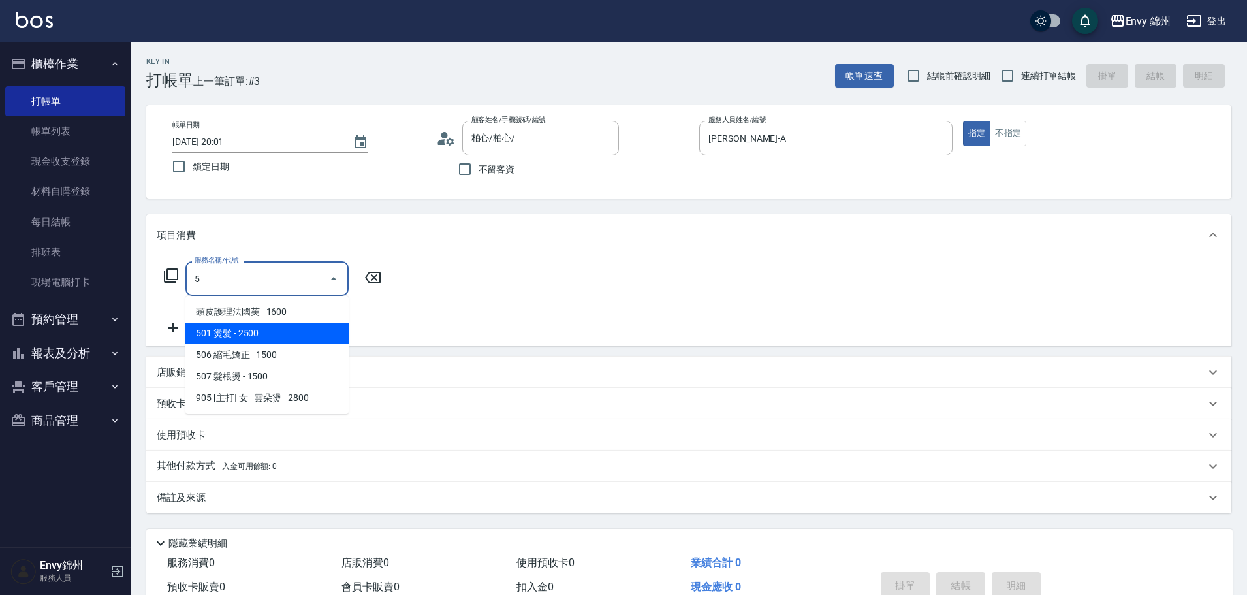
click at [245, 334] on span "501 燙髮 - 2500" at bounding box center [266, 334] width 163 height 22
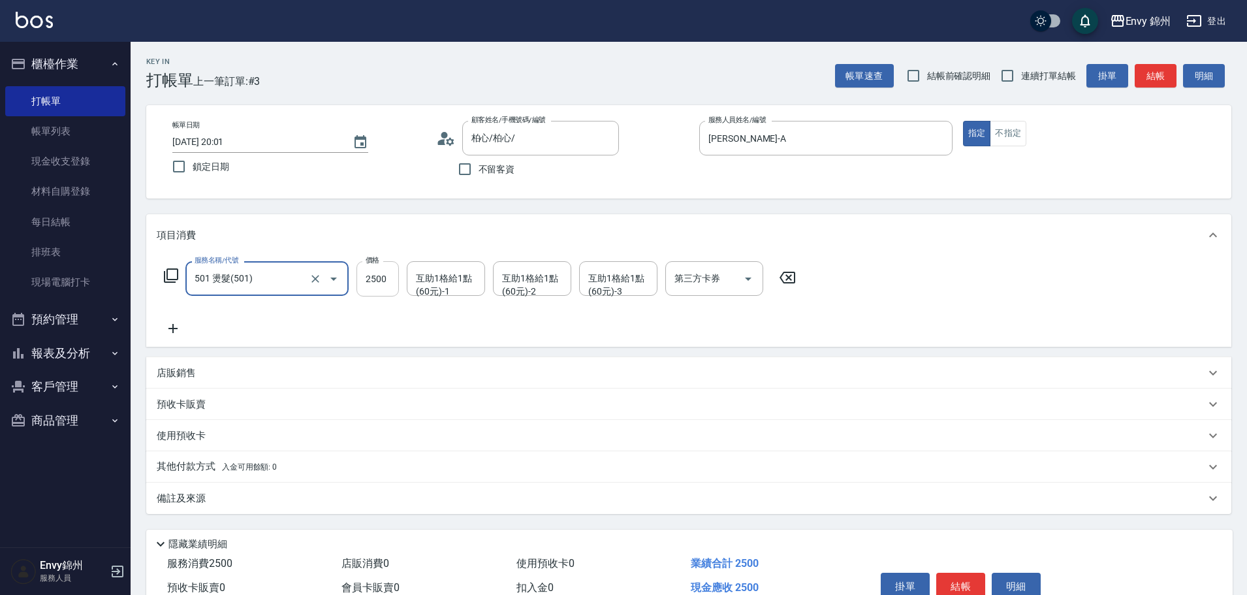
type input "501 燙髮(501)"
click at [377, 286] on input "2500" at bounding box center [377, 278] width 42 height 35
type input "2000"
click at [449, 277] on div "互助1格給1點(60元)-1 互助1格給1點(60元)-1" at bounding box center [446, 278] width 78 height 35
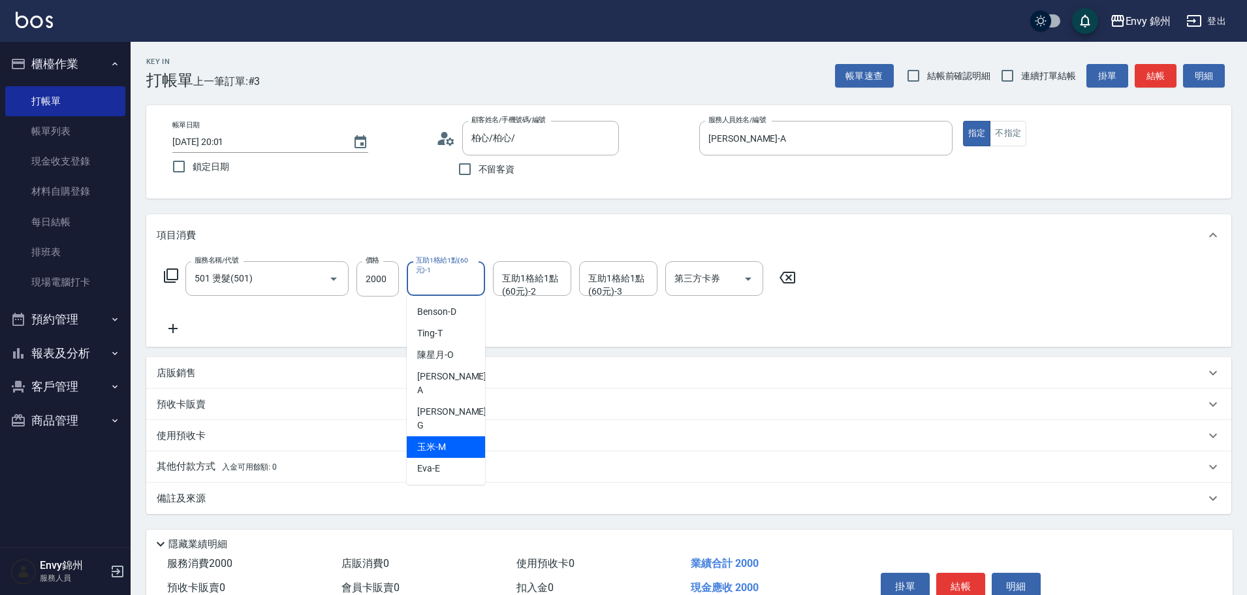
click at [452, 436] on div "玉米 -M" at bounding box center [446, 447] width 78 height 22
type input "玉米-M"
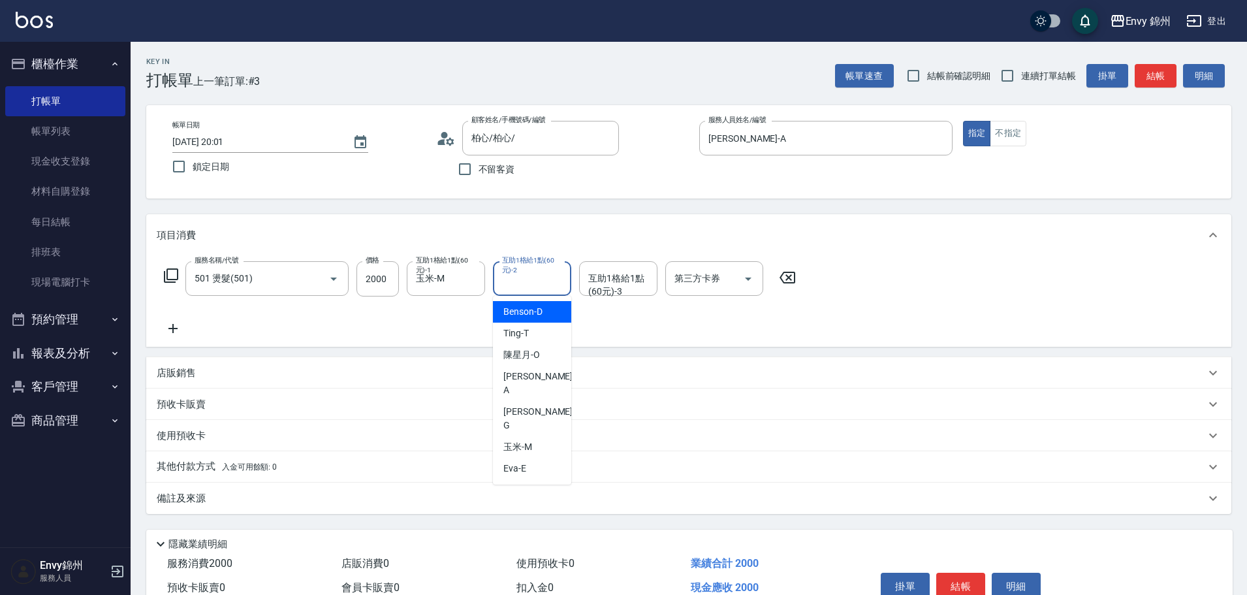
click at [521, 273] on div "互助1格給1點(60元)-2 互助1格給1點(60元)-2" at bounding box center [532, 278] width 78 height 35
click at [549, 436] on div "玉米 -M" at bounding box center [532, 447] width 78 height 22
type input "玉米-M"
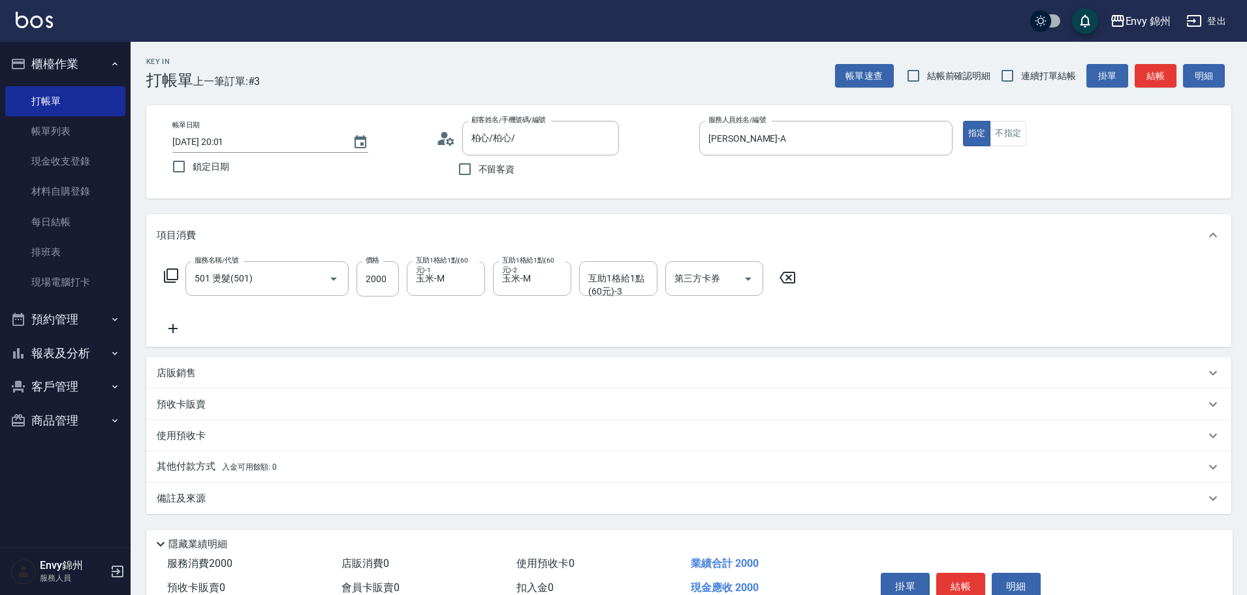
click at [173, 335] on icon at bounding box center [173, 329] width 33 height 16
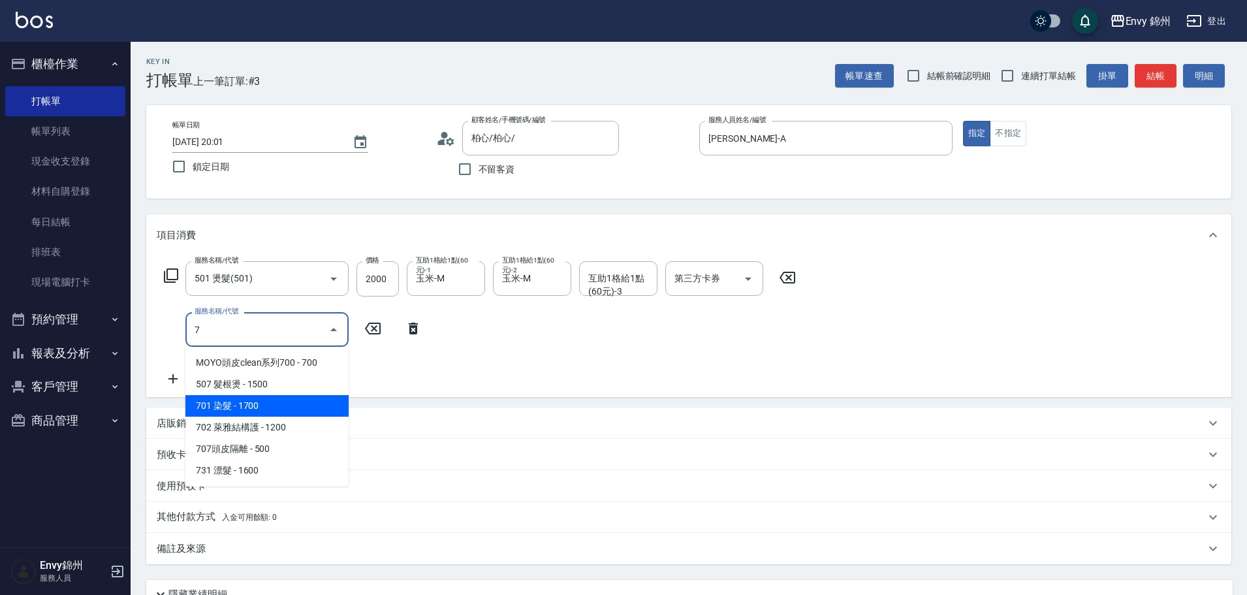
drag, startPoint x: 199, startPoint y: 406, endPoint x: 278, endPoint y: 368, distance: 87.6
click at [200, 406] on span "701 染髮 - 1700" at bounding box center [266, 406] width 163 height 22
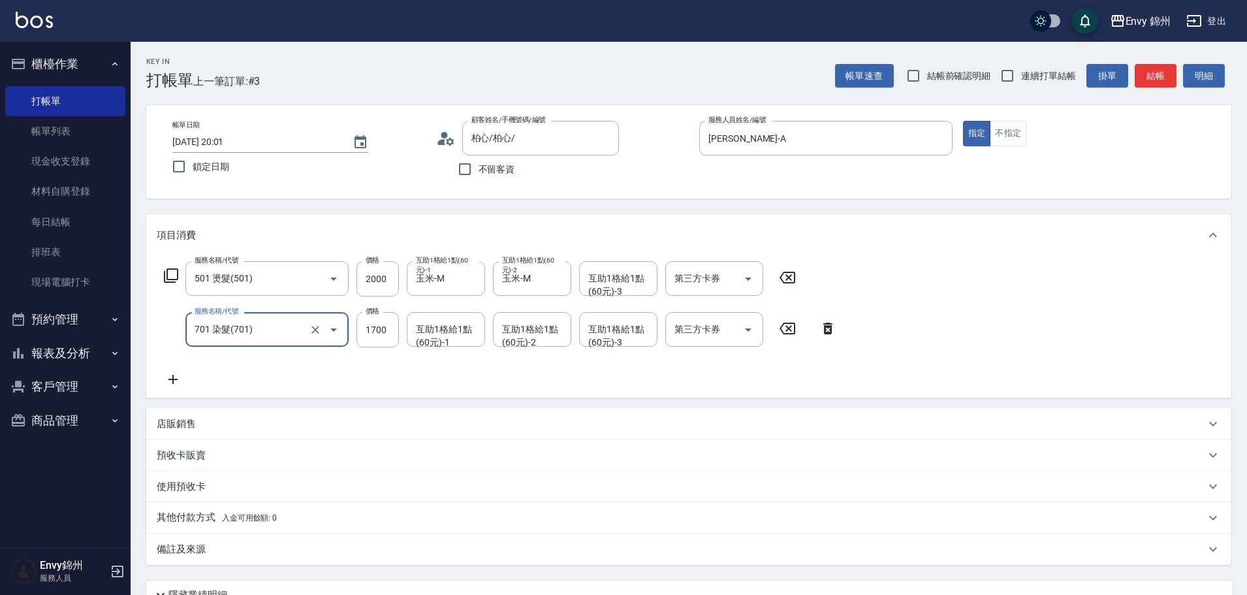
type input "701 染髮(701)"
drag, startPoint x: 353, startPoint y: 332, endPoint x: 361, endPoint y: 330, distance: 8.9
click at [361, 330] on div "服務名稱/代號 701 染髮(701) 服務名稱/代號 價格 1700 價格 互助1格給1點(60元)-1 互助1格給1點(60元)-1 互助1格給1點(60…" at bounding box center [501, 329] width 688 height 35
click at [372, 324] on input "1700" at bounding box center [377, 329] width 42 height 35
type input "1500"
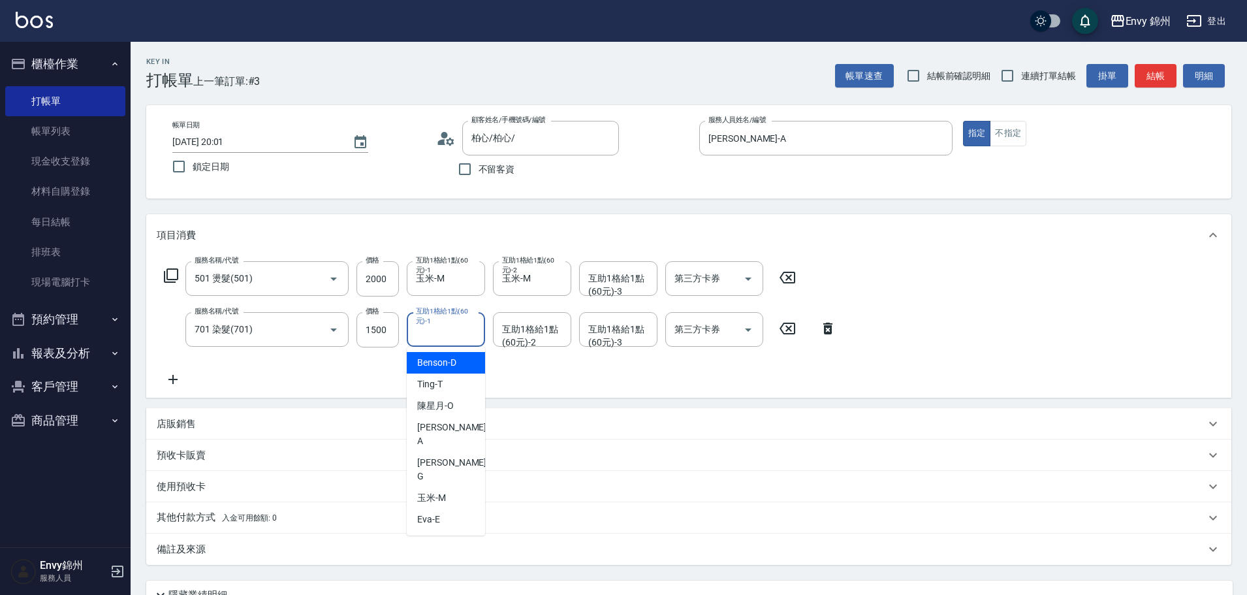
click at [445, 339] on input "互助1格給1點(60元)-1" at bounding box center [446, 329] width 67 height 23
click at [451, 487] on div "玉米 -M" at bounding box center [446, 498] width 78 height 22
type input "玉米-M"
click at [516, 334] on div "互助1格給1點(60元)-2 互助1格給1點(60元)-2" at bounding box center [532, 329] width 78 height 35
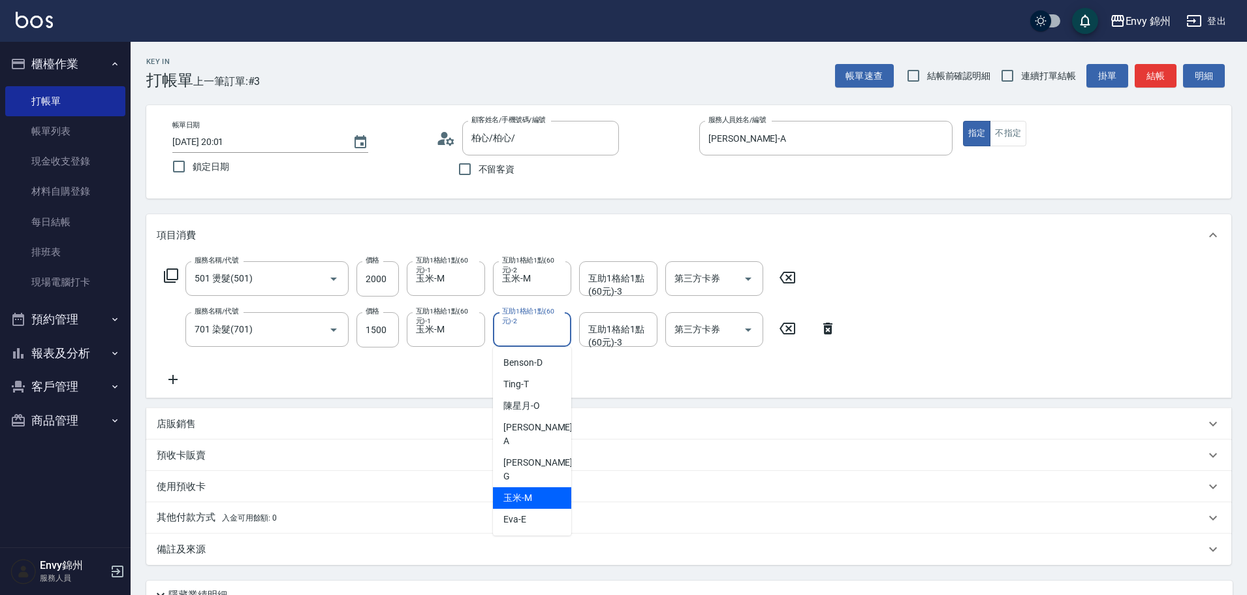
click at [509, 491] on span "玉米 -M" at bounding box center [517, 498] width 29 height 14
type input "玉米-M"
click at [432, 547] on div "備註及來源" at bounding box center [681, 550] width 1049 height 14
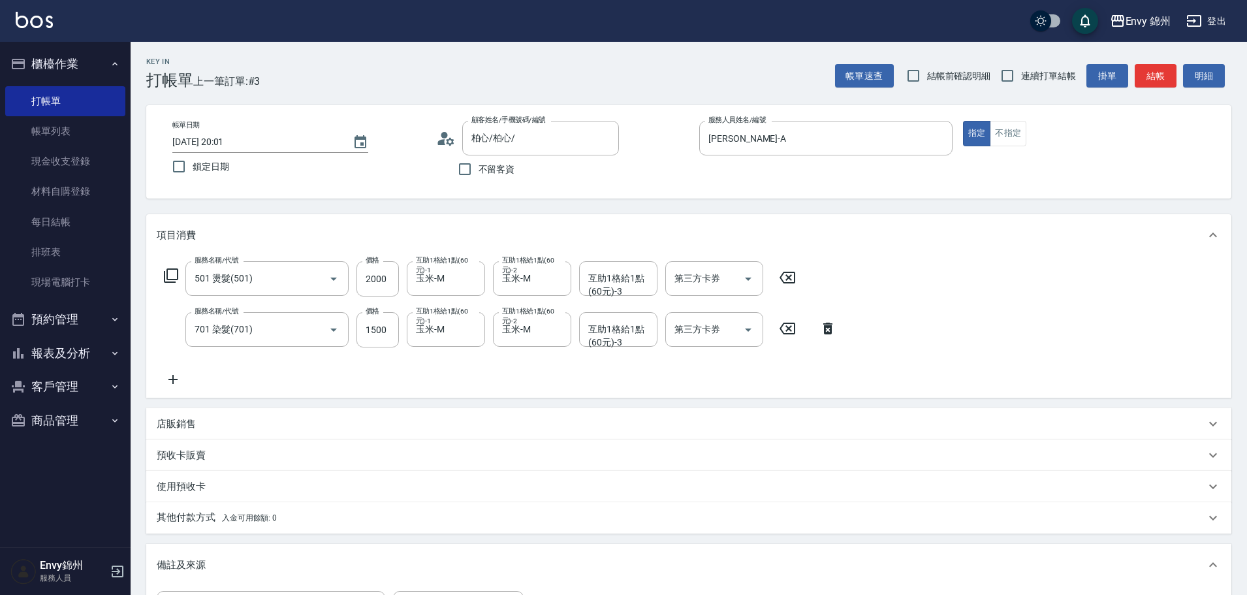
scroll to position [196, 0]
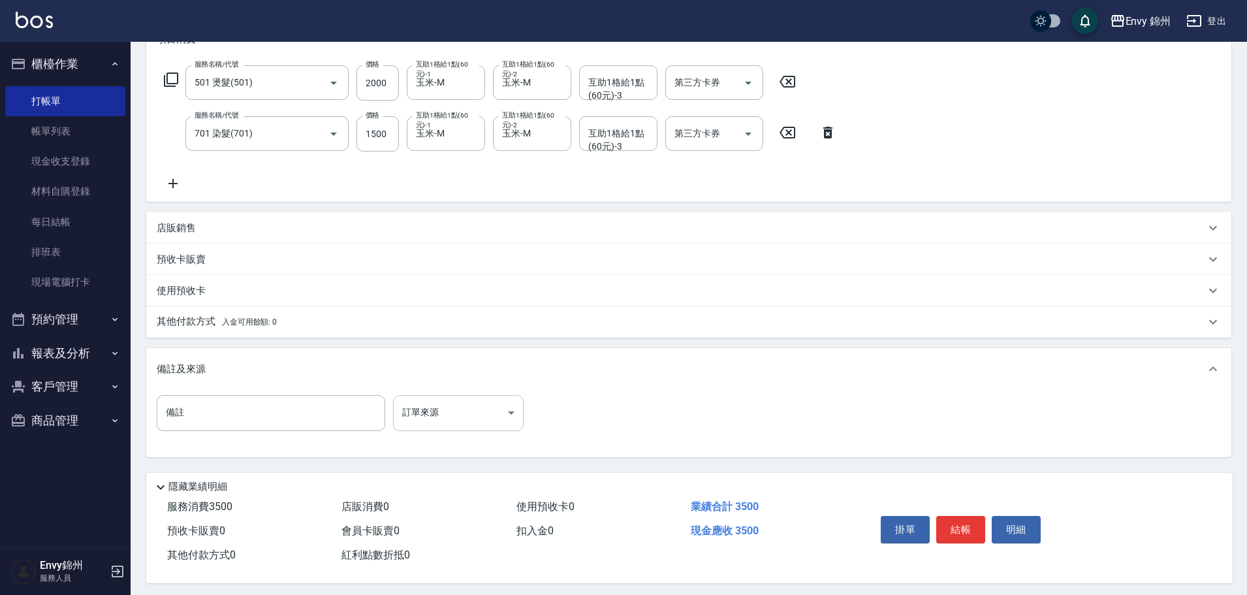
click at [478, 396] on body "Envy 錦州 登出 櫃檯作業 打帳單 帳單列表 現金收支登錄 材料自購登錄 每日結帳 排班表 現場電腦打卡 預約管理 預約管理 單日預約紀錄 單週預約紀錄 …" at bounding box center [623, 201] width 1247 height 795
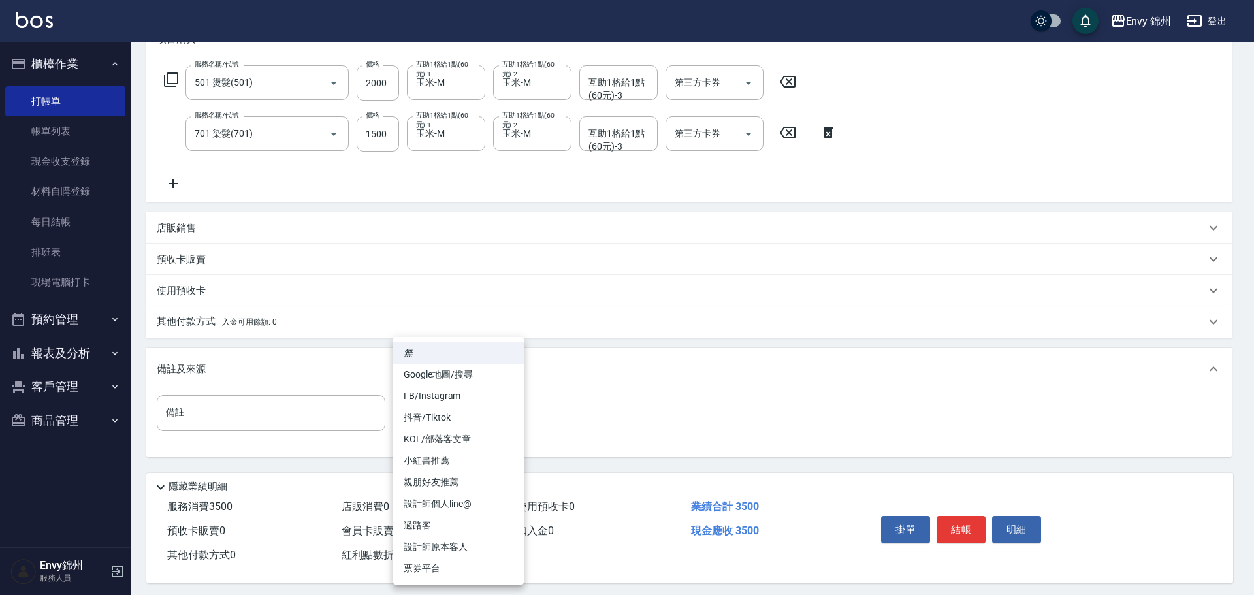
click at [459, 547] on li "設計師原本客人" at bounding box center [458, 547] width 131 height 22
type input "設計師原本客人"
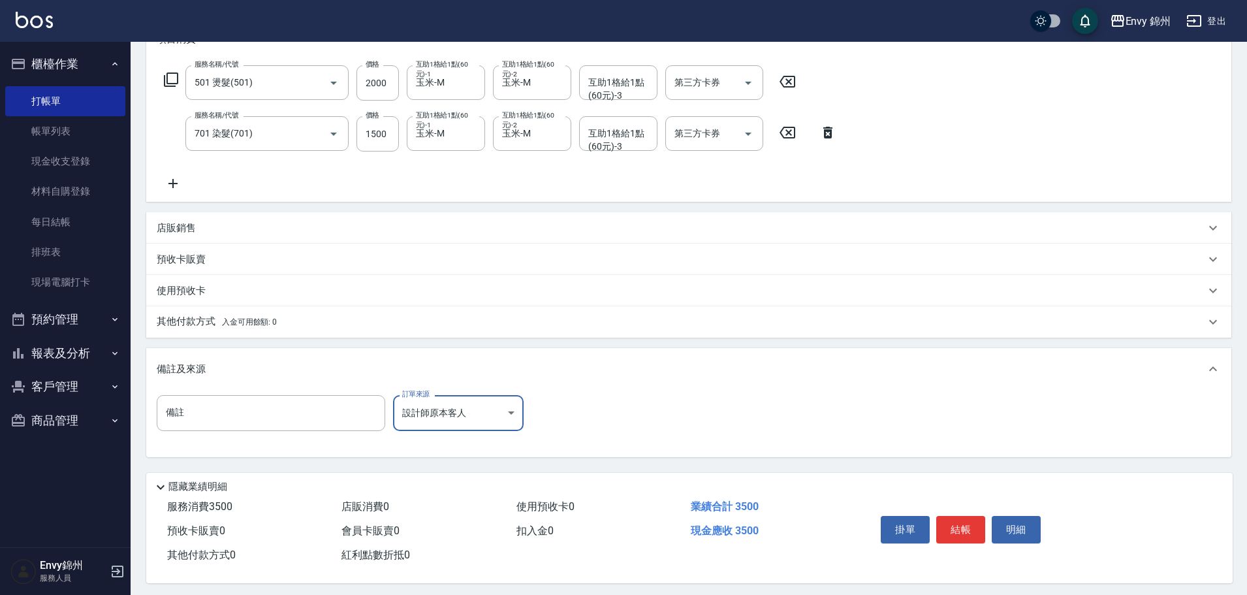
click at [257, 324] on span "入金可用餘額: 0" at bounding box center [249, 321] width 55 height 9
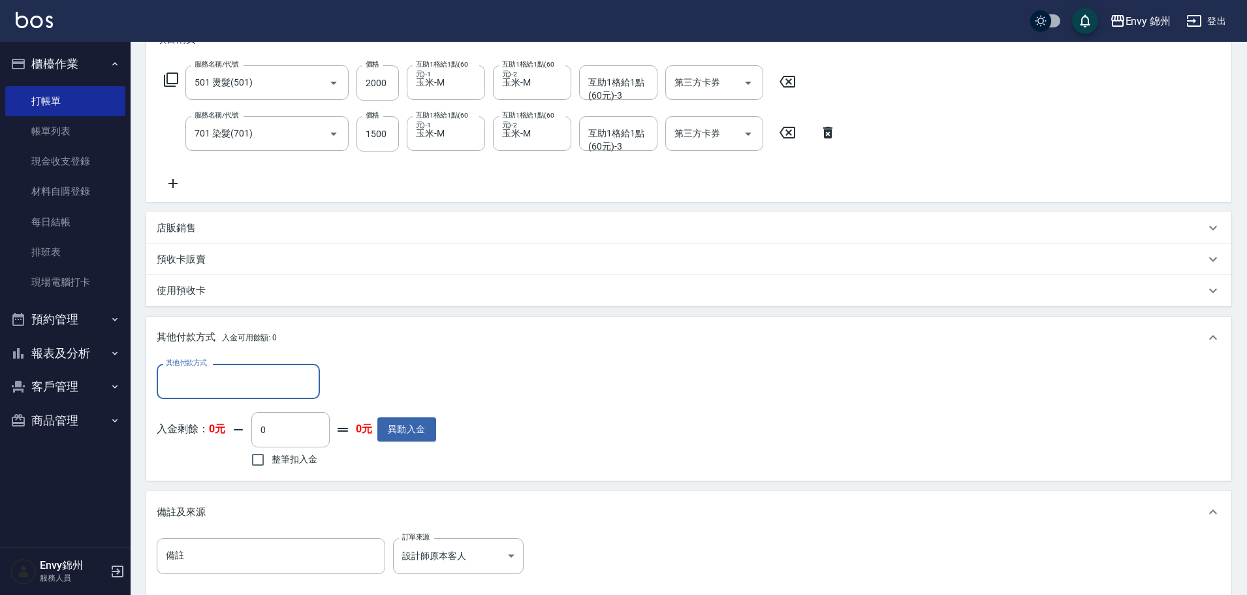
scroll to position [0, 0]
click at [249, 368] on div "其他付款方式" at bounding box center [238, 381] width 163 height 35
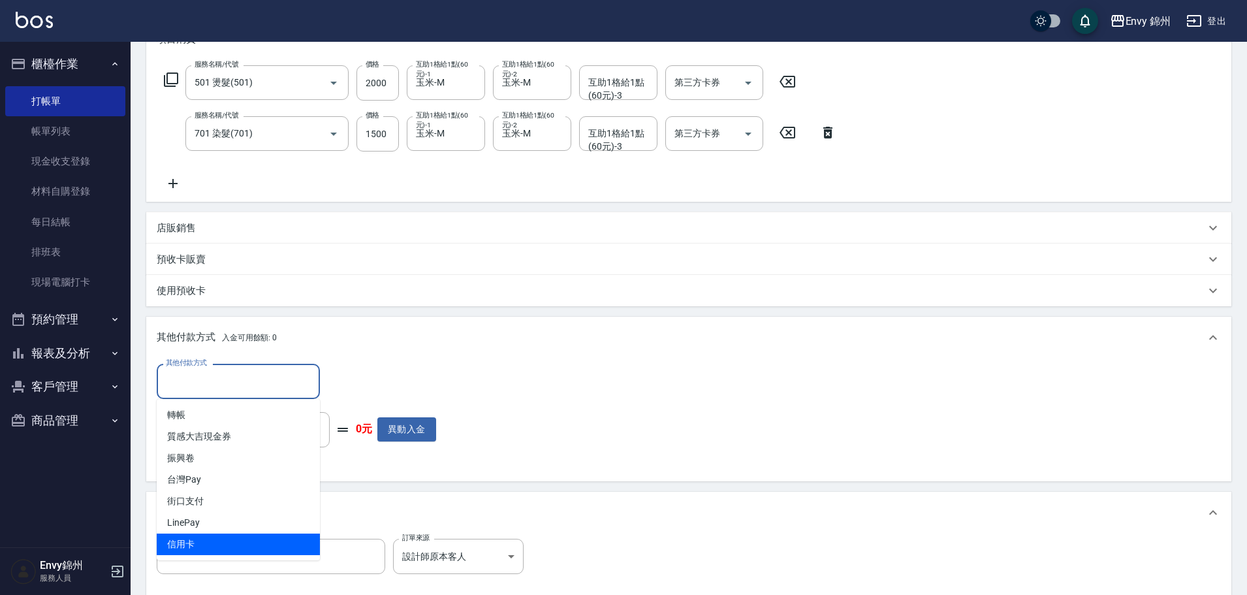
click at [213, 546] on span "信用卡" at bounding box center [238, 544] width 163 height 22
type input "信用卡"
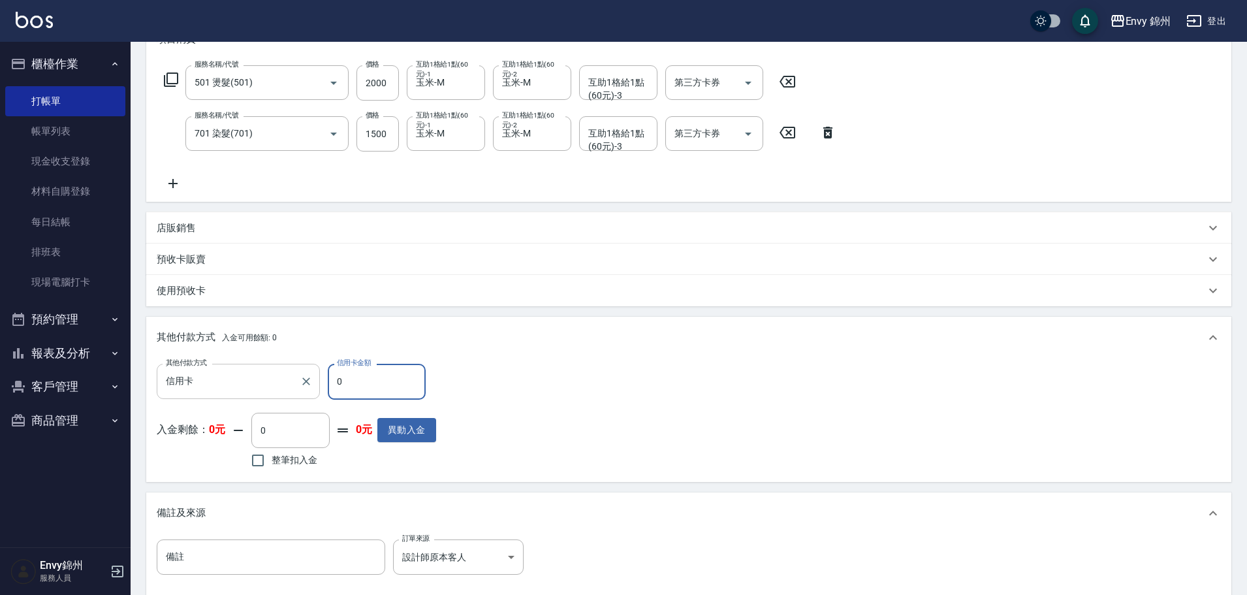
drag, startPoint x: 349, startPoint y: 388, endPoint x: 295, endPoint y: 391, distance: 54.3
click at [295, 391] on div "其他付款方式 信用卡 其他付款方式 信用卡金額 0 信用卡金額" at bounding box center [296, 381] width 279 height 35
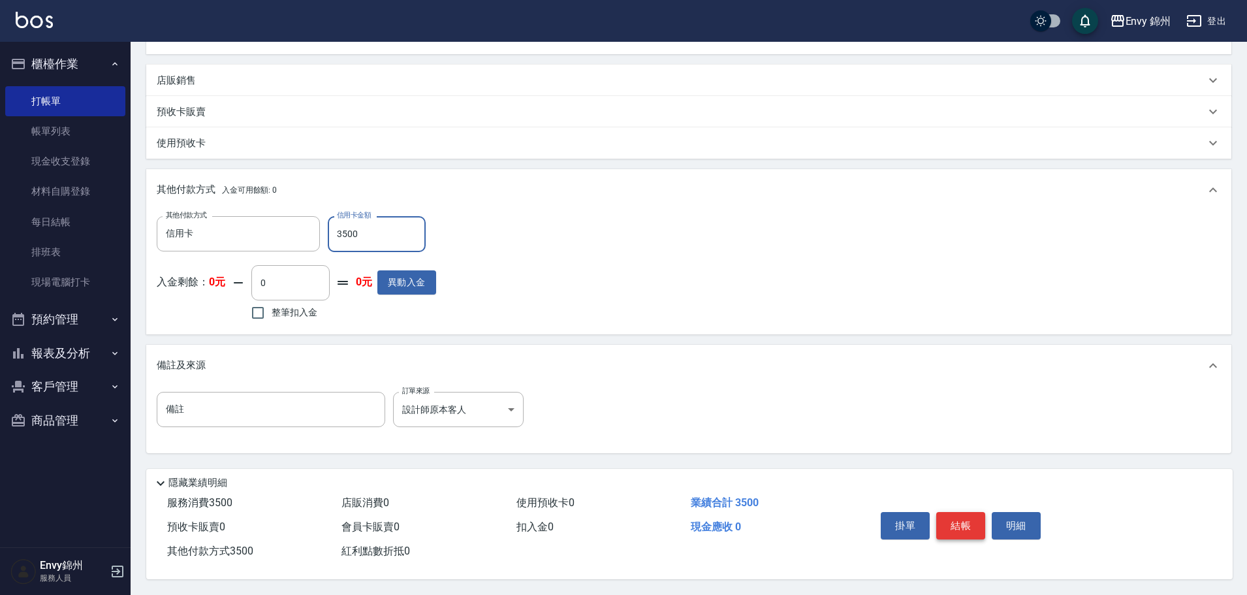
type input "3500"
click at [968, 513] on button "結帳" at bounding box center [960, 525] width 49 height 27
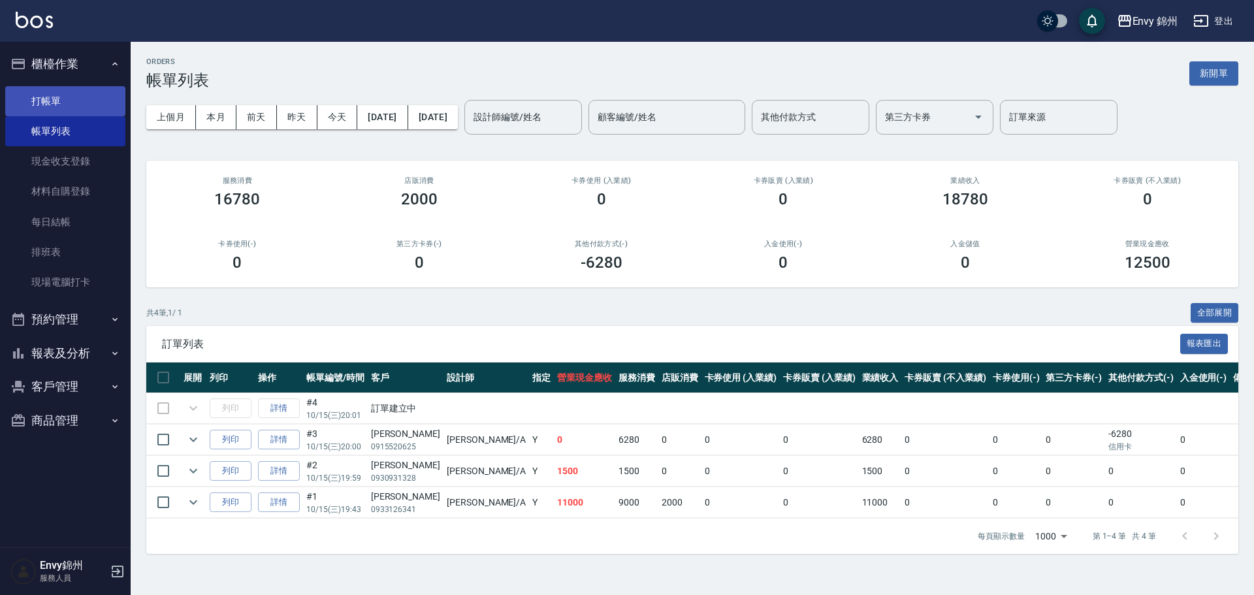
click at [65, 100] on link "打帳單" at bounding box center [65, 101] width 120 height 30
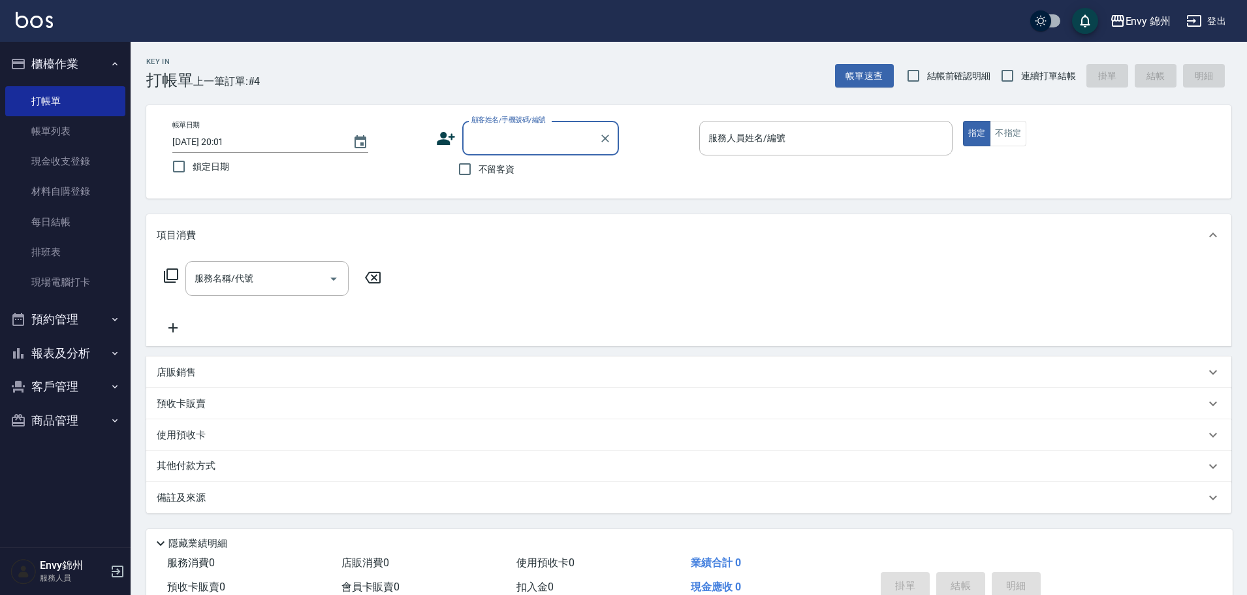
click at [490, 168] on span "不留客資" at bounding box center [497, 170] width 37 height 14
click at [479, 168] on input "不留客資" at bounding box center [464, 168] width 27 height 27
checkbox input "true"
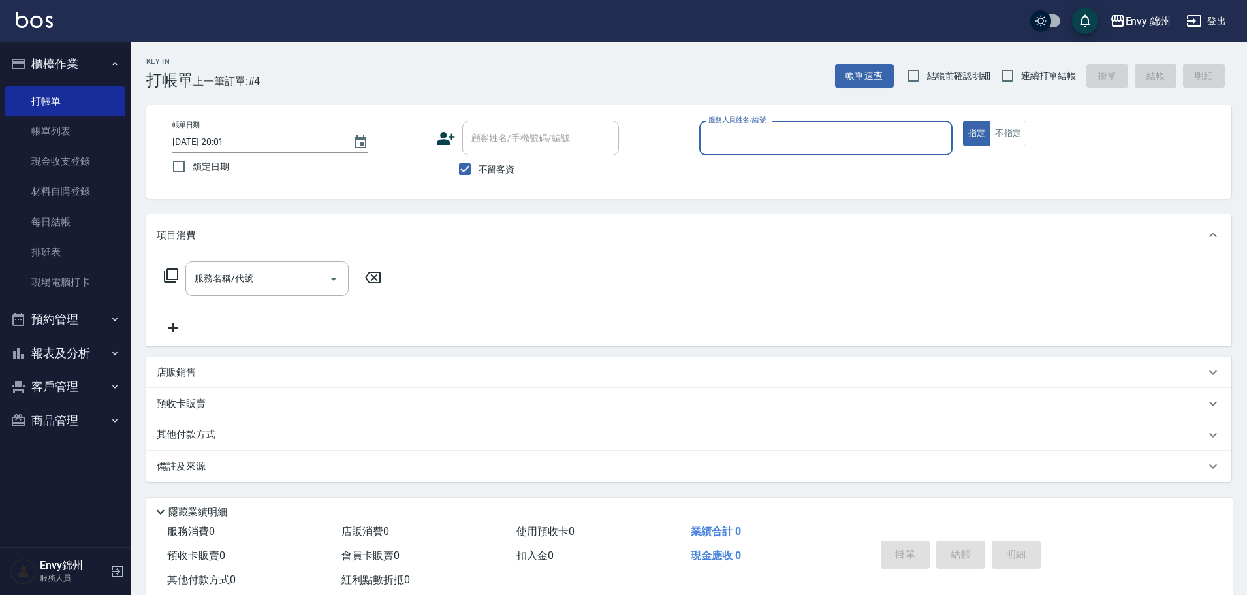
click at [762, 137] on input "服務人員姓名/編號" at bounding box center [826, 138] width 242 height 23
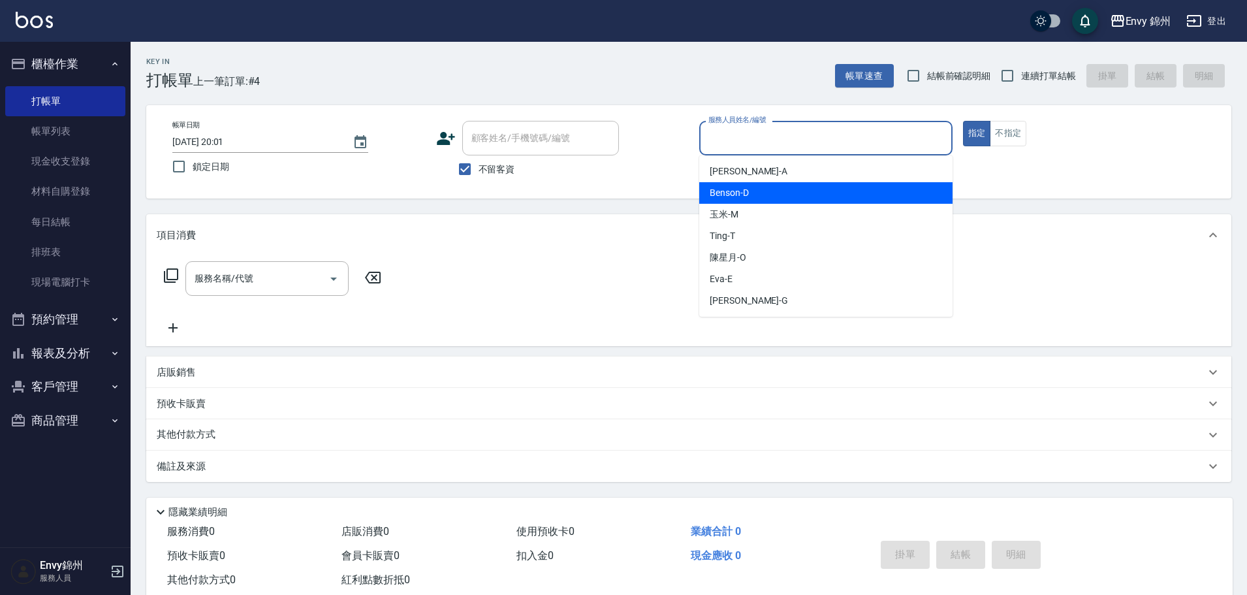
click at [763, 170] on div "Annie -A" at bounding box center [825, 172] width 253 height 22
type input "Annie-A"
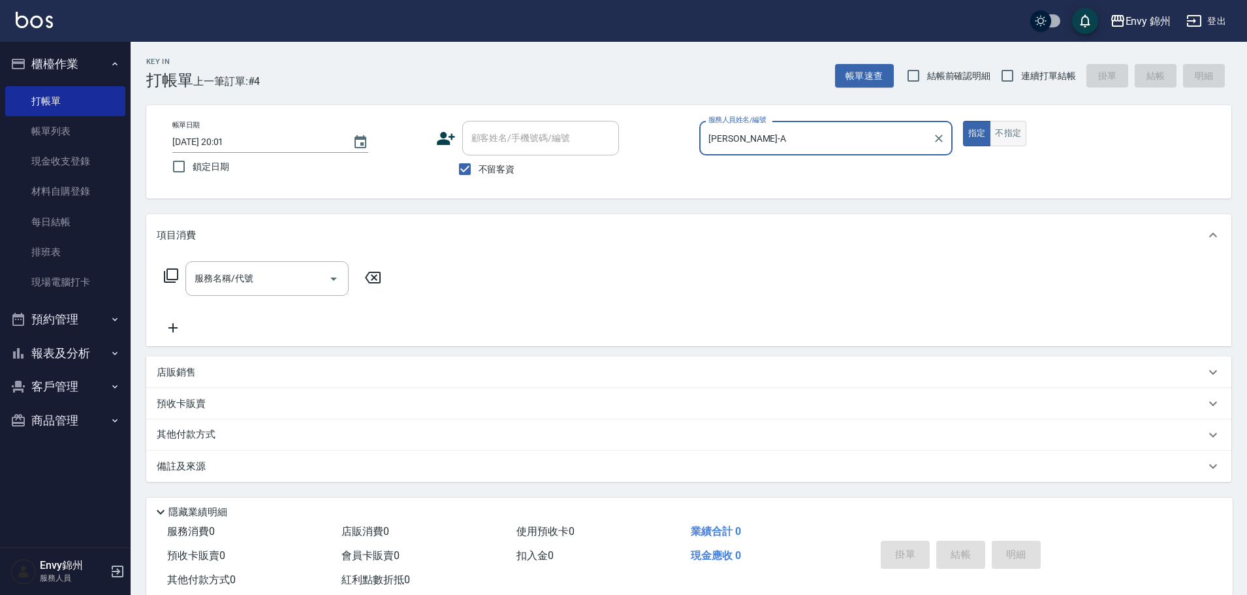
click at [1011, 138] on button "不指定" at bounding box center [1008, 133] width 37 height 25
click at [275, 291] on div "服務名稱/代號" at bounding box center [266, 278] width 163 height 35
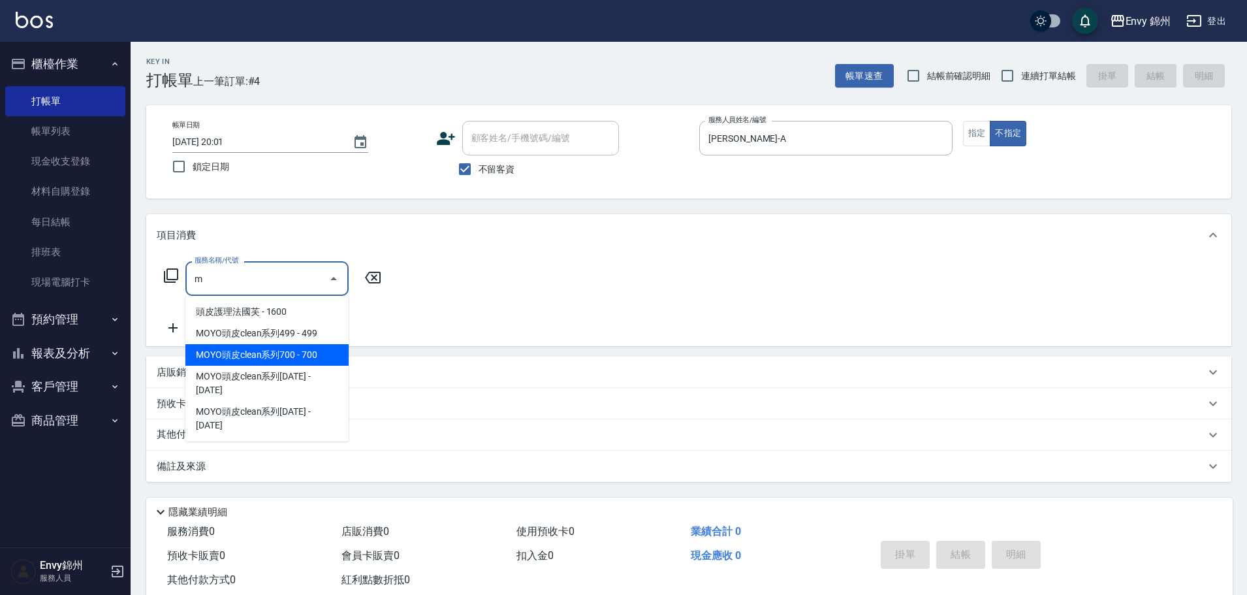
click at [304, 335] on span "MOYO頭皮clean系列499 - 499" at bounding box center [266, 334] width 163 height 22
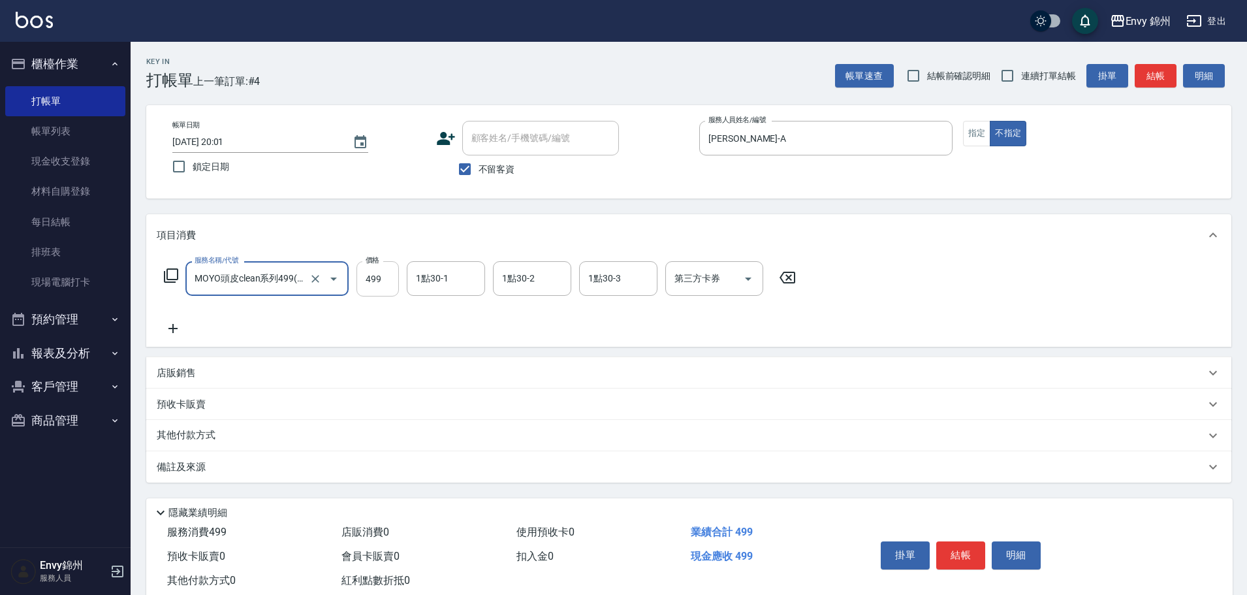
type input "MOYO頭皮clean系列499(405)"
type input "599"
click at [447, 277] on div "1點30-1 1點30-1" at bounding box center [446, 278] width 78 height 35
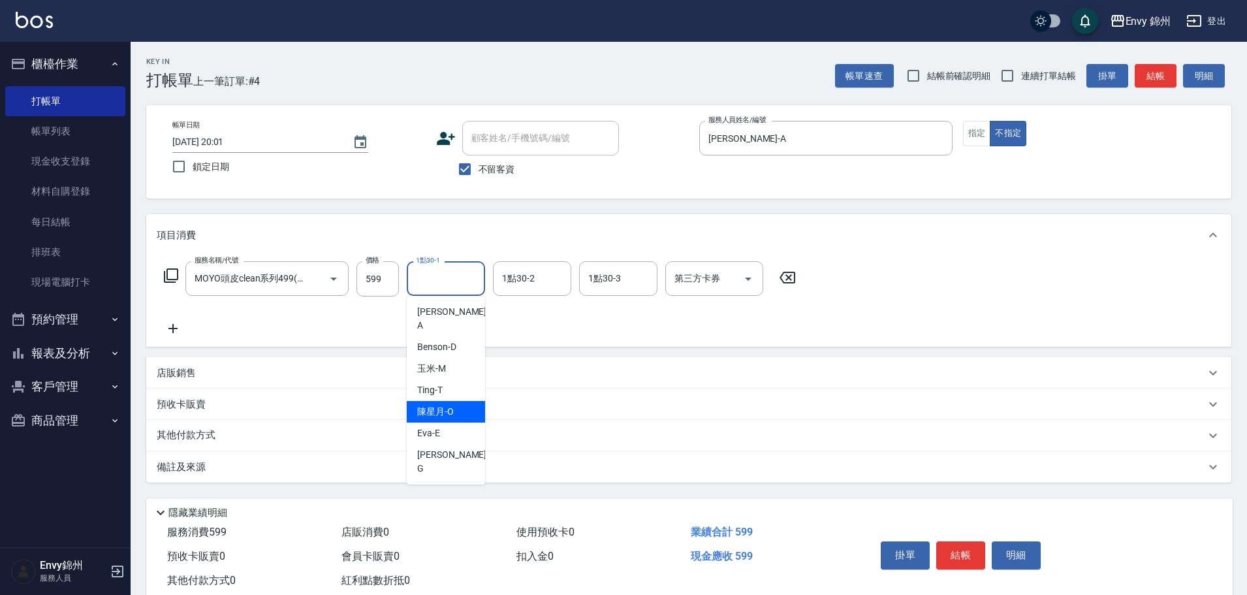
click at [240, 477] on div "備註及來源" at bounding box center [688, 466] width 1085 height 31
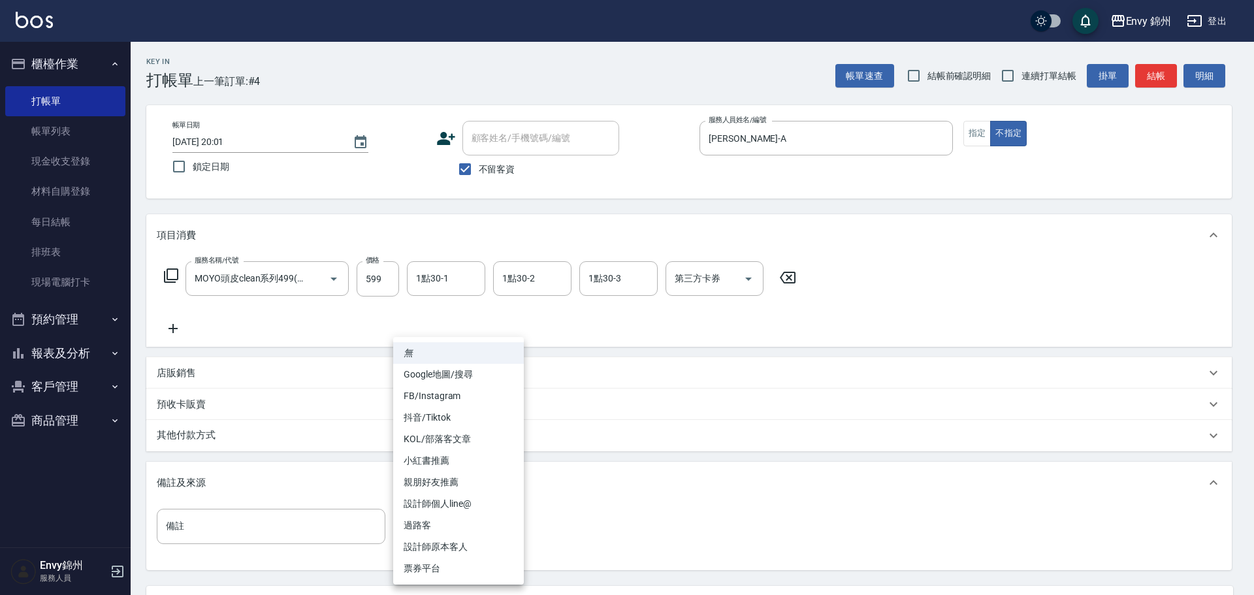
click at [451, 515] on body "Envy 錦州 登出 櫃檯作業 打帳單 帳單列表 現金收支登錄 材料自購登錄 每日結帳 排班表 現場電腦打卡 預約管理 預約管理 單日預約紀錄 單週預約紀錄 …" at bounding box center [627, 356] width 1254 height 712
click at [489, 550] on li "設計師原本客人" at bounding box center [458, 547] width 131 height 22
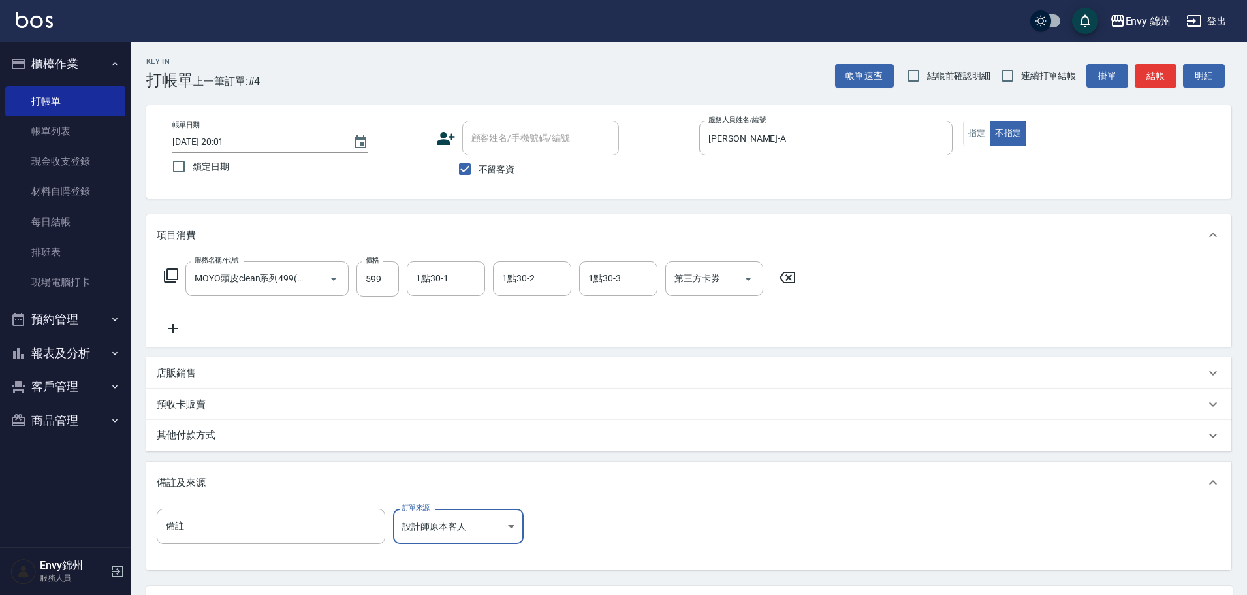
click at [480, 529] on body "Envy 錦州 登出 櫃檯作業 打帳單 帳單列表 現金收支登錄 材料自購登錄 每日結帳 排班表 現場電腦打卡 預約管理 預約管理 單日預約紀錄 單週預約紀錄 …" at bounding box center [623, 356] width 1247 height 712
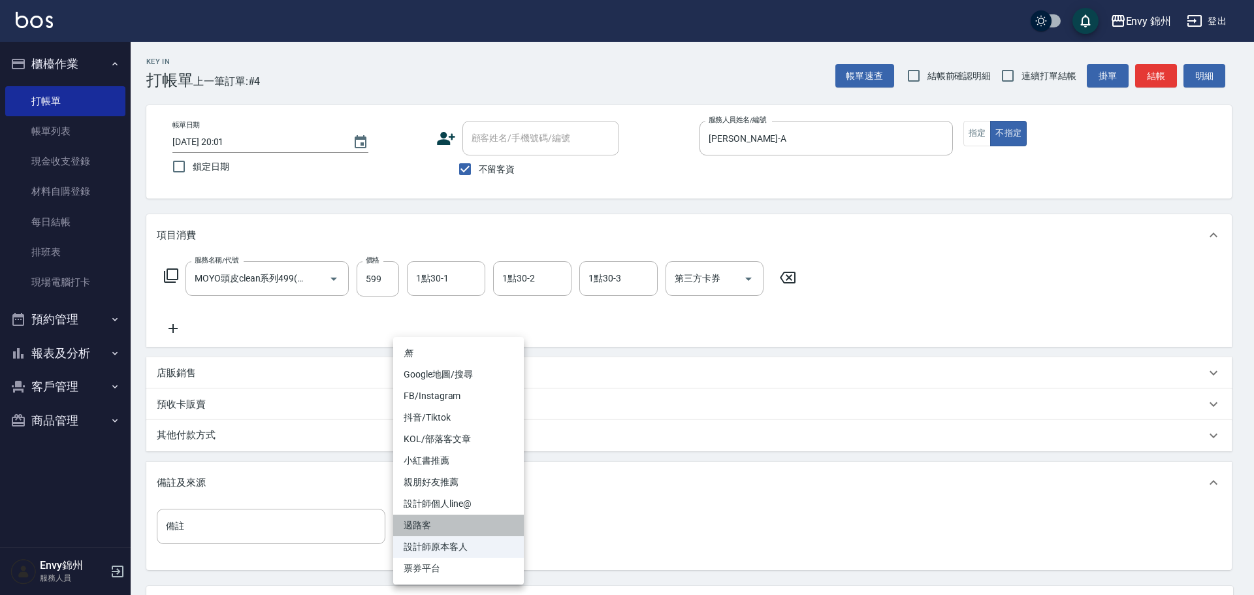
click at [504, 517] on li "過路客" at bounding box center [458, 525] width 131 height 22
type input "過路客"
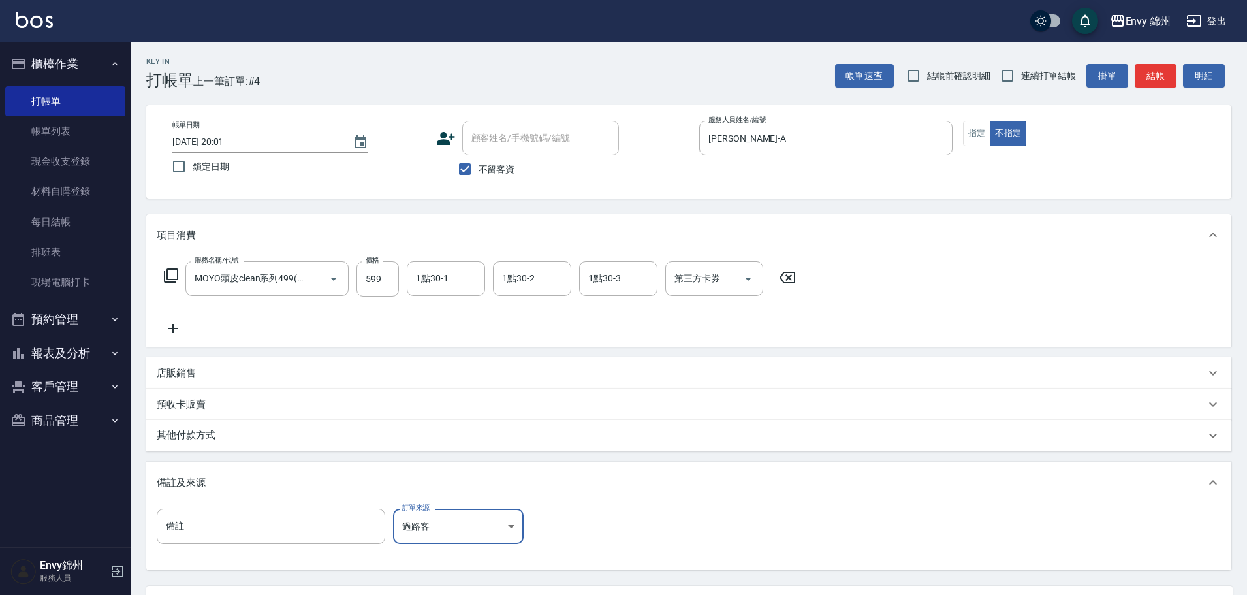
scroll to position [123, 0]
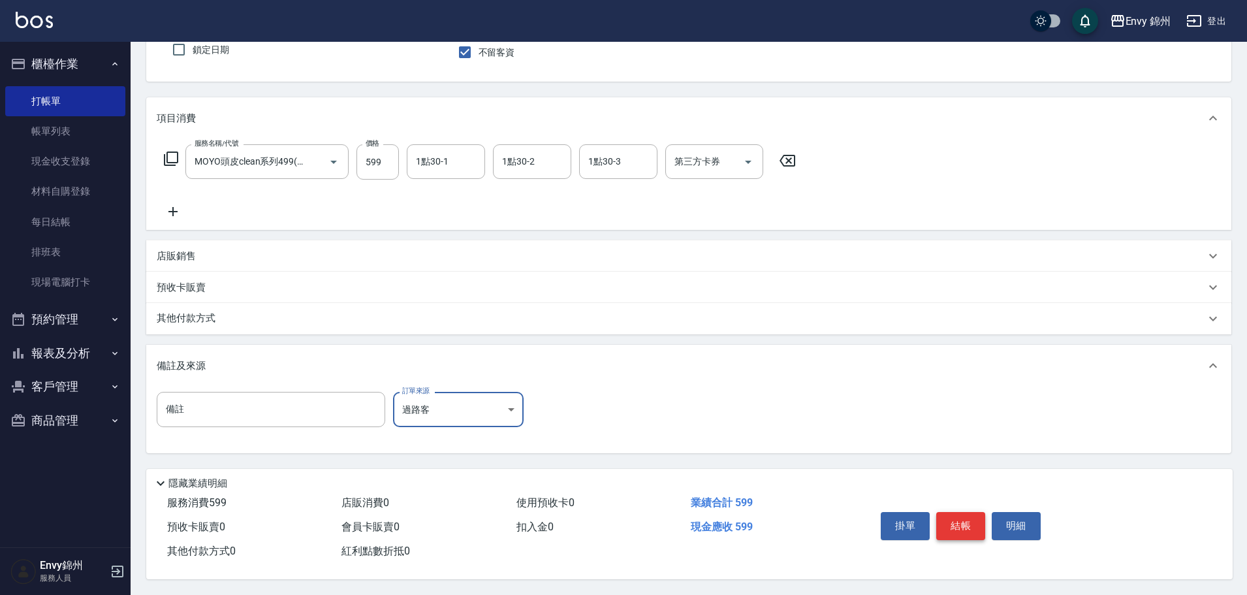
click at [949, 516] on button "結帳" at bounding box center [960, 525] width 49 height 27
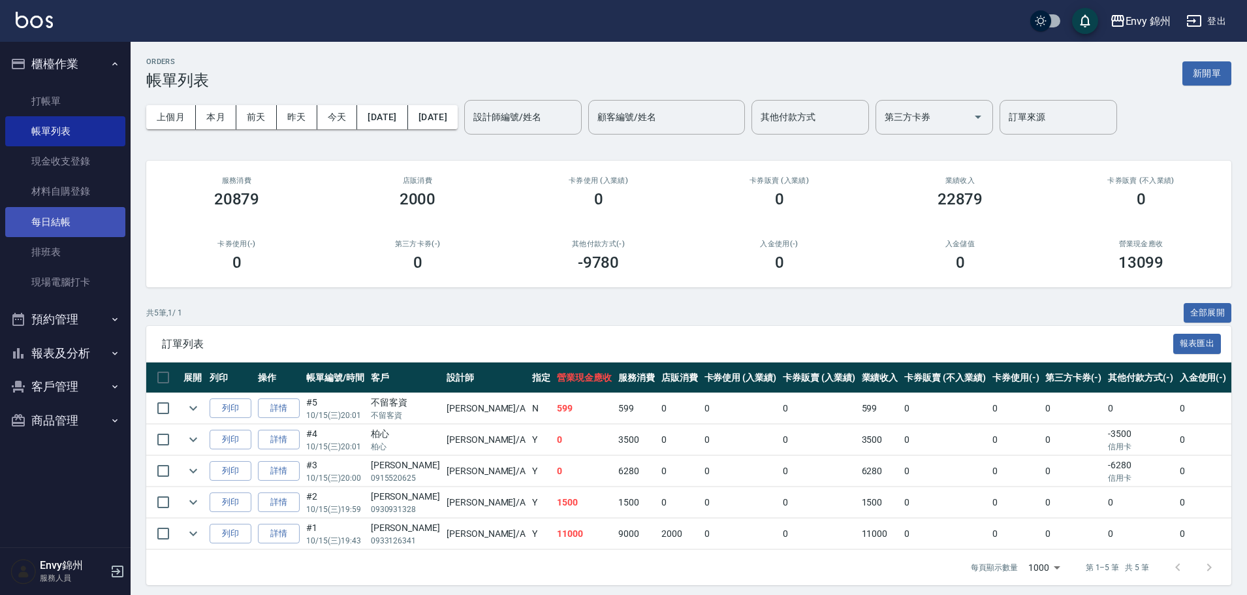
click at [76, 219] on link "每日結帳" at bounding box center [65, 222] width 120 height 30
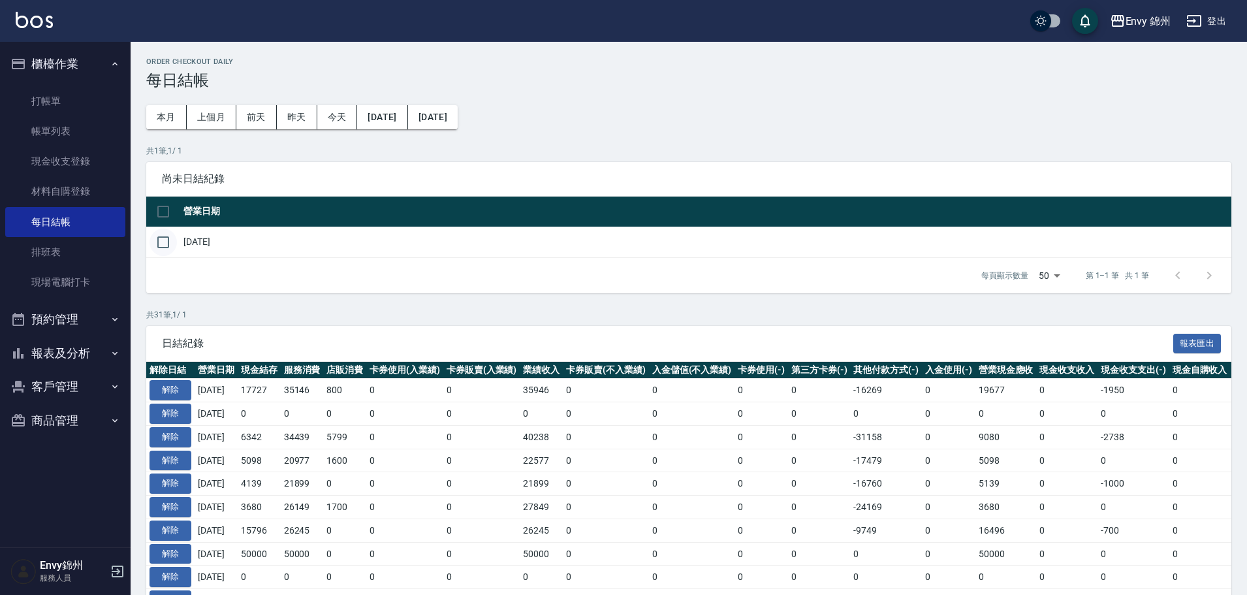
click at [165, 247] on input "checkbox" at bounding box center [163, 242] width 27 height 27
checkbox input "true"
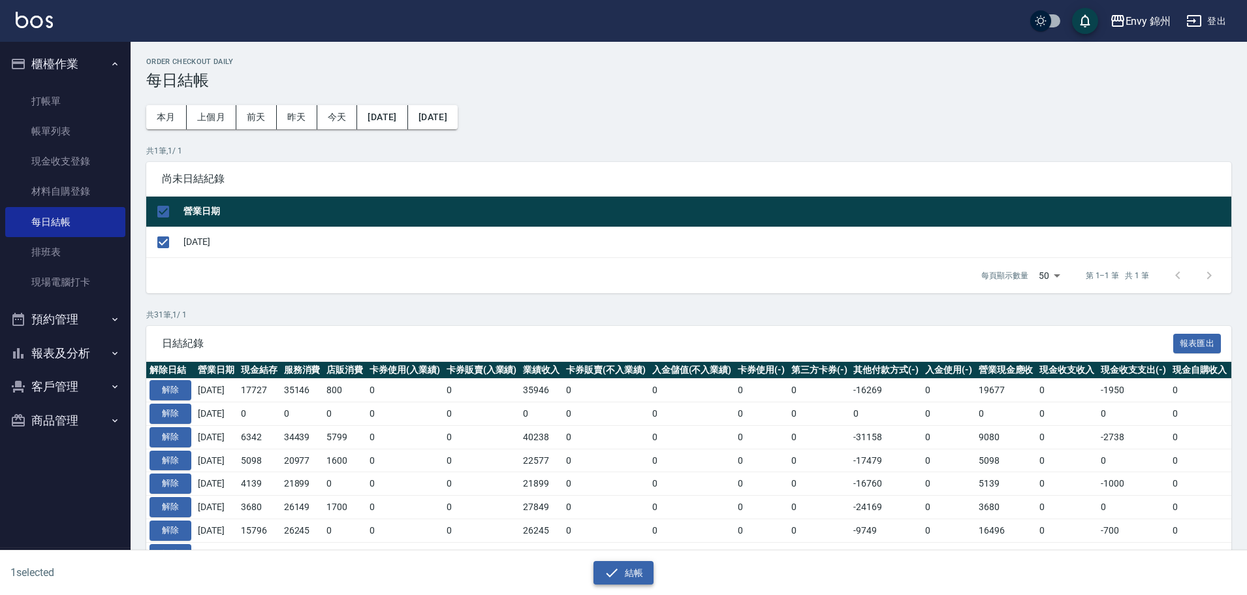
click at [597, 580] on button "結帳" at bounding box center [623, 573] width 61 height 24
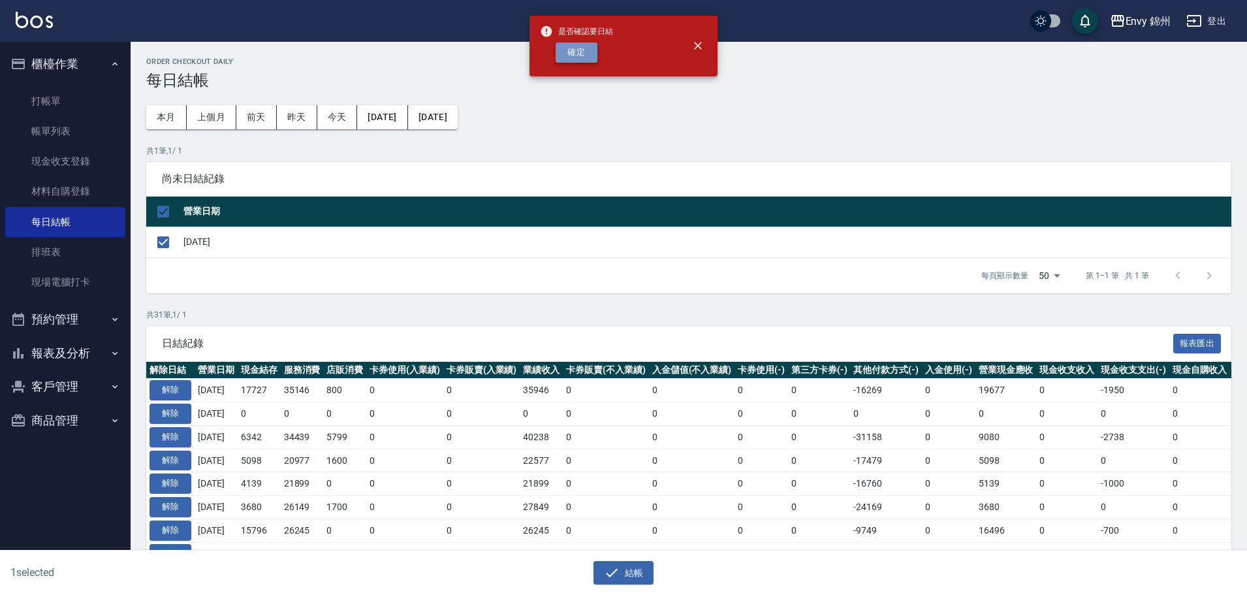
click at [559, 45] on button "確定" at bounding box center [577, 52] width 42 height 20
checkbox input "false"
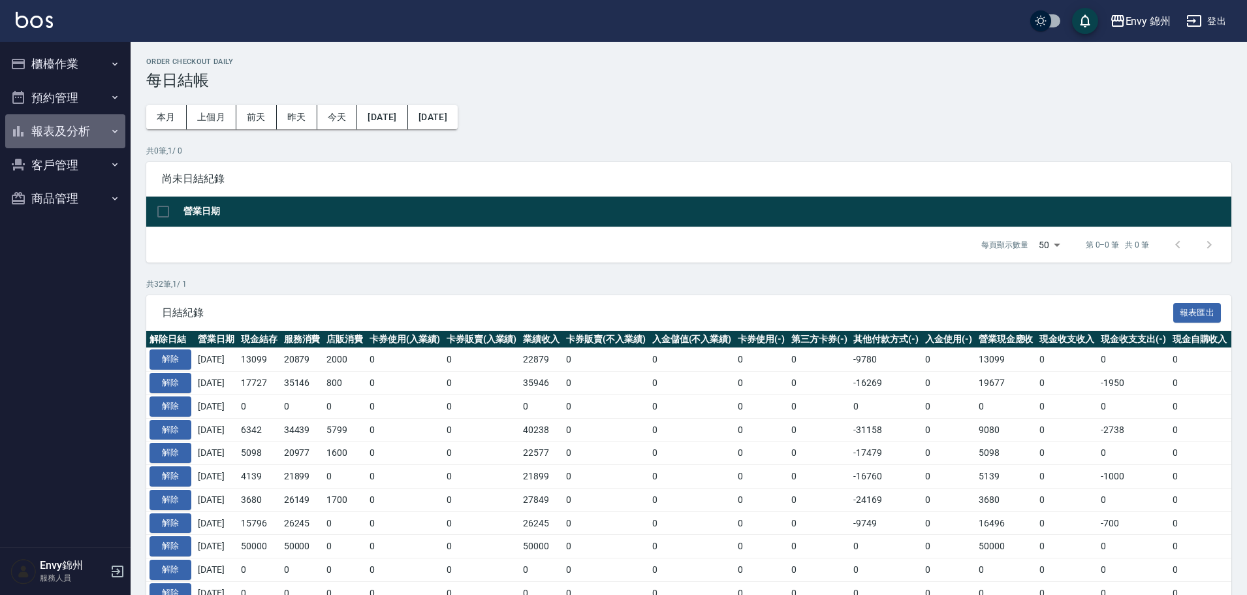
click at [59, 126] on button "報表及分析" at bounding box center [65, 131] width 120 height 34
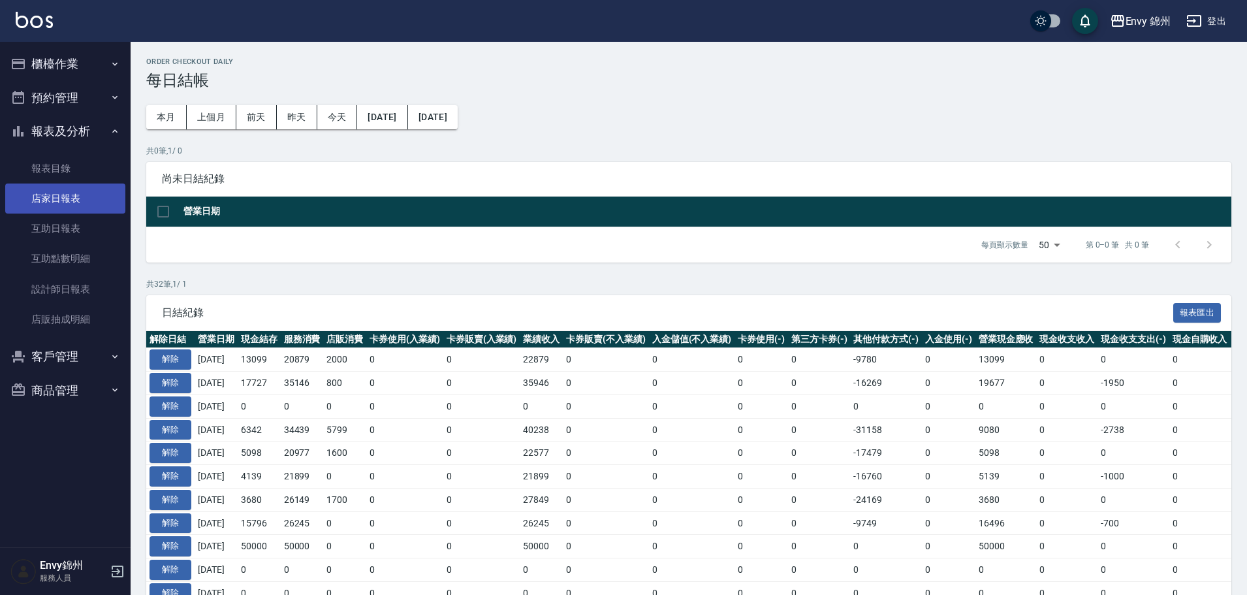
click at [60, 204] on link "店家日報表" at bounding box center [65, 198] width 120 height 30
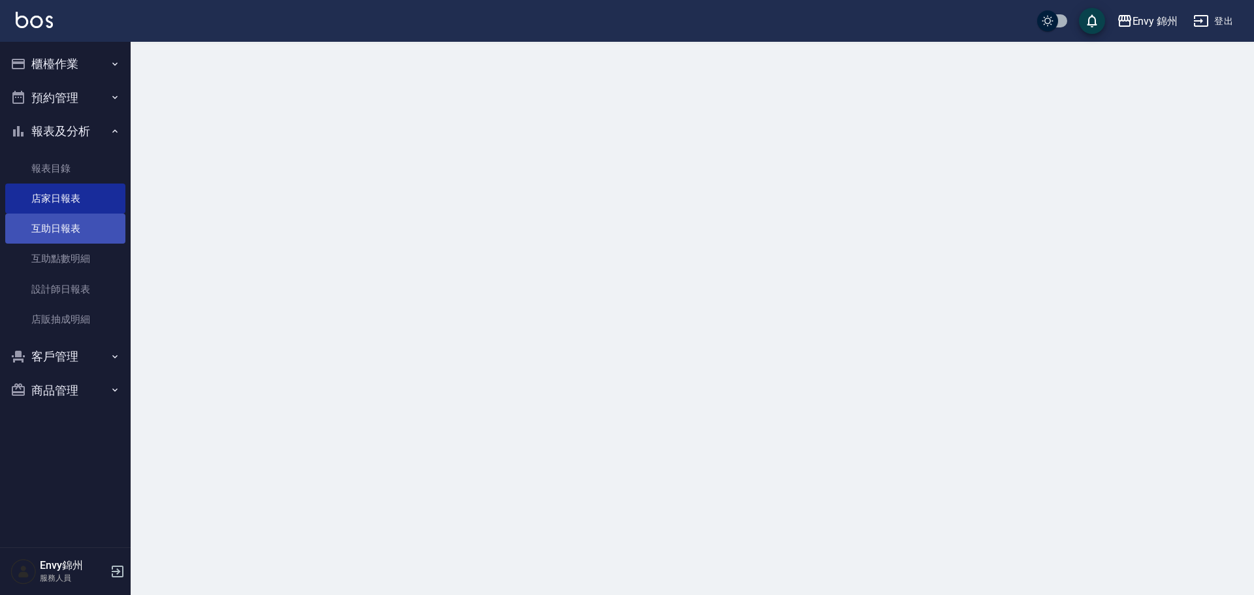
click at [68, 224] on link "互助日報表" at bounding box center [65, 228] width 120 height 30
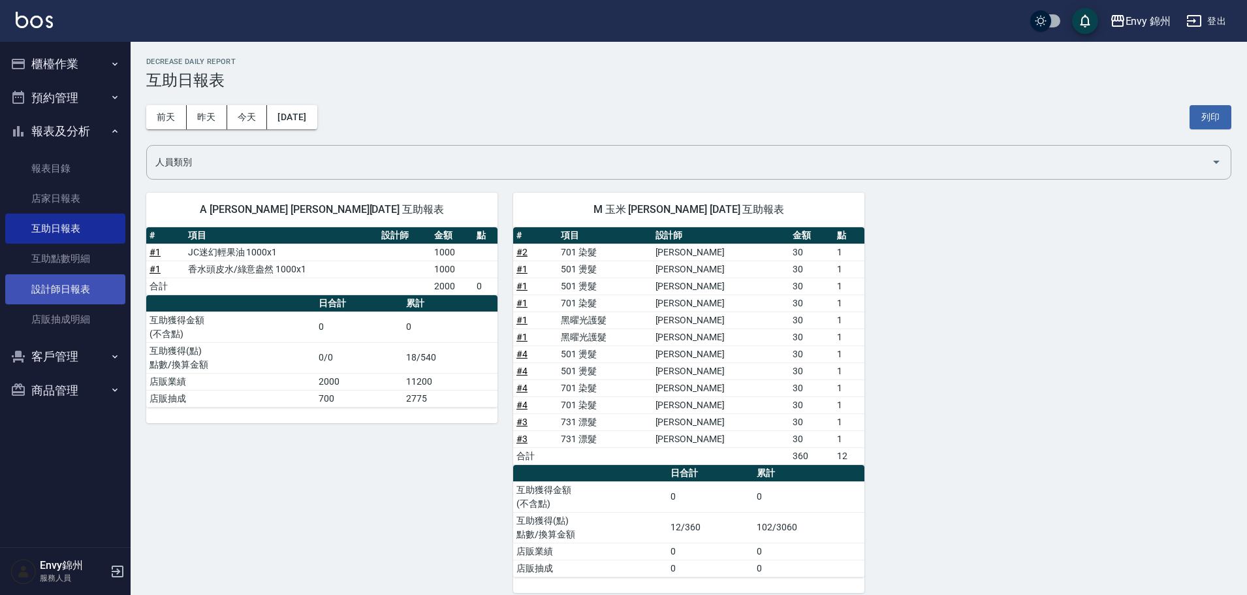
click at [71, 293] on link "設計師日報表" at bounding box center [65, 289] width 120 height 30
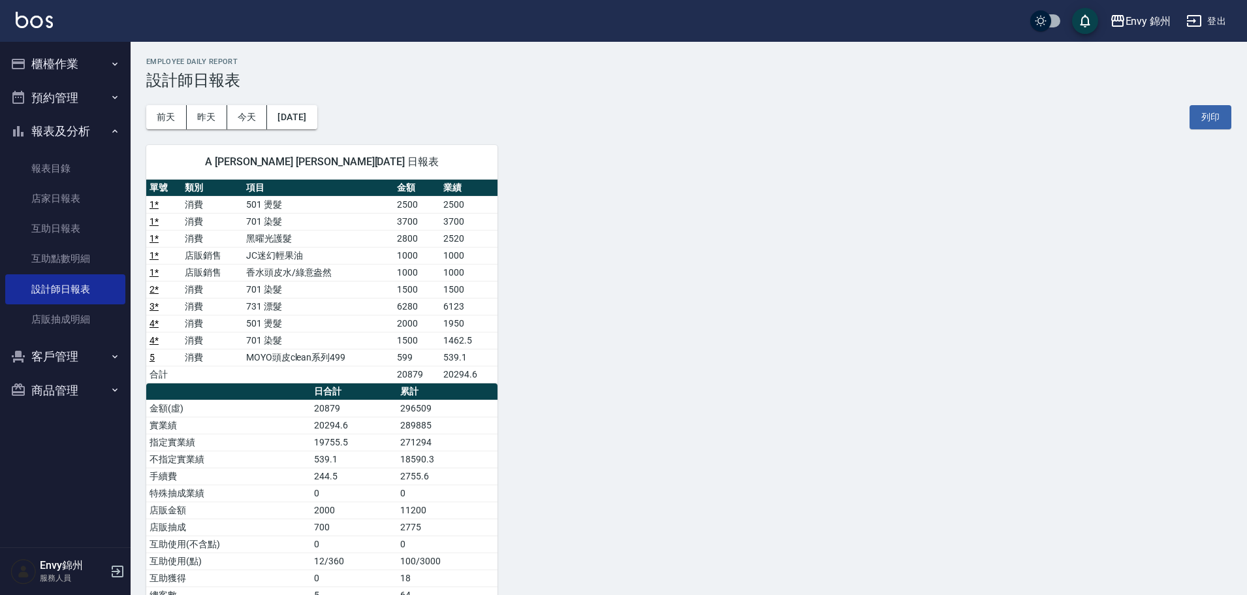
click at [54, 57] on button "櫃檯作業" at bounding box center [65, 64] width 120 height 34
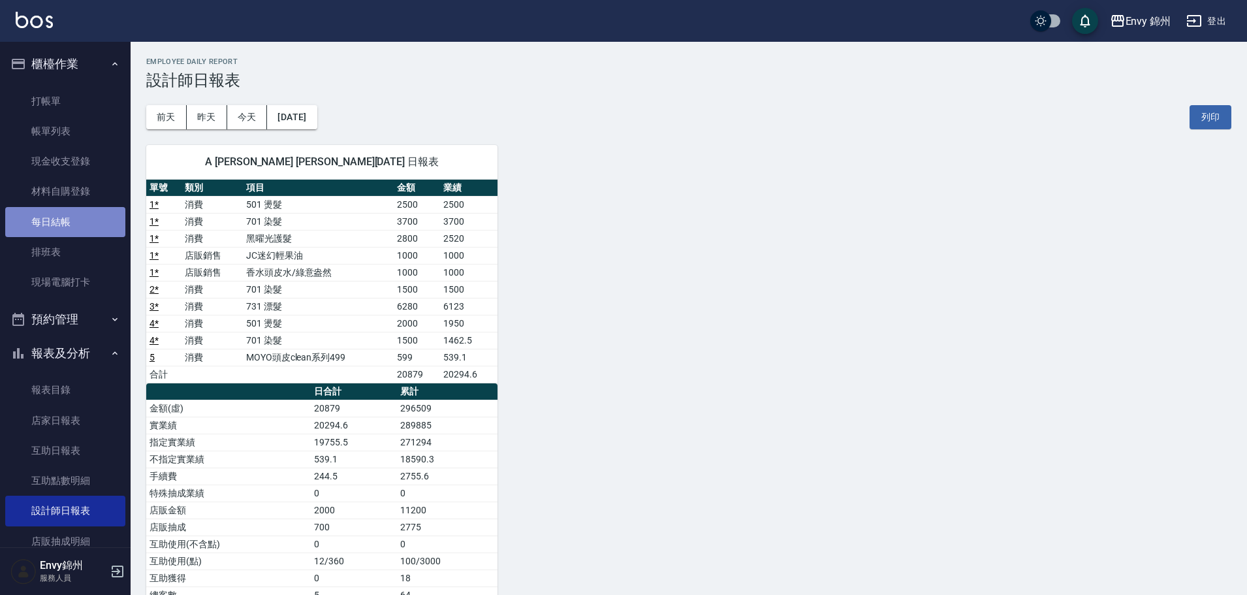
click at [78, 229] on link "每日結帳" at bounding box center [65, 222] width 120 height 30
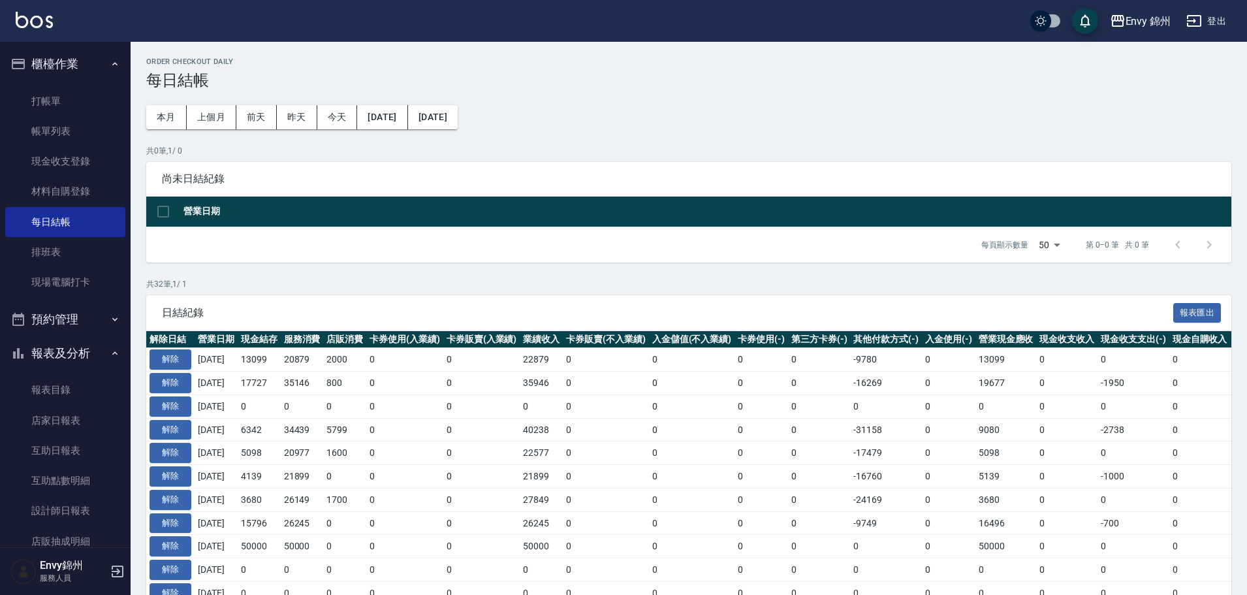
click at [1217, 6] on div "Envy 錦州 登出" at bounding box center [623, 21] width 1247 height 42
click at [1218, 22] on button "登出" at bounding box center [1206, 21] width 50 height 24
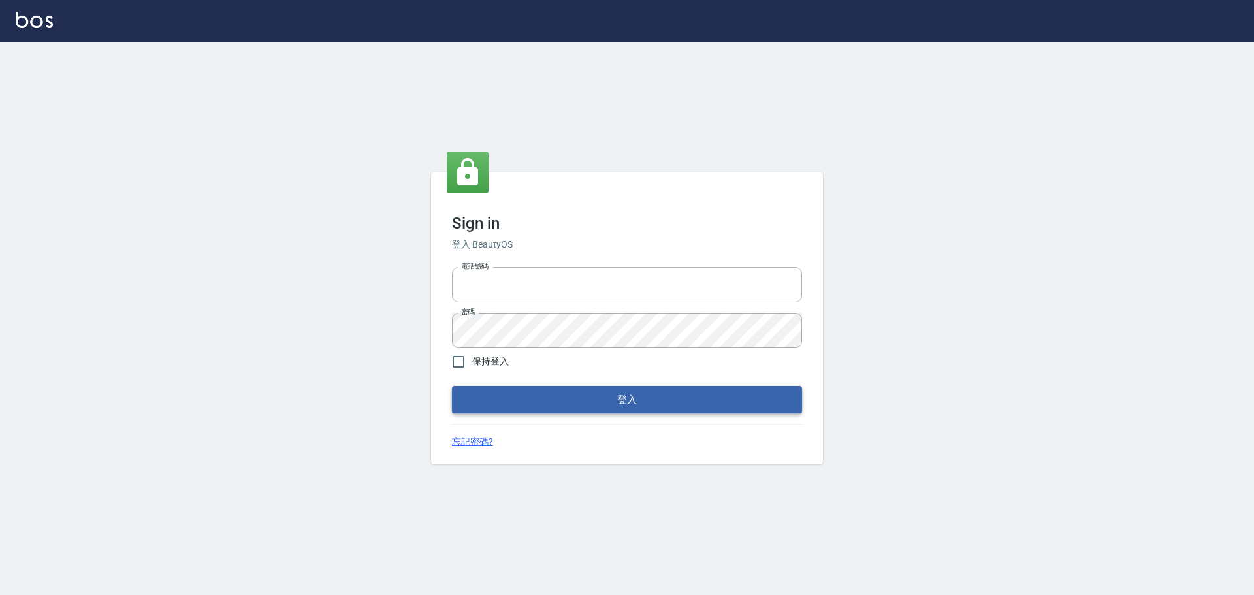
type input "25153595"
click at [614, 392] on button "登入" at bounding box center [627, 399] width 350 height 27
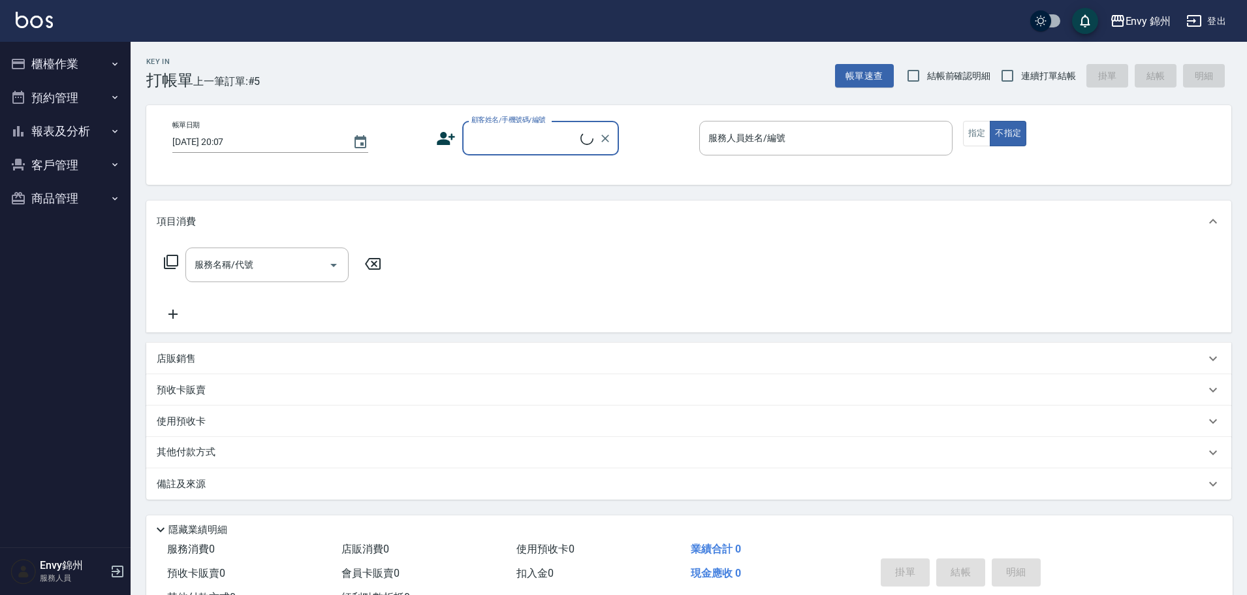
click at [34, 62] on button "櫃檯作業" at bounding box center [65, 64] width 120 height 34
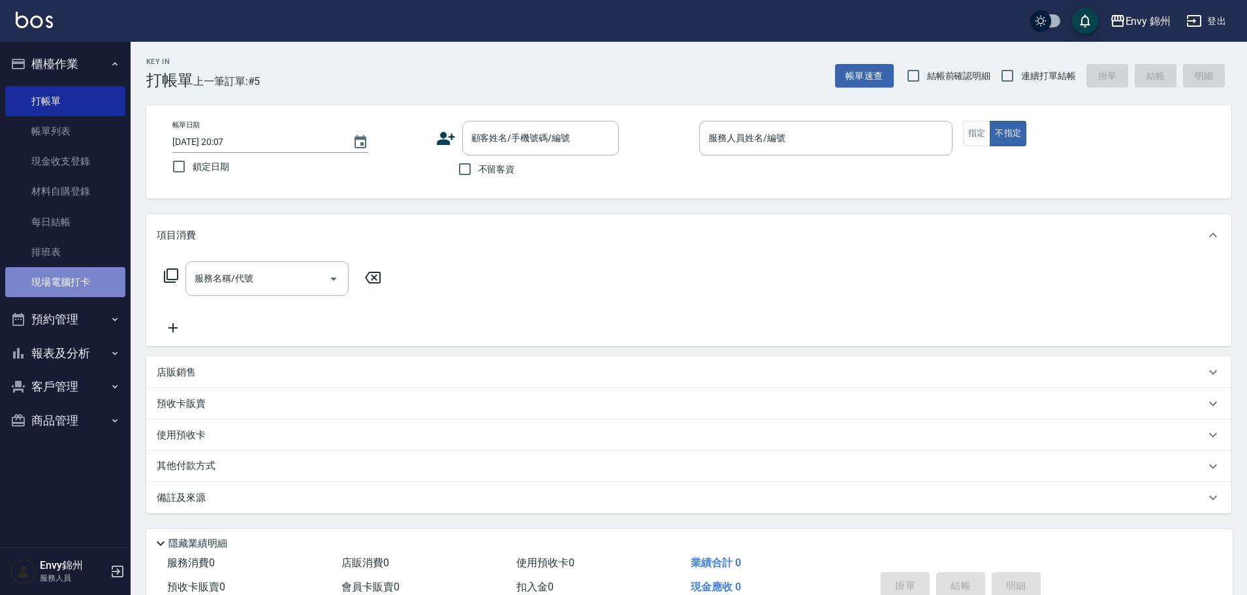
click at [65, 271] on link "現場電腦打卡" at bounding box center [65, 282] width 120 height 30
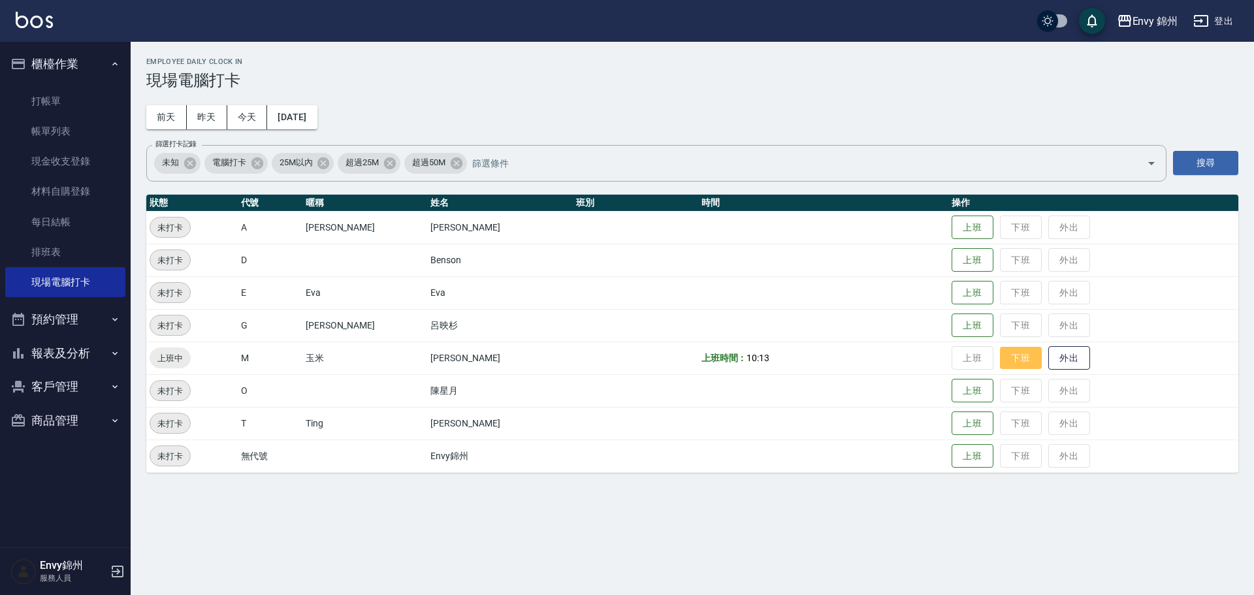
click at [1000, 359] on button "下班" at bounding box center [1021, 358] width 42 height 23
click at [1227, 12] on button "登出" at bounding box center [1213, 21] width 50 height 24
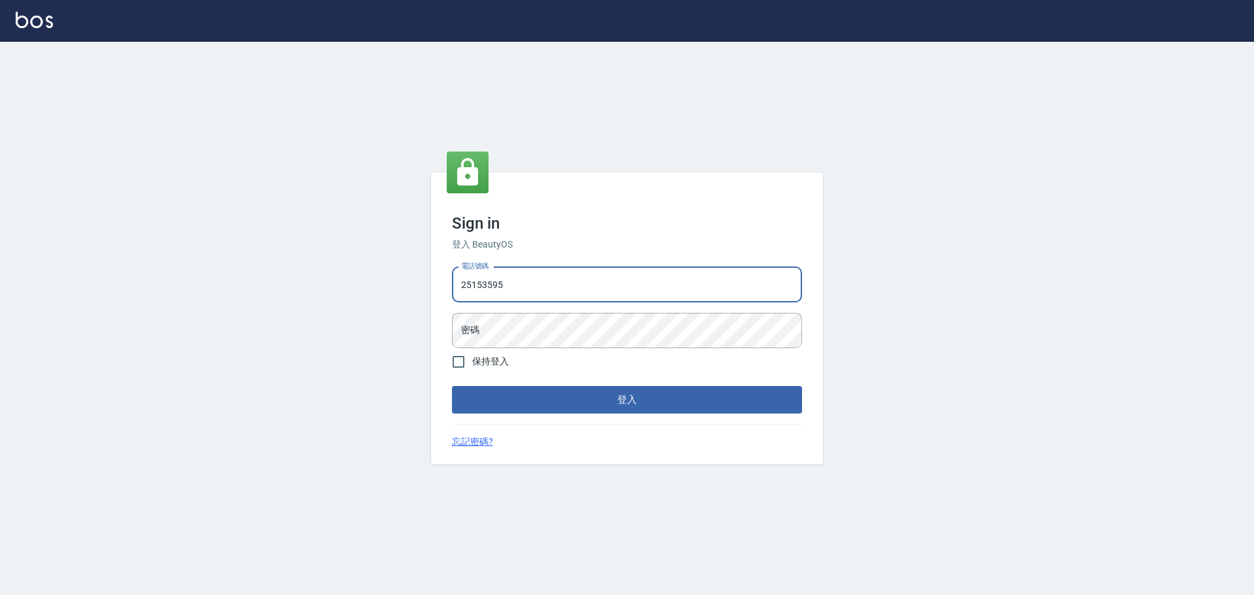
drag, startPoint x: 624, startPoint y: 278, endPoint x: 643, endPoint y: 301, distance: 30.1
click at [625, 278] on input "25153595" at bounding box center [627, 284] width 350 height 35
click at [595, 296] on input "25153595" at bounding box center [627, 284] width 350 height 35
type input "9990001234567"
click at [672, 392] on button "登入" at bounding box center [627, 399] width 350 height 27
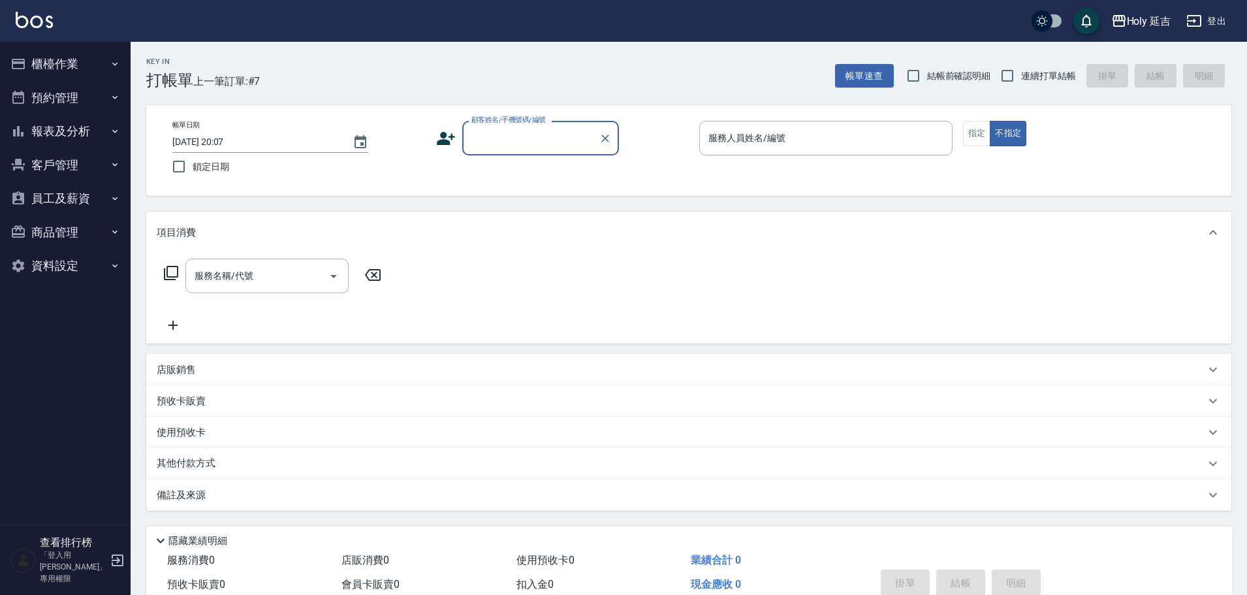
click at [1120, 5] on div "Holy 延吉 登出" at bounding box center [623, 21] width 1247 height 42
click at [1133, 16] on div "Holy 延吉" at bounding box center [1149, 21] width 44 height 16
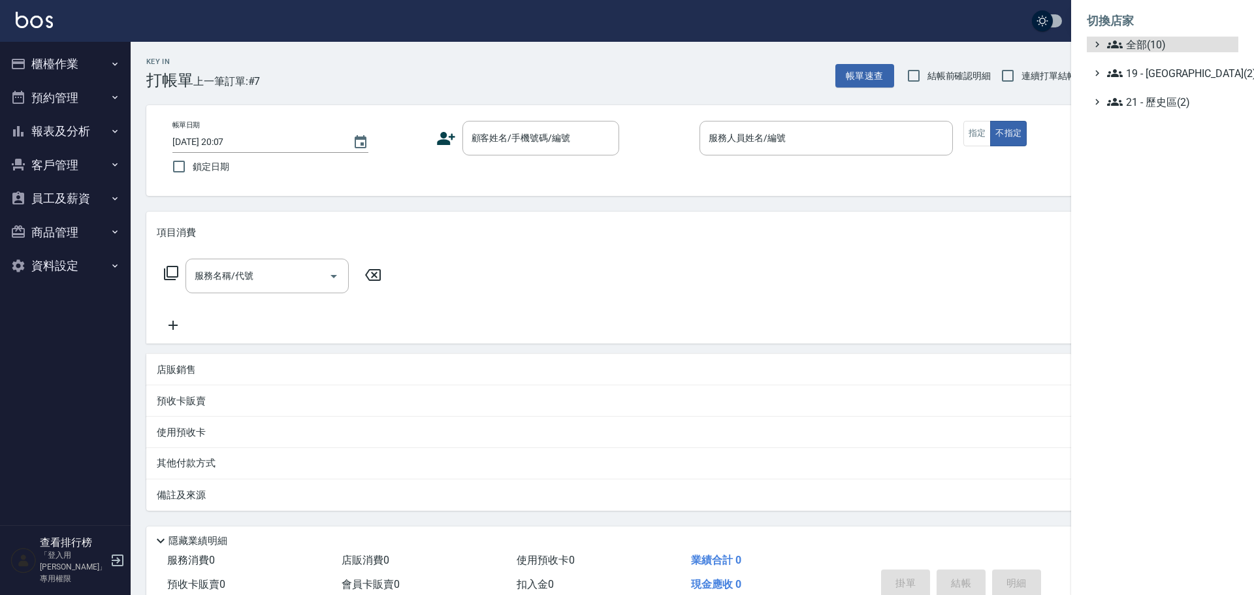
click at [1188, 83] on ul "全部(10) 19 - 新城區(2) 21 - 歷史區(2)" at bounding box center [1161, 73] width 151 height 73
click at [1176, 68] on span "19 - 新城區(2)" at bounding box center [1170, 73] width 126 height 16
click at [1186, 109] on span "19.02 - ENVY(5)" at bounding box center [1176, 111] width 113 height 16
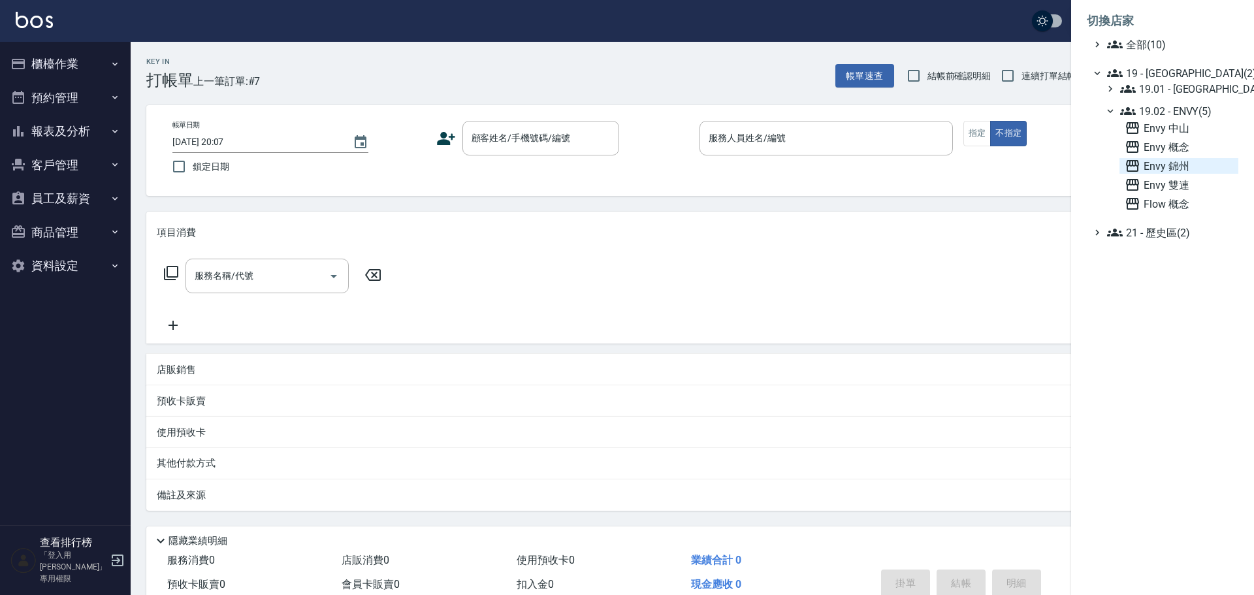
click at [1184, 169] on span "Envy 錦州" at bounding box center [1178, 166] width 108 height 16
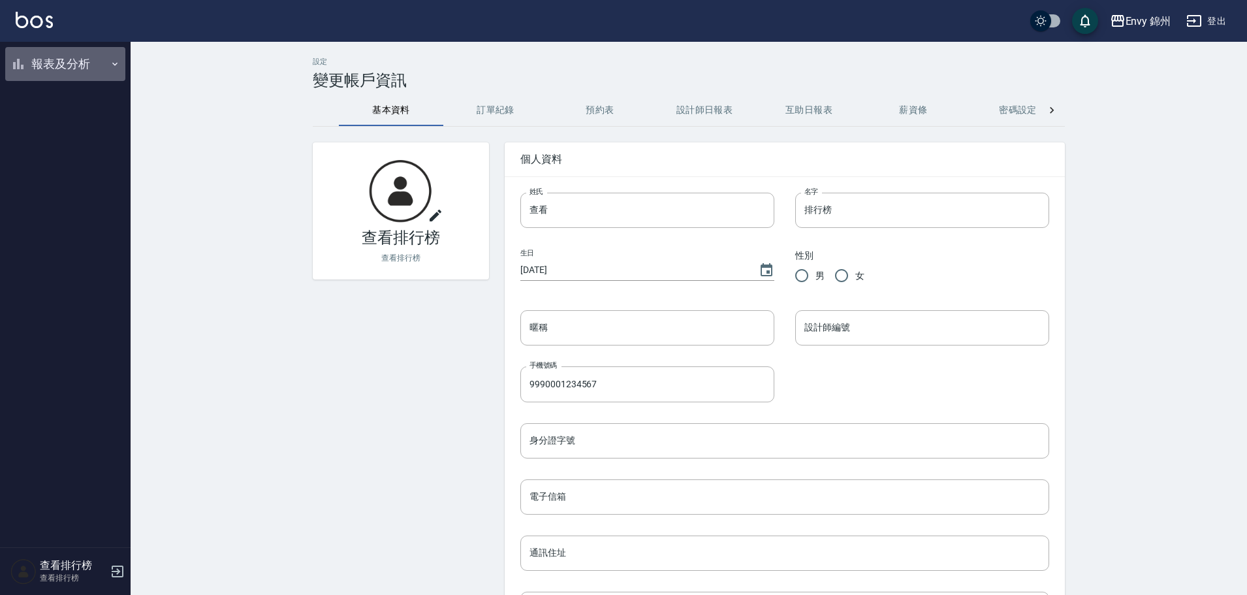
click at [43, 63] on button "報表及分析" at bounding box center [65, 64] width 120 height 34
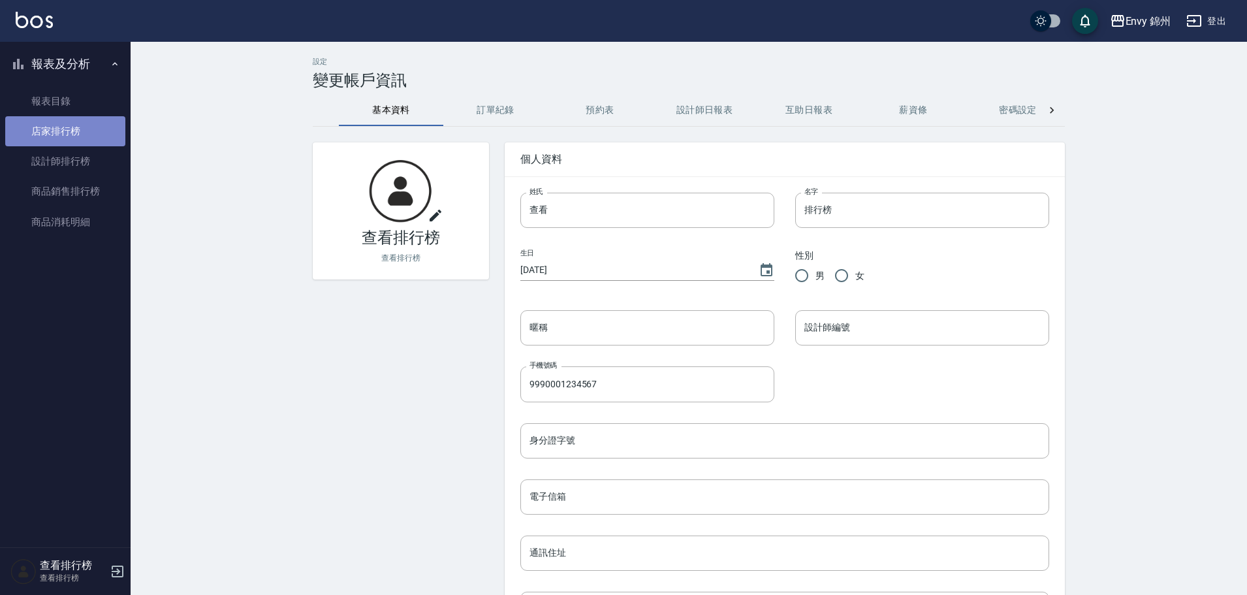
click at [61, 131] on link "店家排行榜" at bounding box center [65, 131] width 120 height 30
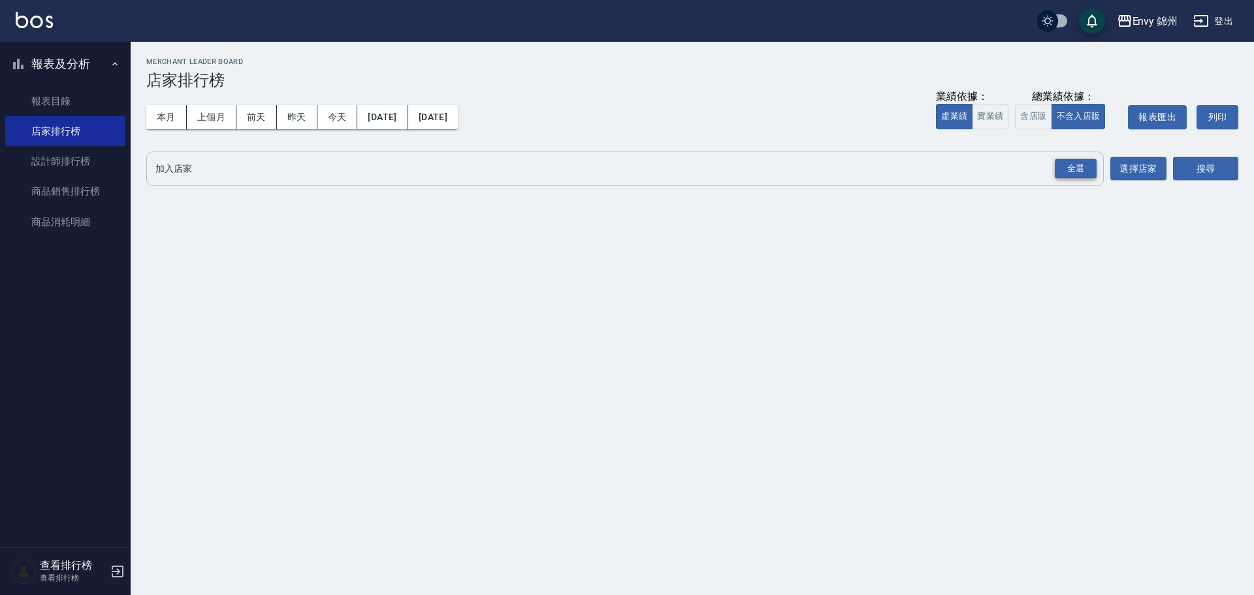
click at [1078, 166] on div "全選" at bounding box center [1075, 169] width 42 height 20
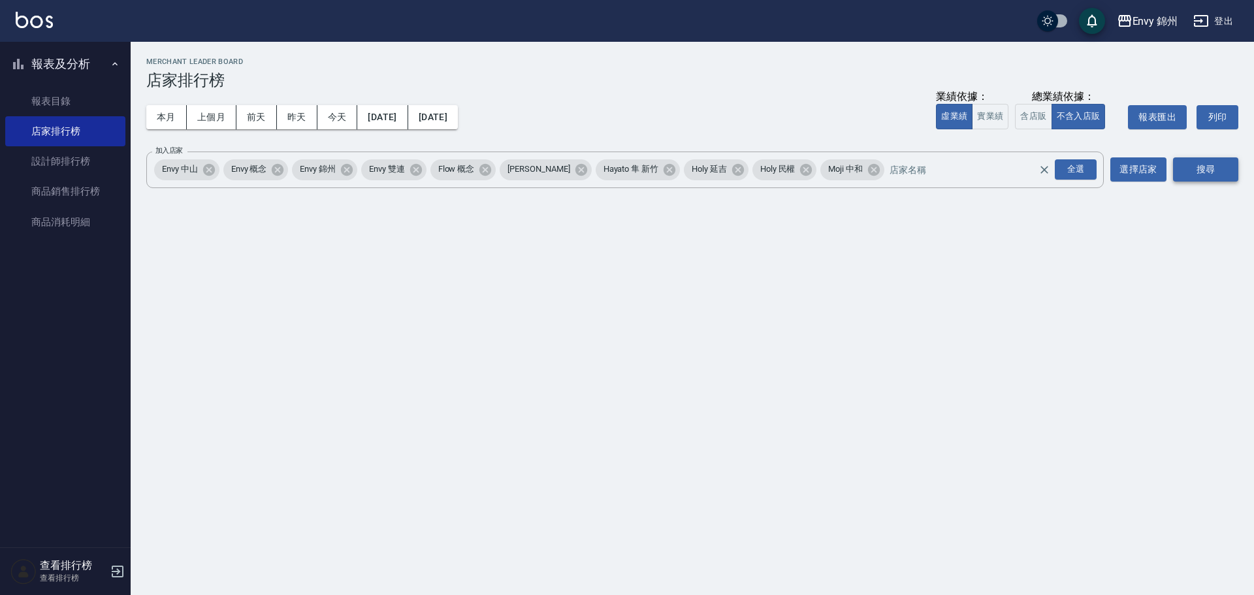
click at [1201, 170] on button "搜尋" at bounding box center [1205, 169] width 65 height 24
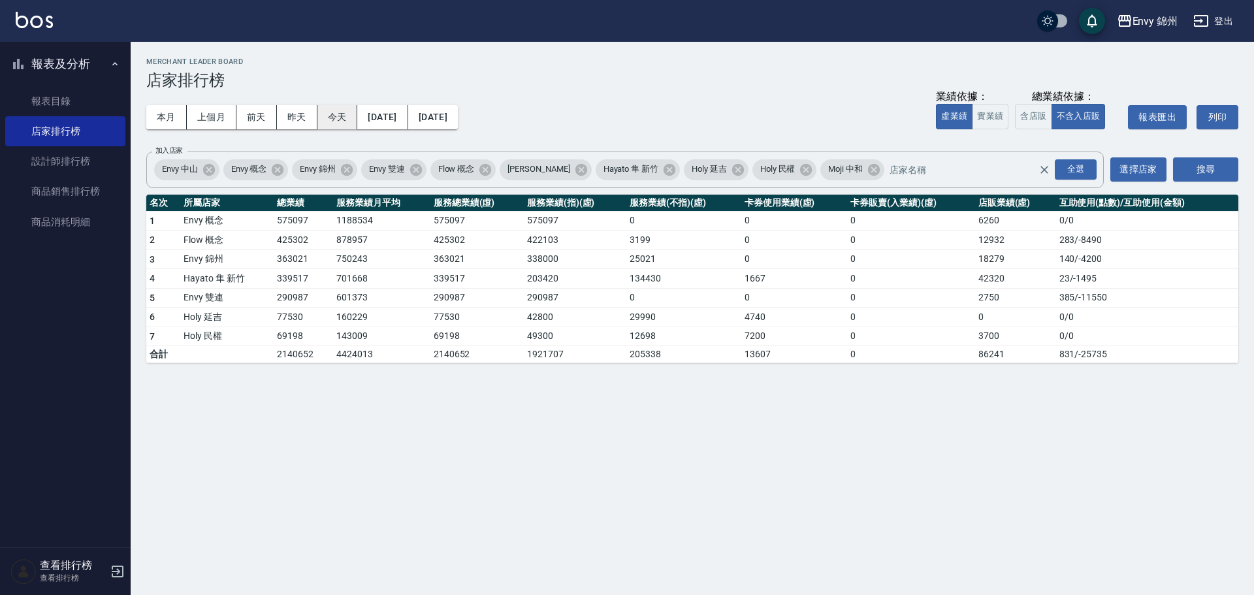
click at [345, 115] on button "今天" at bounding box center [337, 117] width 40 height 24
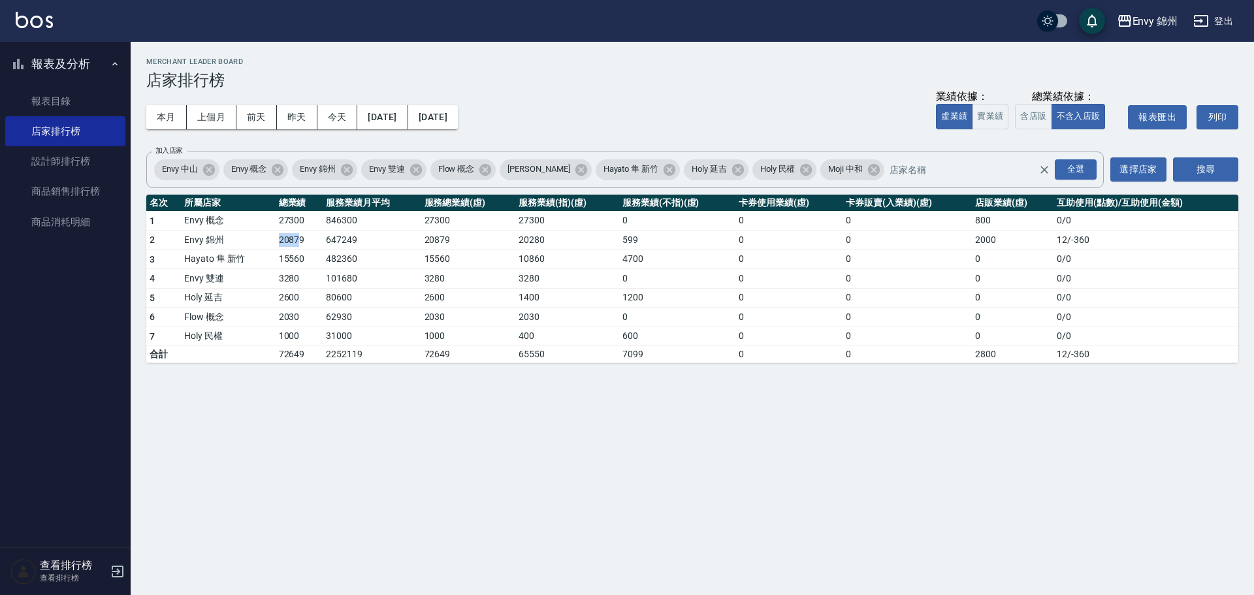
drag, startPoint x: 284, startPoint y: 240, endPoint x: 298, endPoint y: 242, distance: 13.9
click at [298, 242] on tr "2 Envy 錦州 20879 647249 20879 20280 599 0 0 2000 12 / -360" at bounding box center [692, 240] width 1092 height 20
drag, startPoint x: 276, startPoint y: 318, endPoint x: 294, endPoint y: 319, distance: 17.6
click at [294, 319] on td "2030" at bounding box center [299, 318] width 47 height 20
drag, startPoint x: 266, startPoint y: 237, endPoint x: 309, endPoint y: 242, distance: 43.3
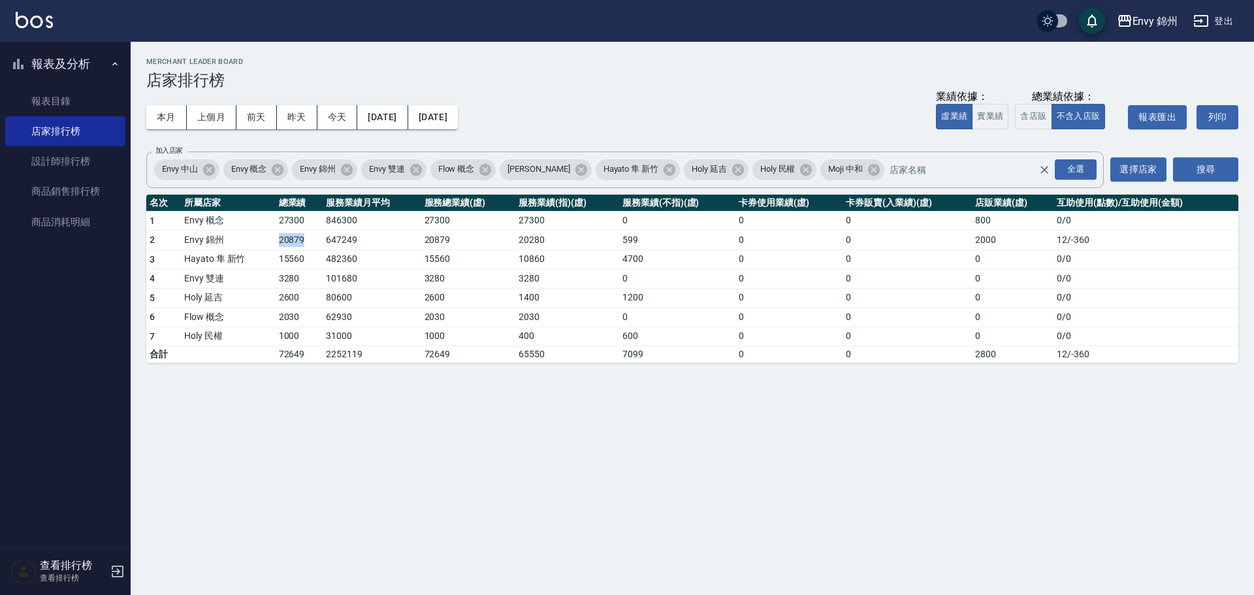
click at [309, 242] on tr "2 Envy 錦州 20879 647249 20879 20280 599 0 0 2000 12 / -360" at bounding box center [692, 240] width 1092 height 20
drag, startPoint x: 174, startPoint y: 115, endPoint x: 242, endPoint y: 114, distance: 67.9
click at [174, 115] on button "本月" at bounding box center [166, 117] width 40 height 24
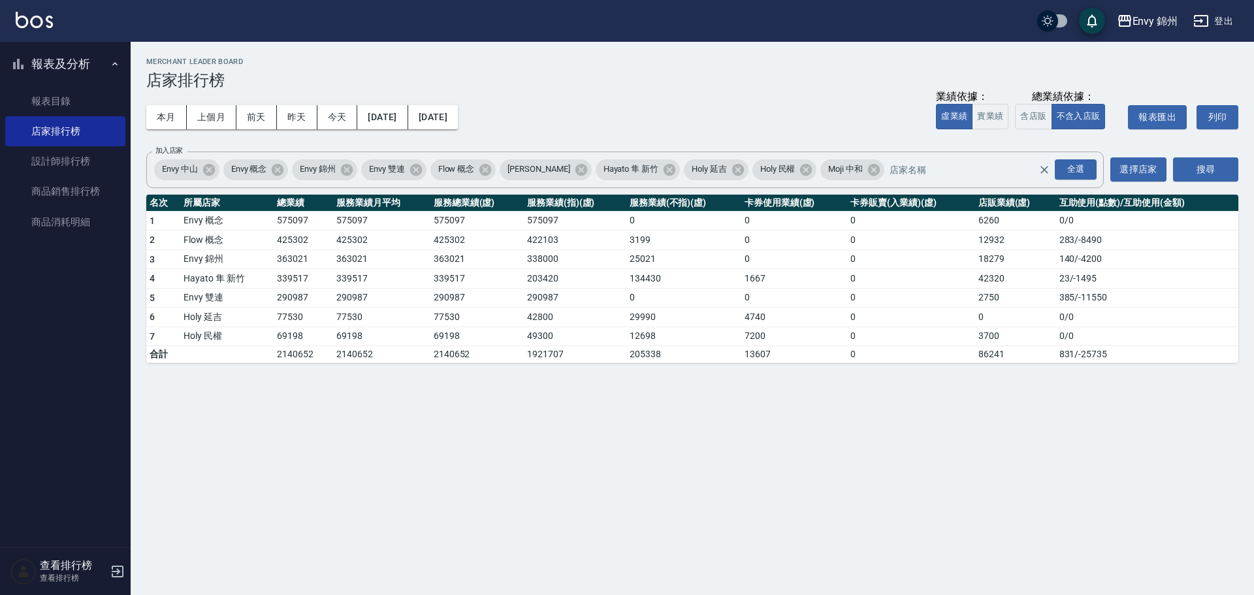
drag, startPoint x: 443, startPoint y: 96, endPoint x: 496, endPoint y: 116, distance: 56.6
click at [443, 96] on div "本月 上個月 前天 昨天 今天 2025/10/01 2025/10/31" at bounding box center [301, 116] width 311 height 55
click at [458, 118] on button "2025/10/31" at bounding box center [433, 117] width 50 height 24
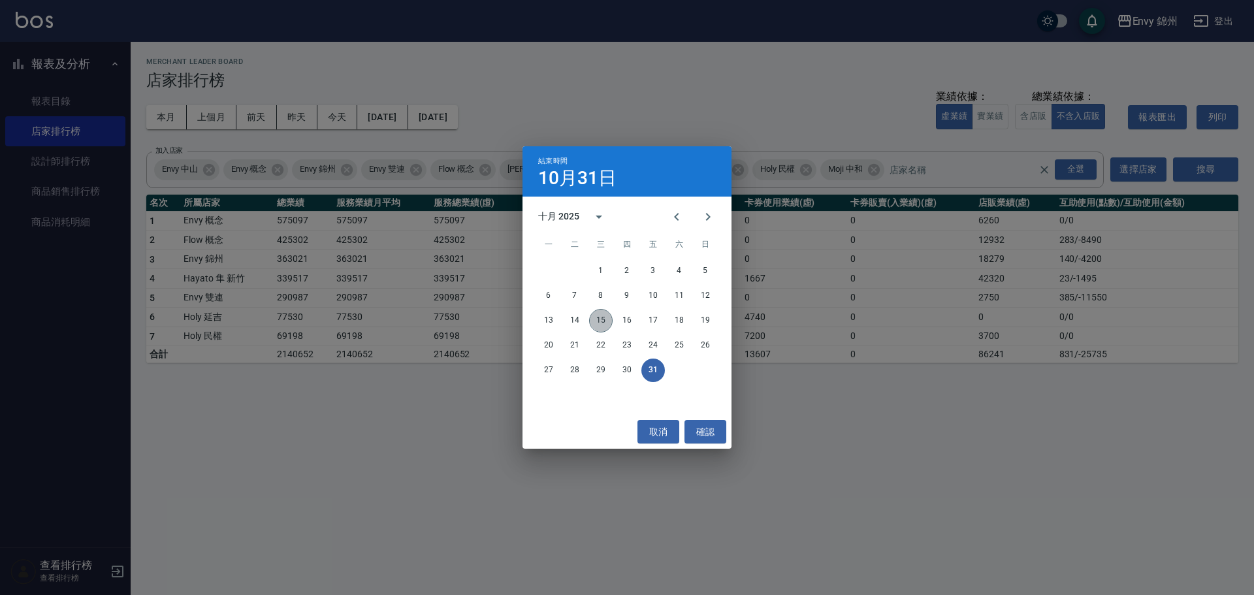
click at [607, 323] on button "15" at bounding box center [601, 321] width 24 height 24
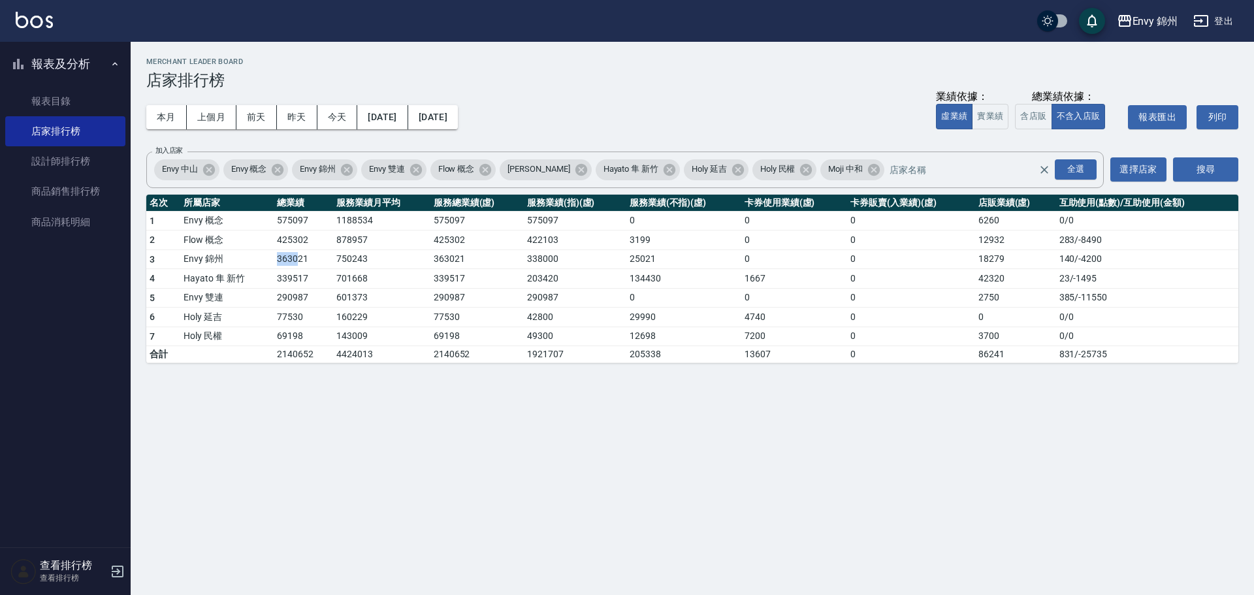
drag, startPoint x: 272, startPoint y: 262, endPoint x: 298, endPoint y: 268, distance: 26.8
click at [298, 268] on tr "3 Envy 錦州 363021 750243 363021 338000 25021 0 0 18279 140 / -4200" at bounding box center [692, 259] width 1092 height 20
click at [44, 161] on link "設計師排行榜" at bounding box center [65, 161] width 120 height 30
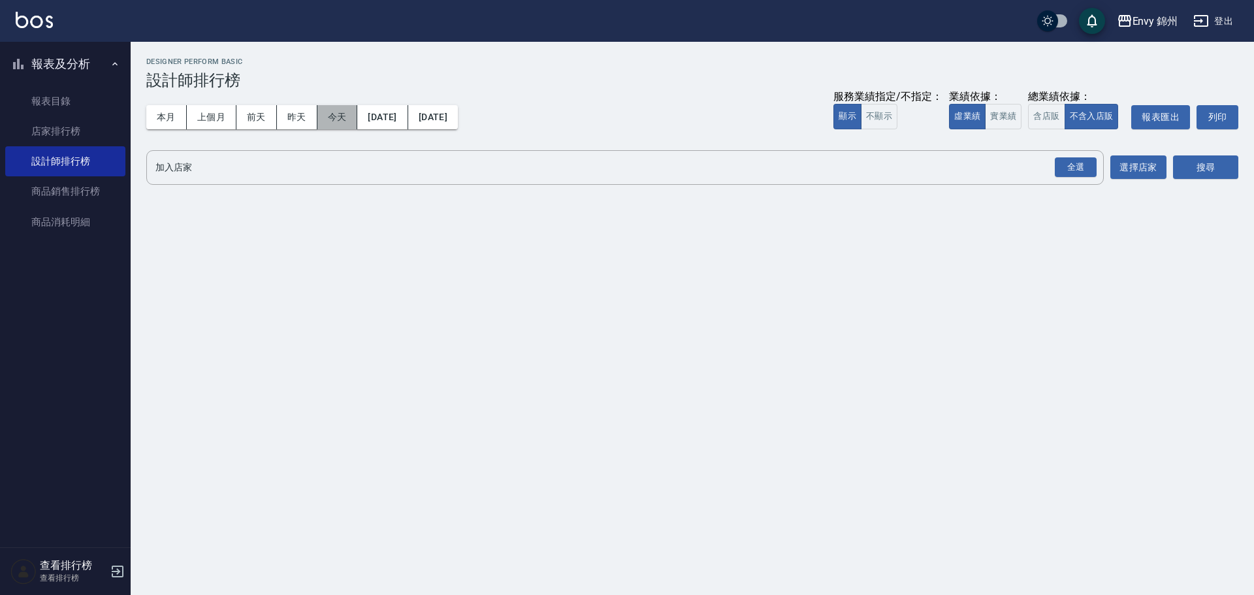
click at [340, 119] on button "今天" at bounding box center [337, 117] width 40 height 24
click at [1061, 172] on div "全選" at bounding box center [1075, 167] width 42 height 20
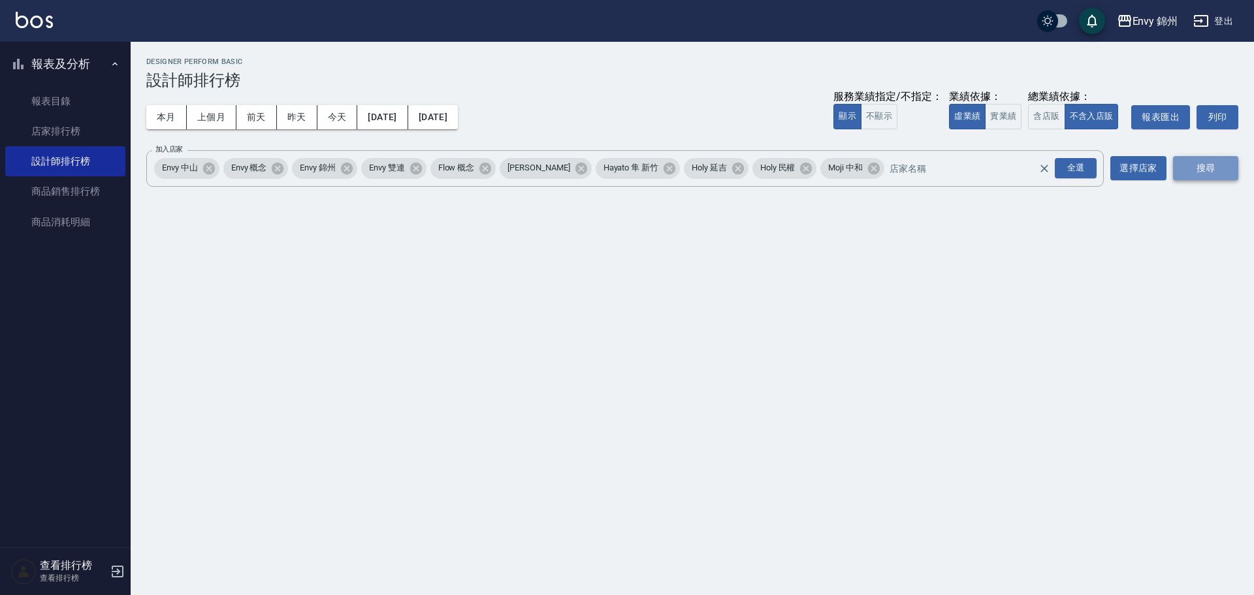
click at [1218, 170] on button "搜尋" at bounding box center [1205, 168] width 65 height 24
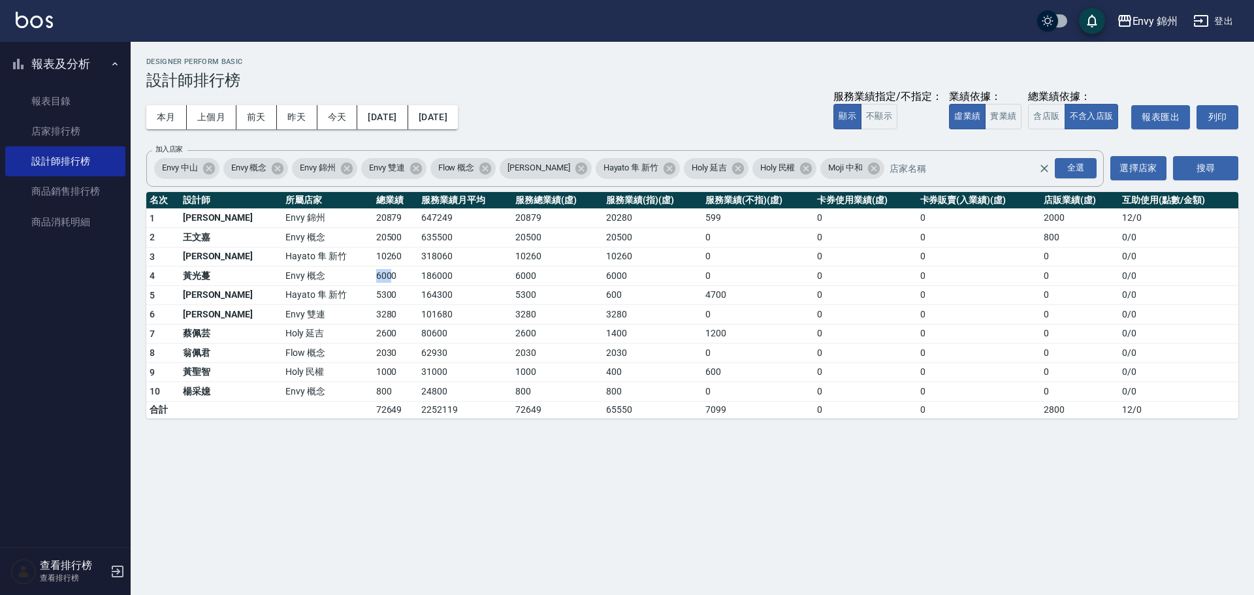
drag, startPoint x: 324, startPoint y: 277, endPoint x: 342, endPoint y: 281, distance: 18.6
click at [373, 281] on td "6000" at bounding box center [395, 276] width 45 height 20
drag, startPoint x: 325, startPoint y: 255, endPoint x: 338, endPoint y: 263, distance: 14.7
click at [373, 263] on td "10260" at bounding box center [395, 257] width 45 height 20
click at [373, 242] on td "20500" at bounding box center [395, 238] width 45 height 20
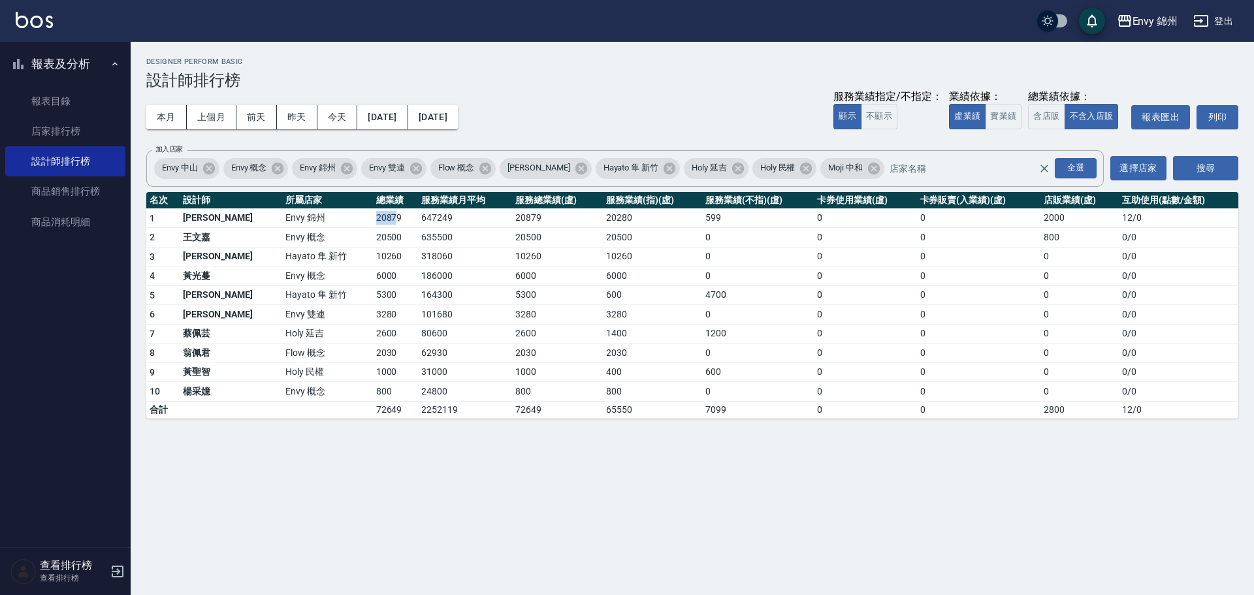
drag, startPoint x: 318, startPoint y: 219, endPoint x: 347, endPoint y: 227, distance: 30.4
click at [347, 227] on tr "1 鄭怡秀 Envy 錦州 20879 647249 20879 20280 599 0 0 2000 12 / 0" at bounding box center [692, 218] width 1092 height 20
click at [156, 114] on button "本月" at bounding box center [166, 117] width 40 height 24
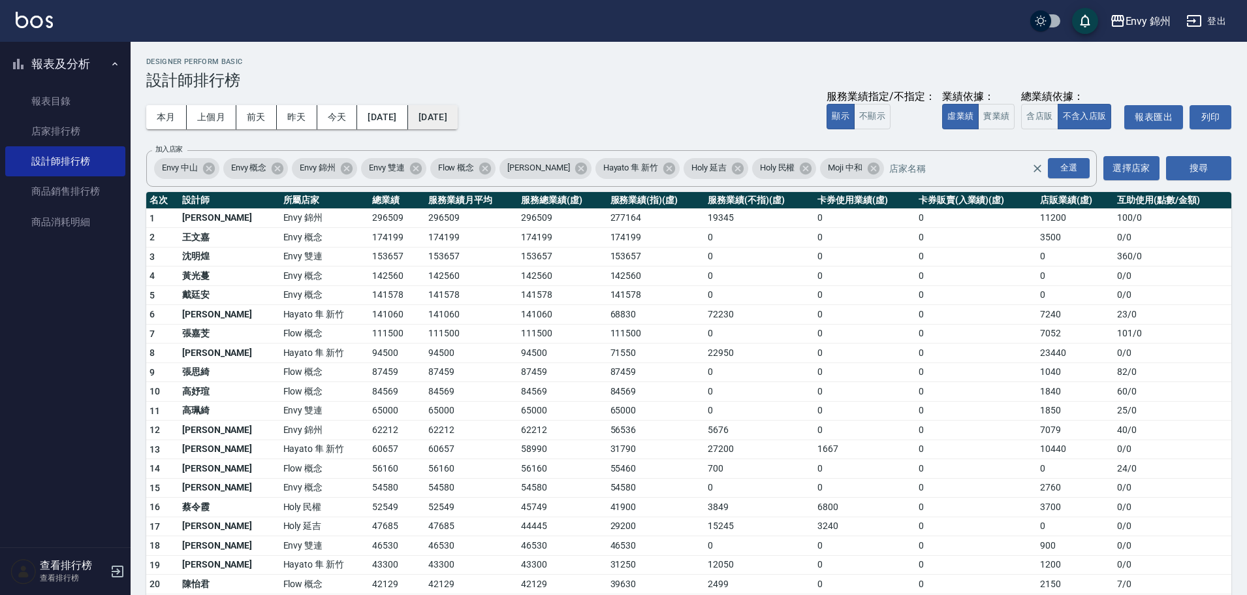
click at [458, 118] on button "2025/10/31" at bounding box center [433, 117] width 50 height 24
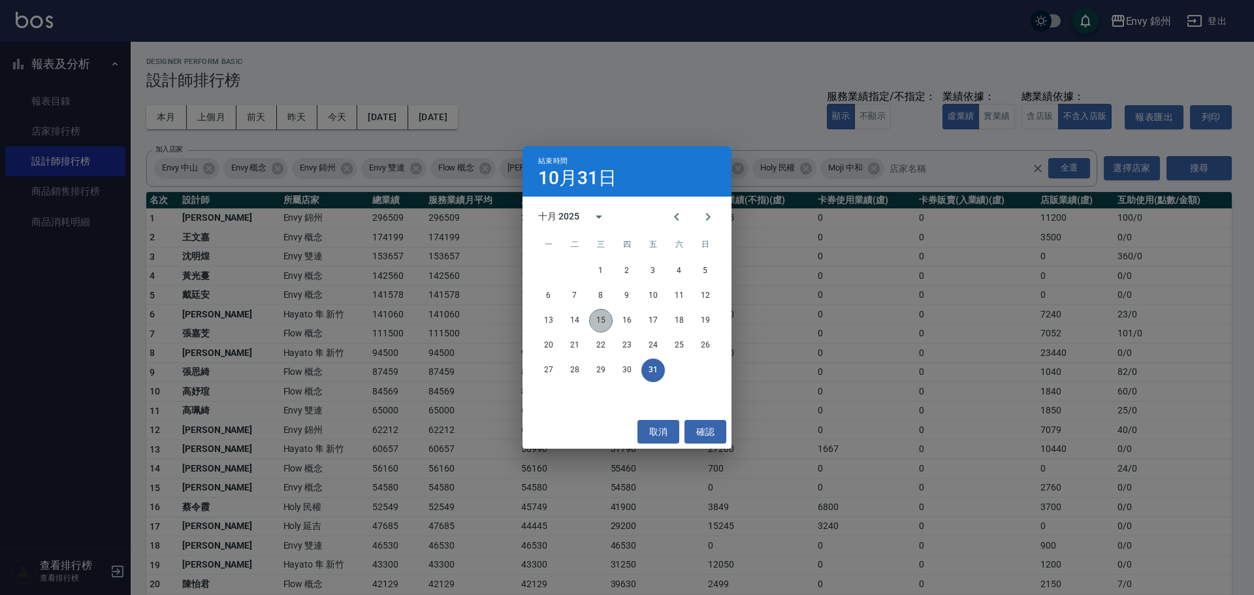
click at [605, 323] on button "15" at bounding box center [601, 321] width 24 height 24
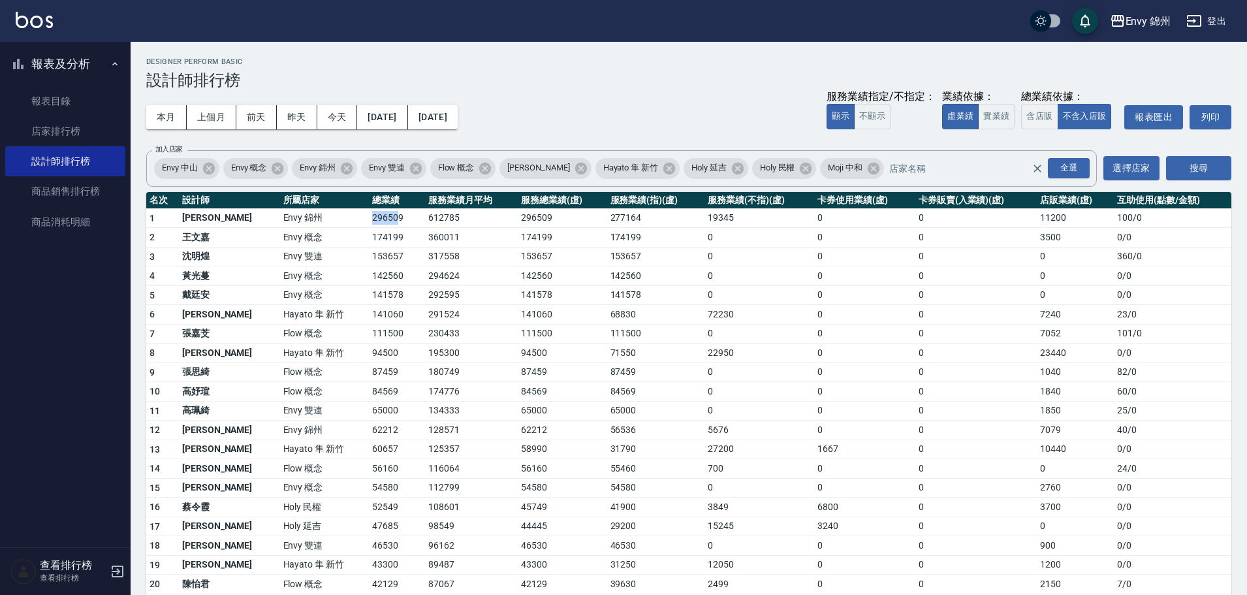
drag, startPoint x: 321, startPoint y: 224, endPoint x: 355, endPoint y: 223, distance: 34.0
click at [355, 223] on tr "1 鄭怡秀 Envy 錦州 296509 612785 296509 277164 19345 0 0 11200 100 / 0" at bounding box center [688, 218] width 1085 height 20
drag, startPoint x: 1028, startPoint y: 217, endPoint x: 1058, endPoint y: 215, distance: 30.1
click at [1058, 215] on td "11200" at bounding box center [1075, 218] width 77 height 20
drag, startPoint x: 334, startPoint y: 239, endPoint x: 343, endPoint y: 239, distance: 8.5
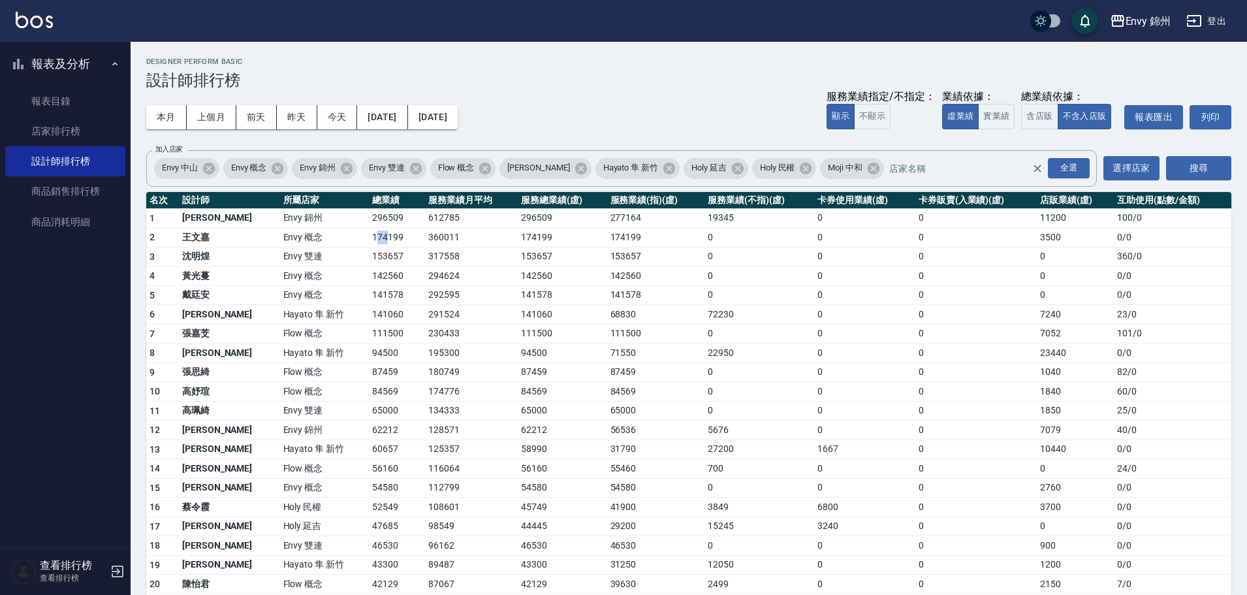
click at [369, 239] on td "174199" at bounding box center [397, 238] width 56 height 20
drag, startPoint x: 326, startPoint y: 249, endPoint x: 349, endPoint y: 255, distance: 24.1
click at [369, 255] on td "153657" at bounding box center [397, 257] width 56 height 20
drag, startPoint x: 324, startPoint y: 279, endPoint x: 359, endPoint y: 279, distance: 34.6
click at [369, 279] on td "142560" at bounding box center [397, 276] width 56 height 20
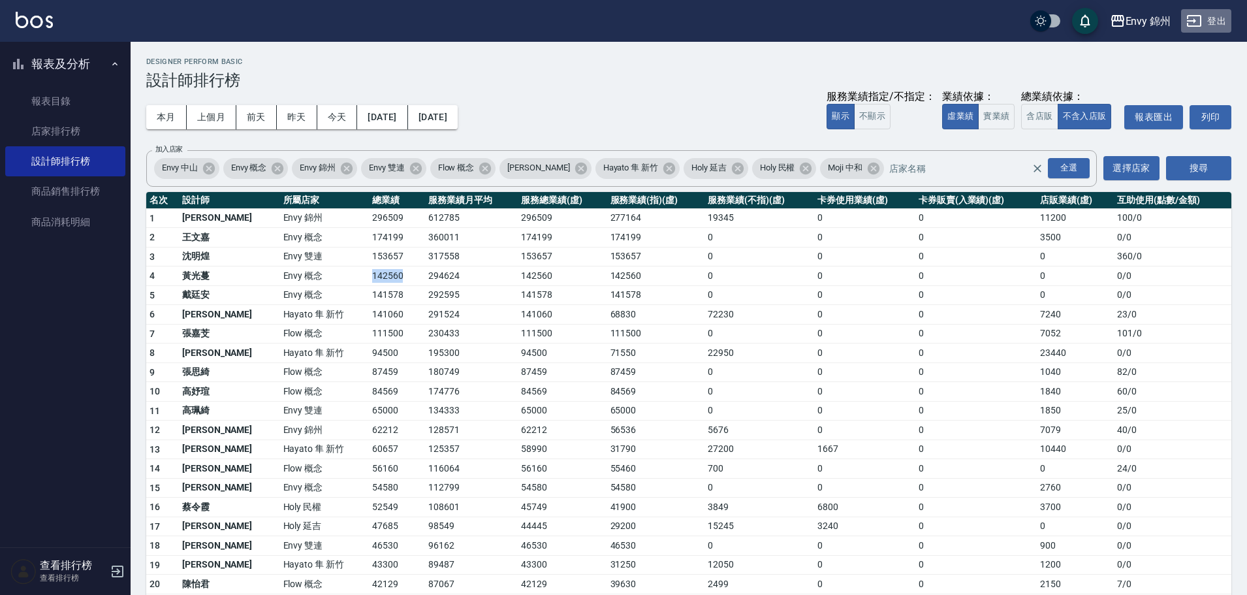
click at [1223, 15] on button "登出" at bounding box center [1206, 21] width 50 height 24
